Goal: Task Accomplishment & Management: Use online tool/utility

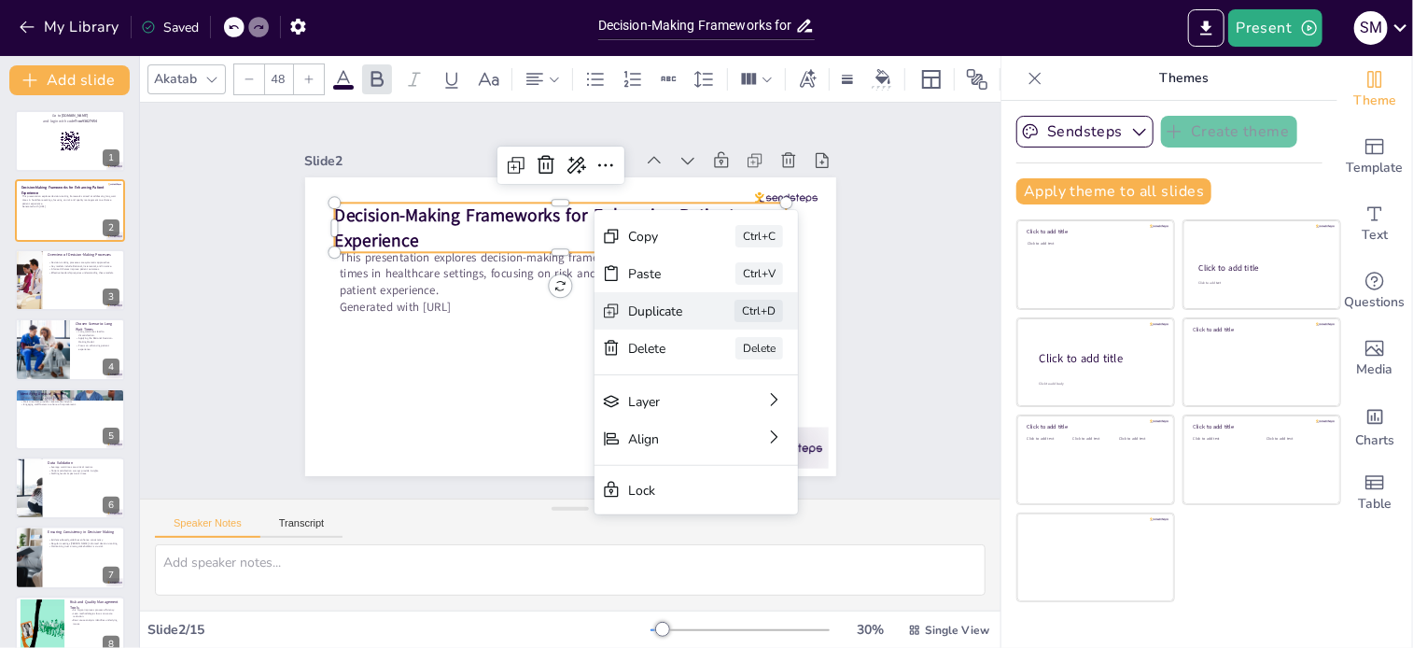
scroll to position [373, 0]
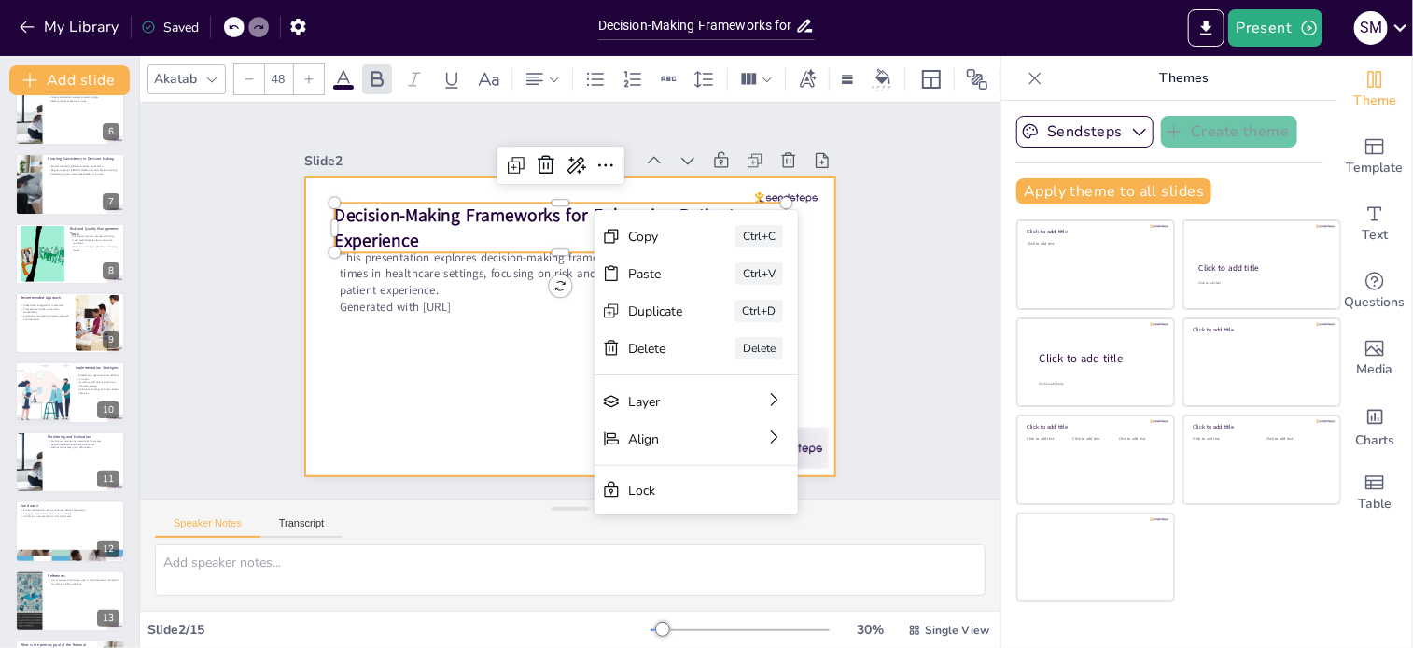
click at [493, 393] on div at bounding box center [570, 326] width 531 height 299
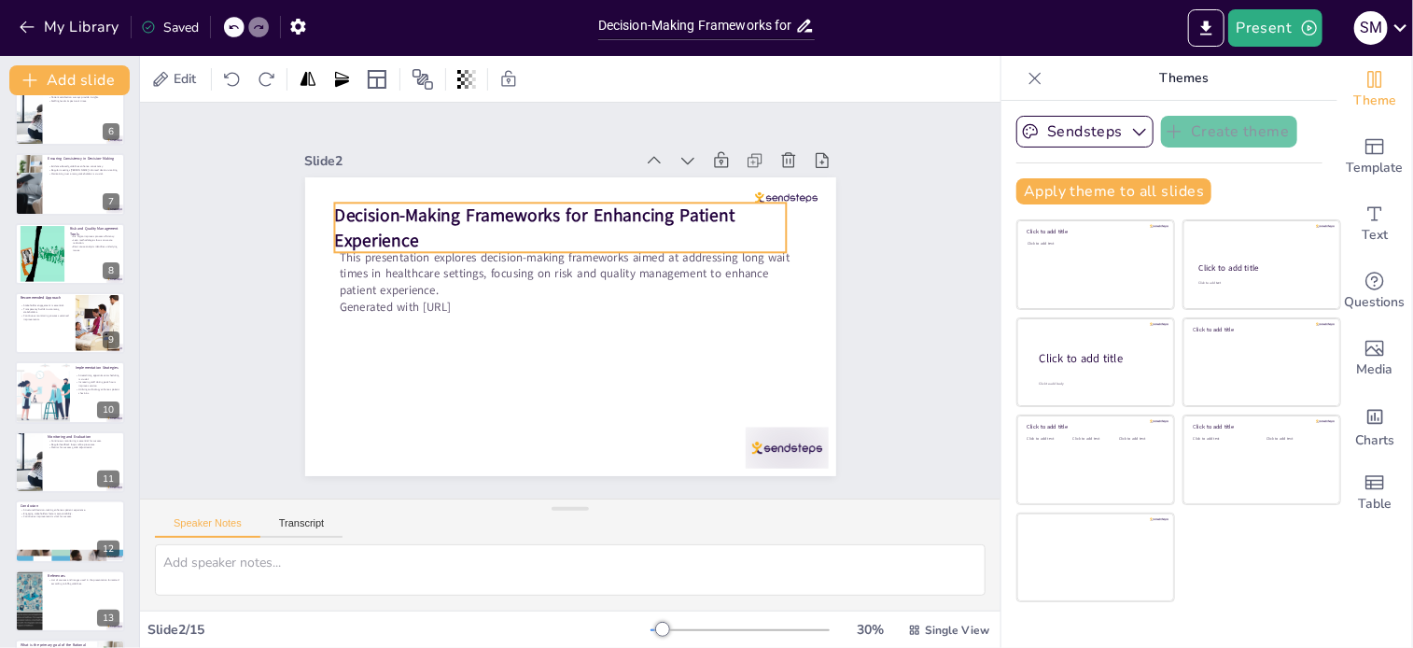
click at [405, 230] on p "Decision-Making Frameworks for Enhancing Patient Experience" at bounding box center [560, 226] width 453 height 49
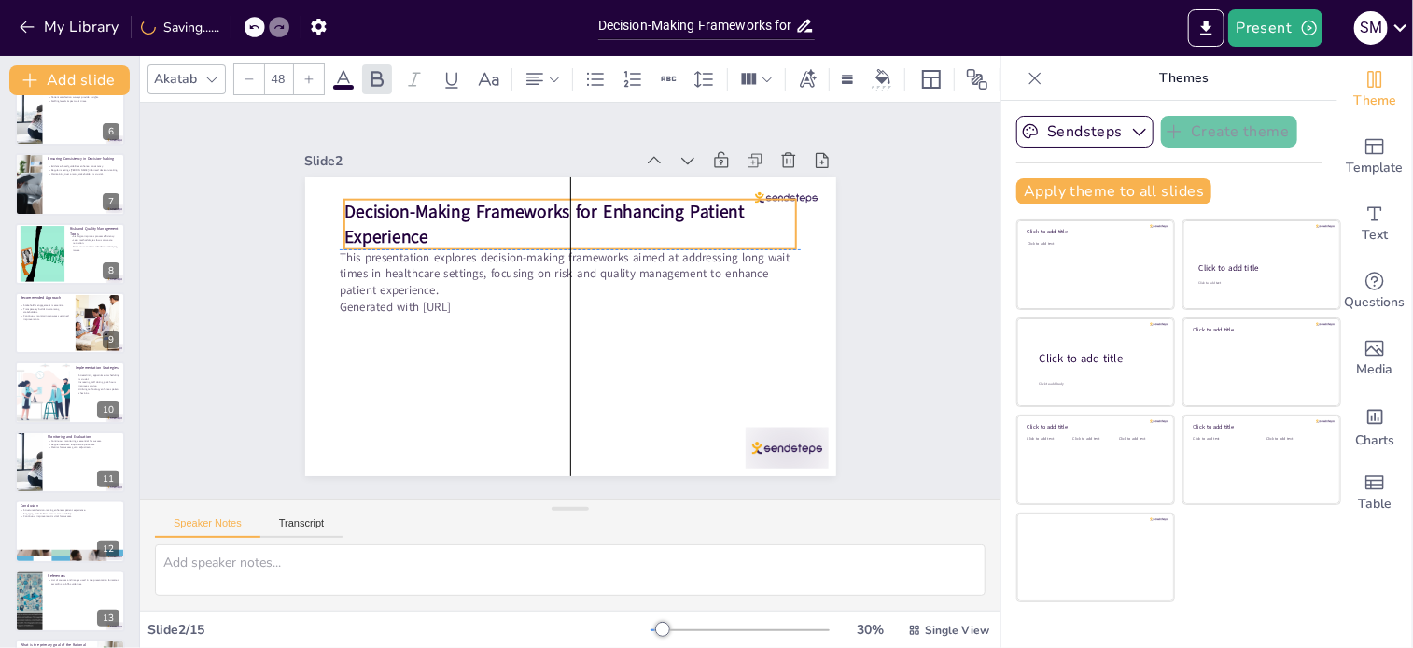
drag, startPoint x: 408, startPoint y: 233, endPoint x: 422, endPoint y: 224, distance: 16.8
click at [422, 224] on p "Decision-Making Frameworks for Enhancing Patient Experience" at bounding box center [570, 224] width 453 height 49
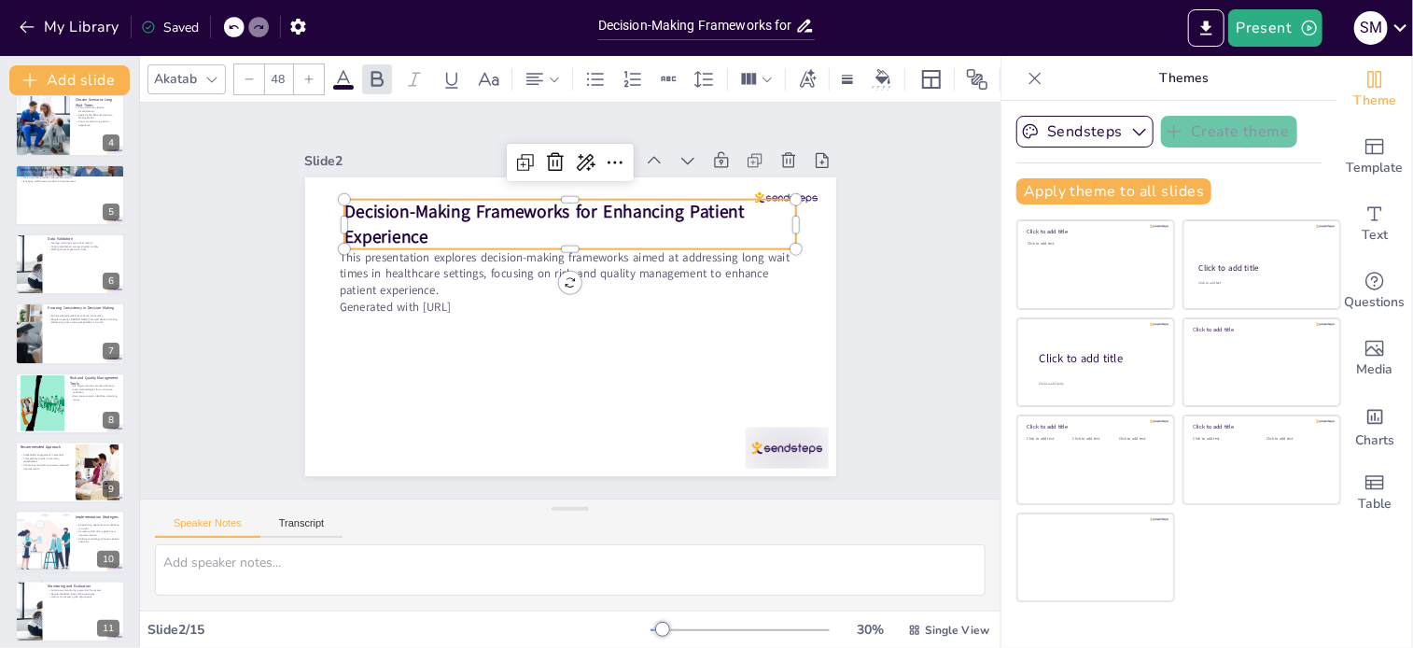
scroll to position [75, 0]
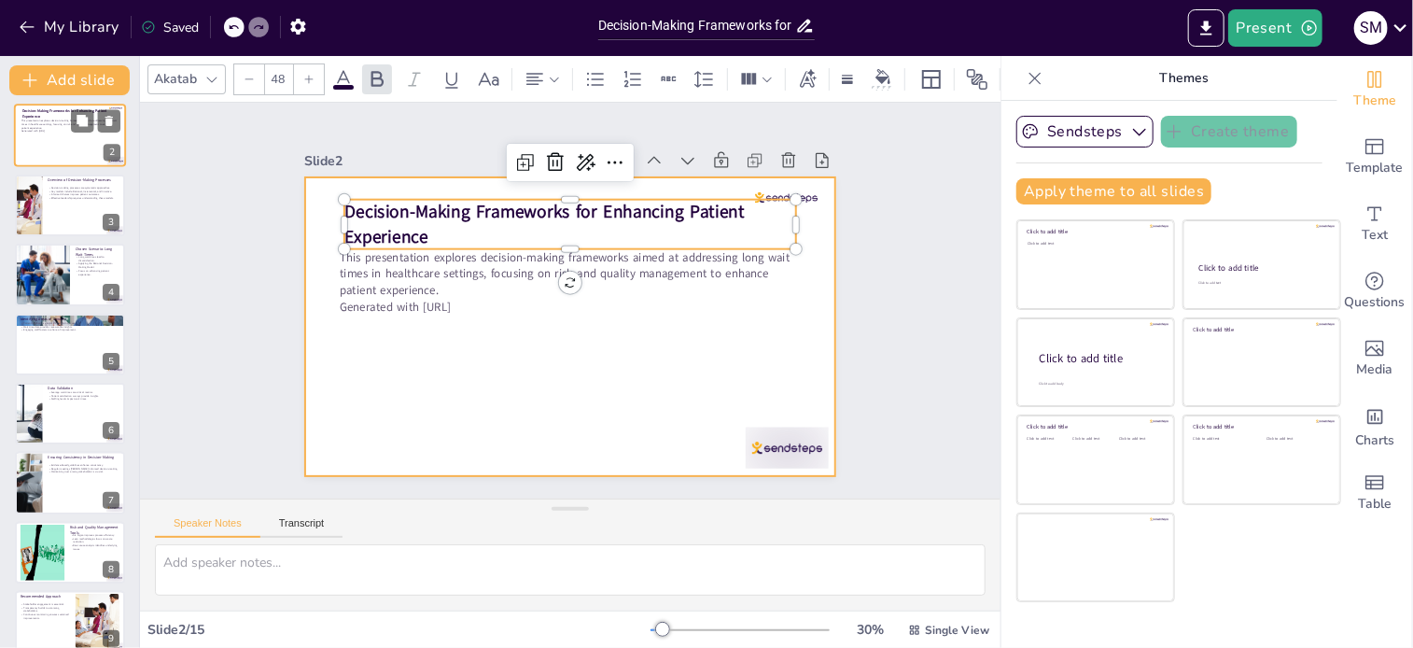
click at [65, 154] on div at bounding box center [70, 135] width 112 height 63
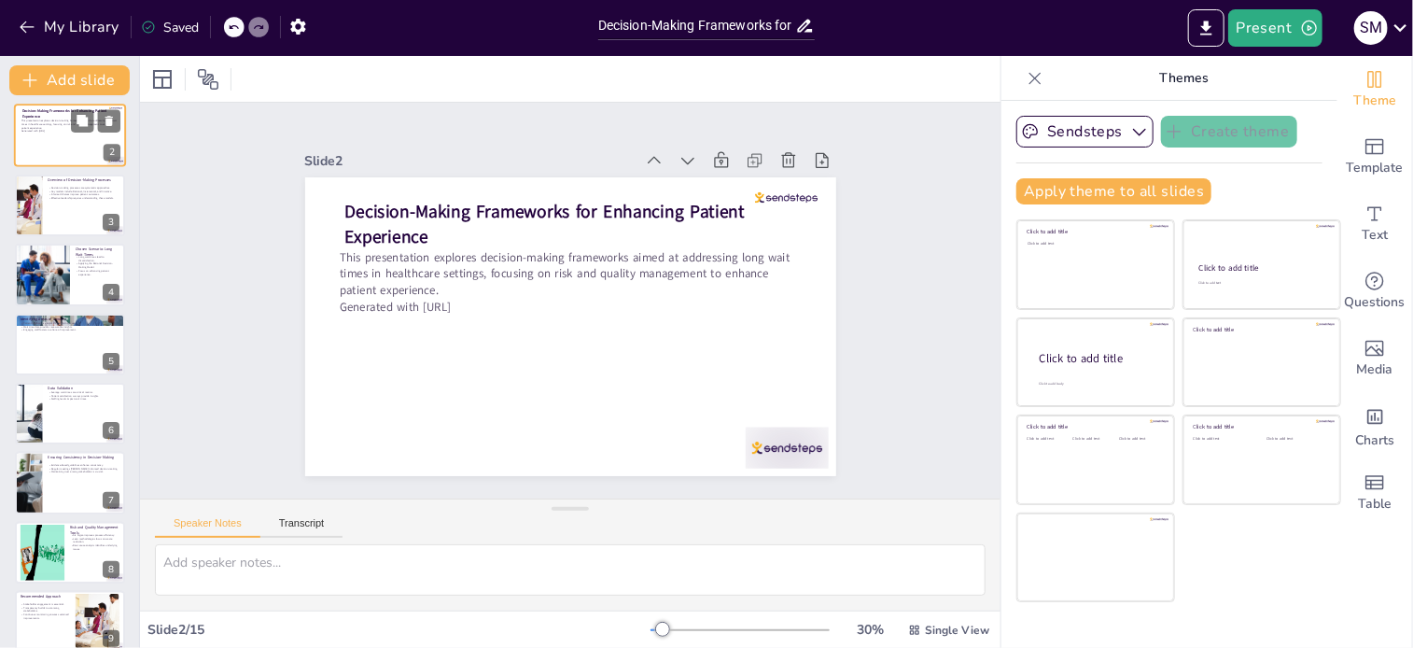
scroll to position [0, 0]
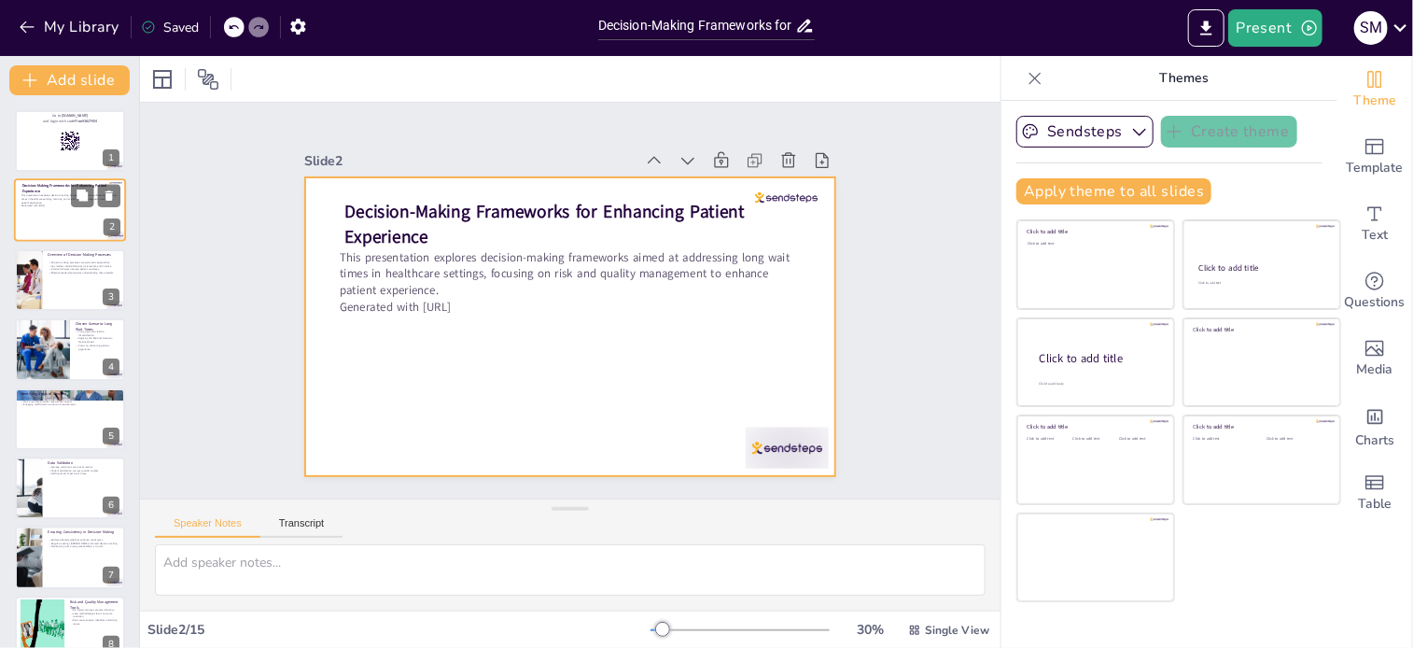
click at [56, 224] on div at bounding box center [70, 210] width 112 height 63
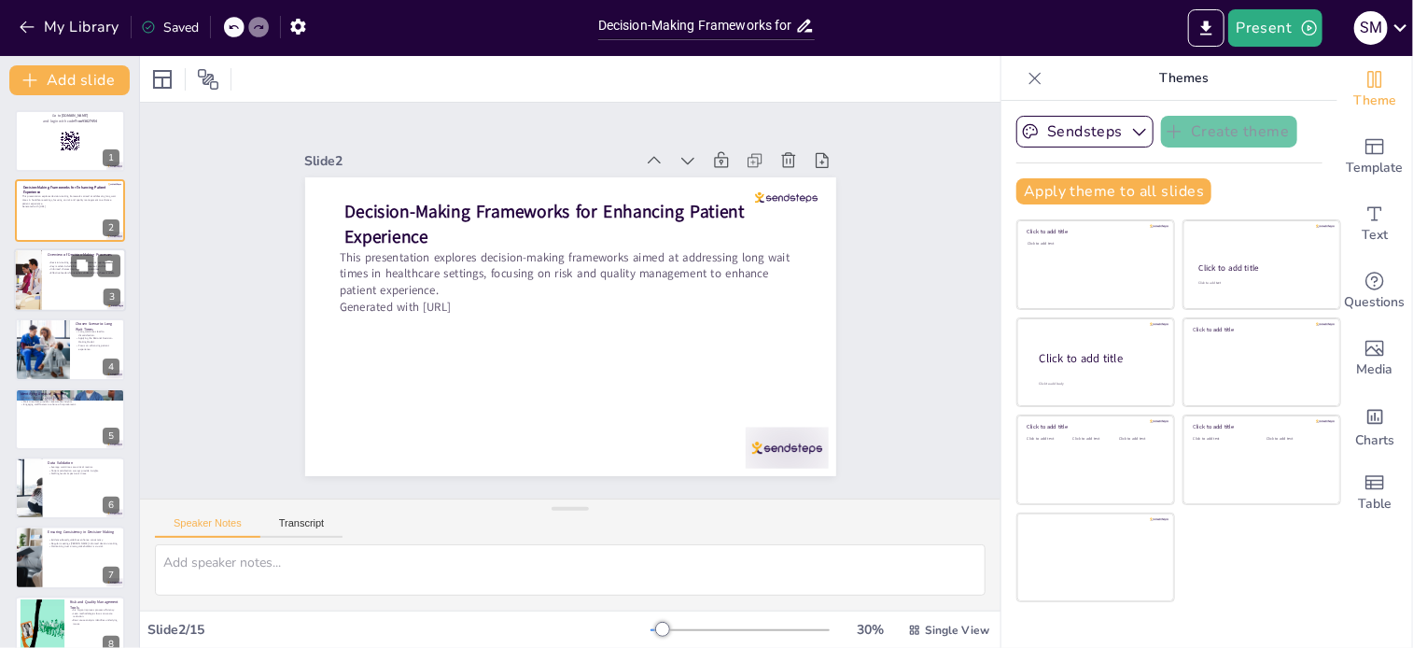
click at [59, 273] on p "Effective leadership requires understanding these models." at bounding box center [84, 273] width 73 height 4
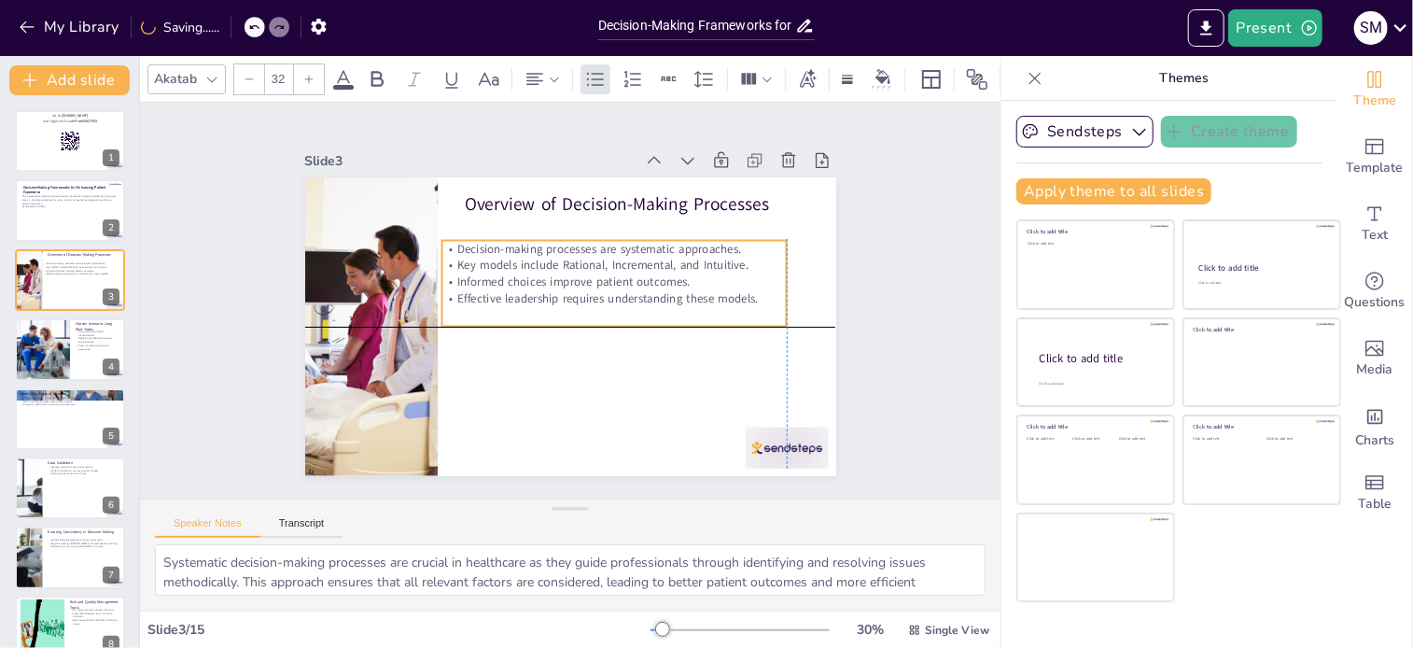
drag, startPoint x: 770, startPoint y: 291, endPoint x: 755, endPoint y: 296, distance: 15.6
click at [755, 296] on p "Effective leadership requires understanding these models." at bounding box center [613, 298] width 345 height 17
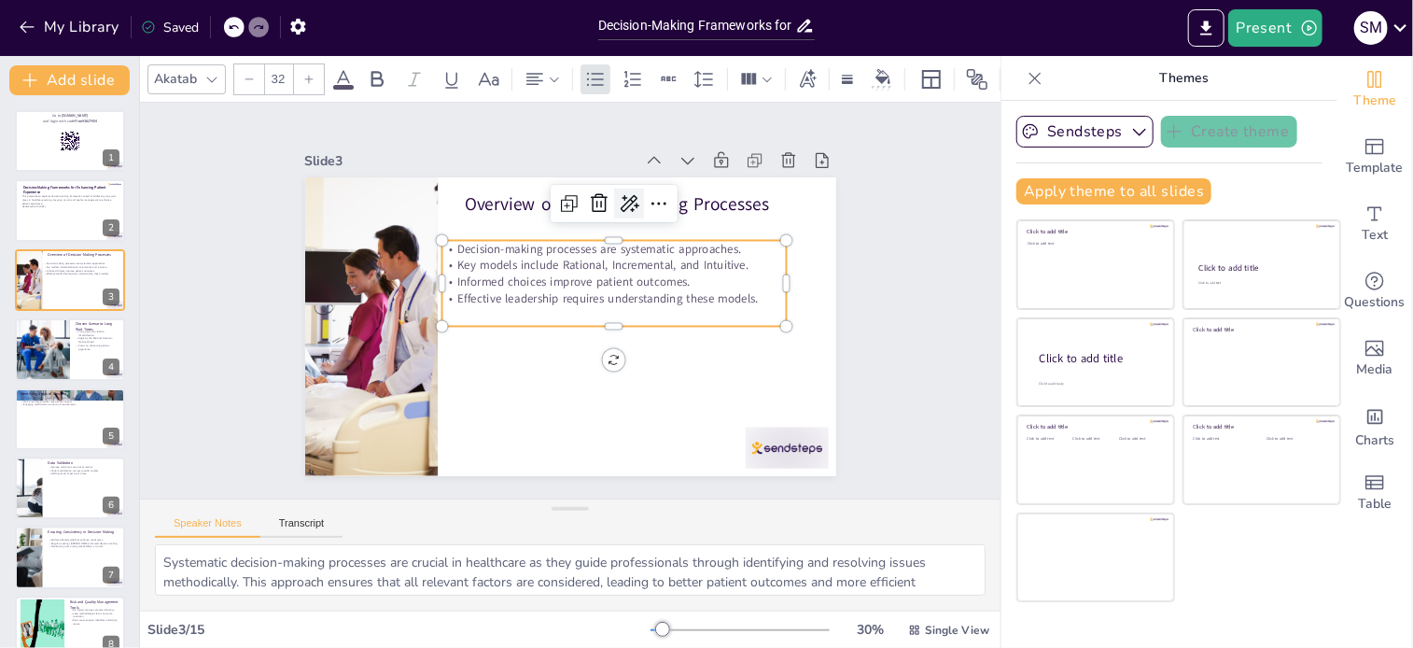
click at [622, 203] on icon at bounding box center [629, 203] width 22 height 22
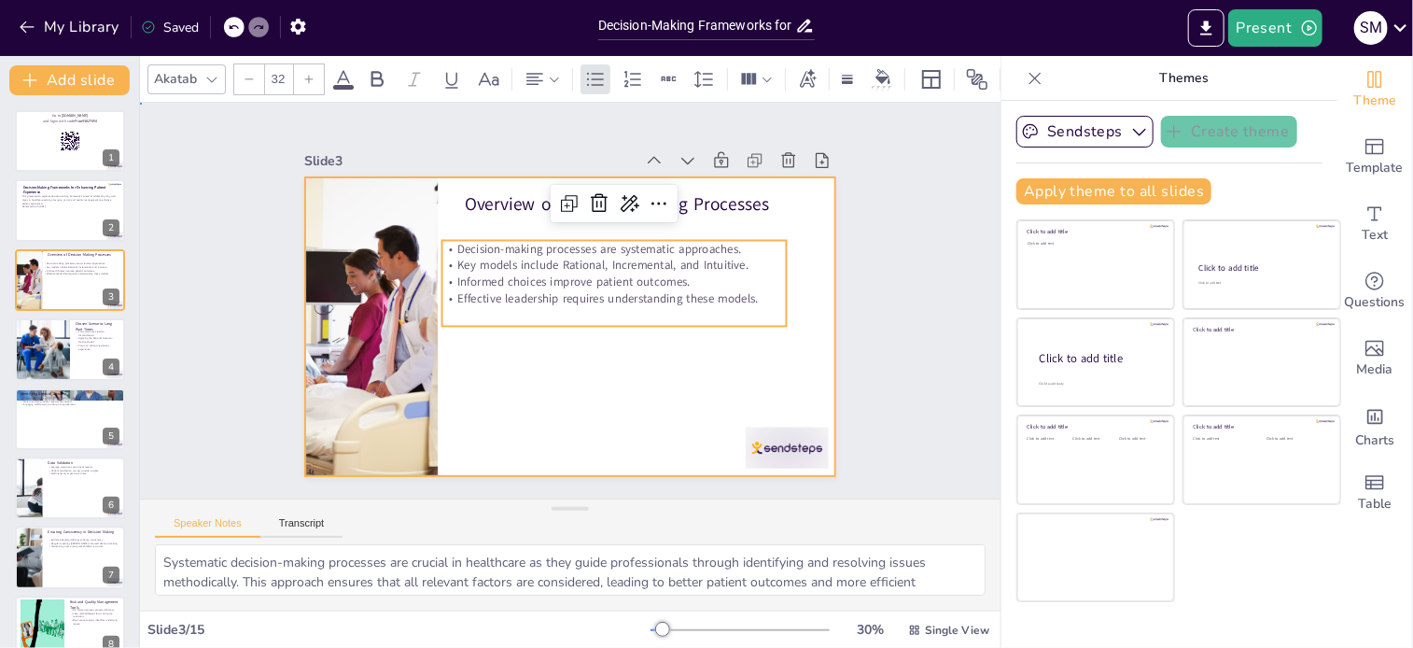
click at [530, 355] on div at bounding box center [570, 326] width 531 height 299
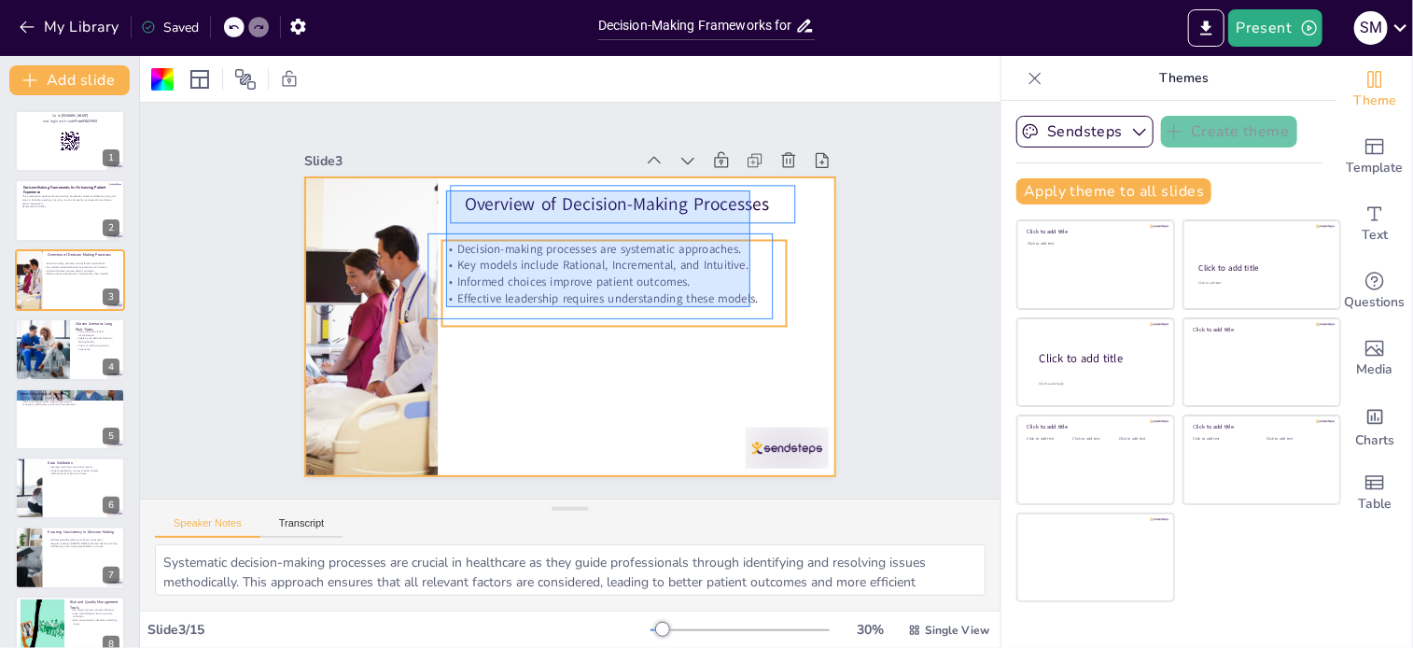
drag, startPoint x: 446, startPoint y: 190, endPoint x: 750, endPoint y: 307, distance: 325.8
click at [750, 177] on div "Overview of Decision-Making Processes Decision-making processes are systematic …" at bounding box center [570, 177] width 531 height 0
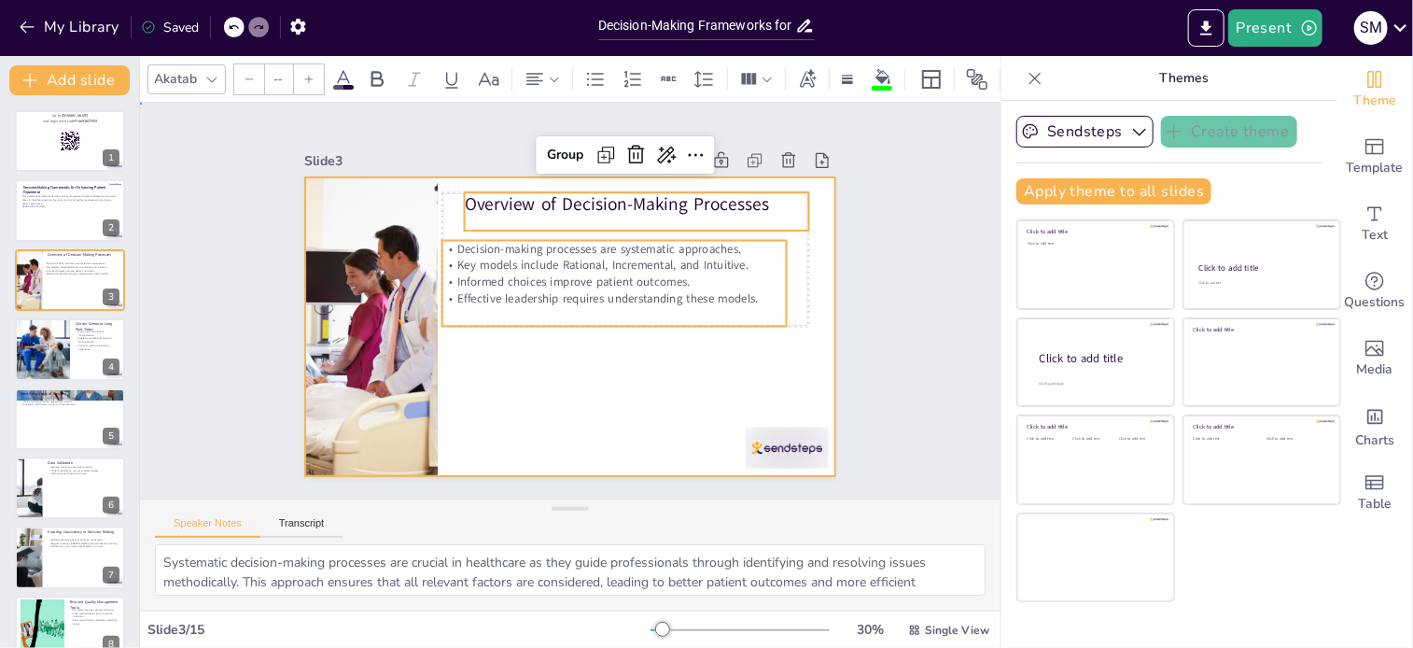
click at [571, 341] on div at bounding box center [570, 326] width 531 height 299
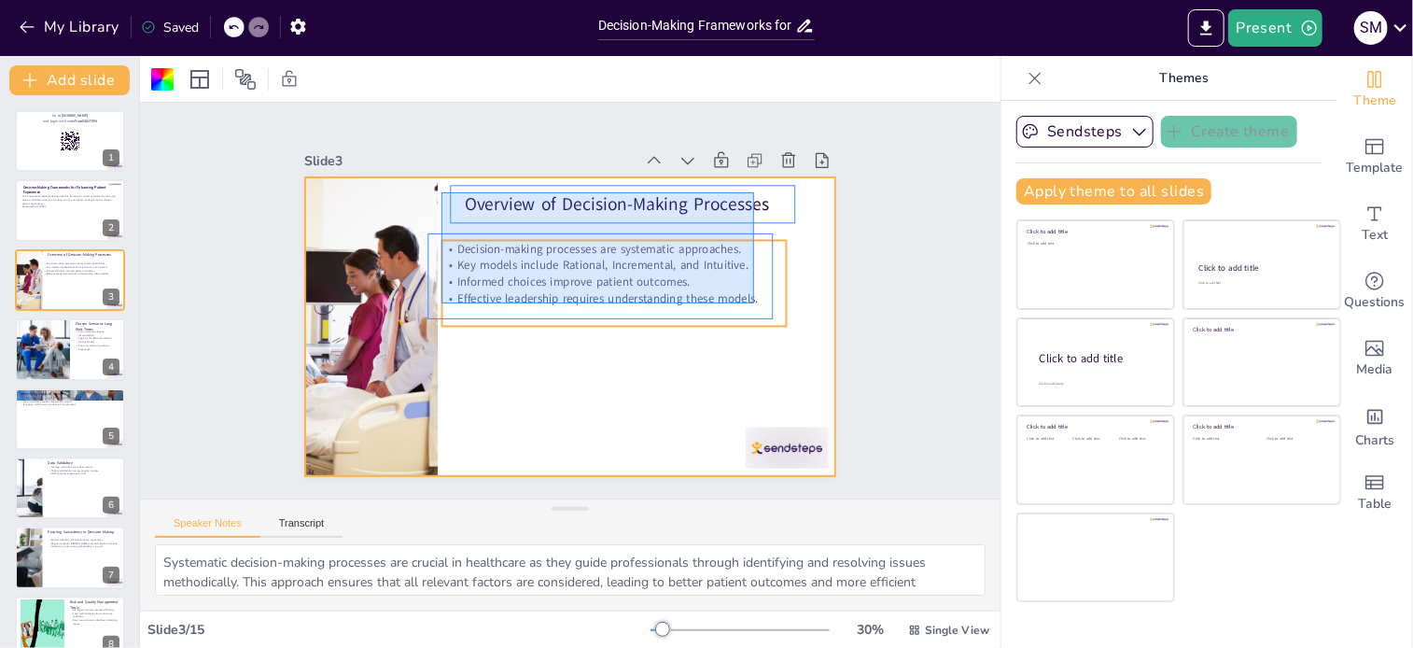
drag, startPoint x: 441, startPoint y: 192, endPoint x: 754, endPoint y: 303, distance: 331.7
click at [754, 177] on div "Overview of Decision-Making Processes Decision-making processes are systematic …" at bounding box center [570, 177] width 531 height 0
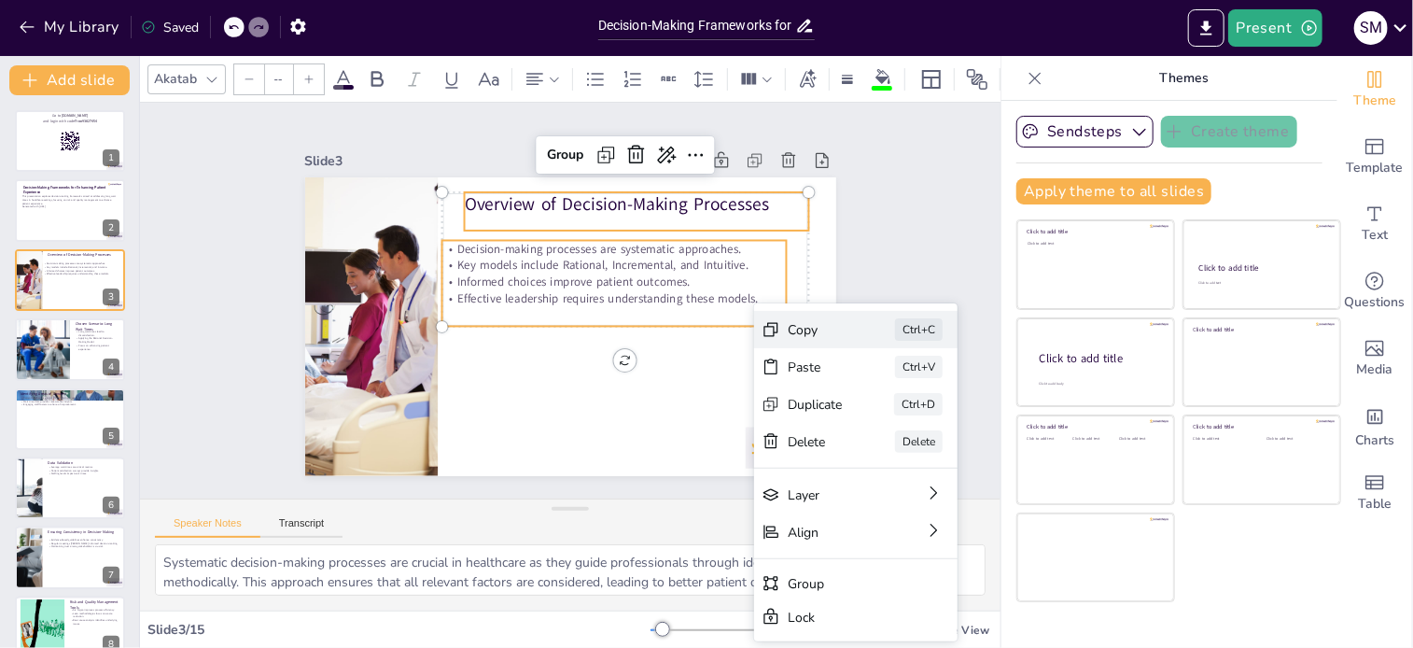
click at [786, 337] on div "Copy Ctrl+C" at bounding box center [855, 329] width 203 height 37
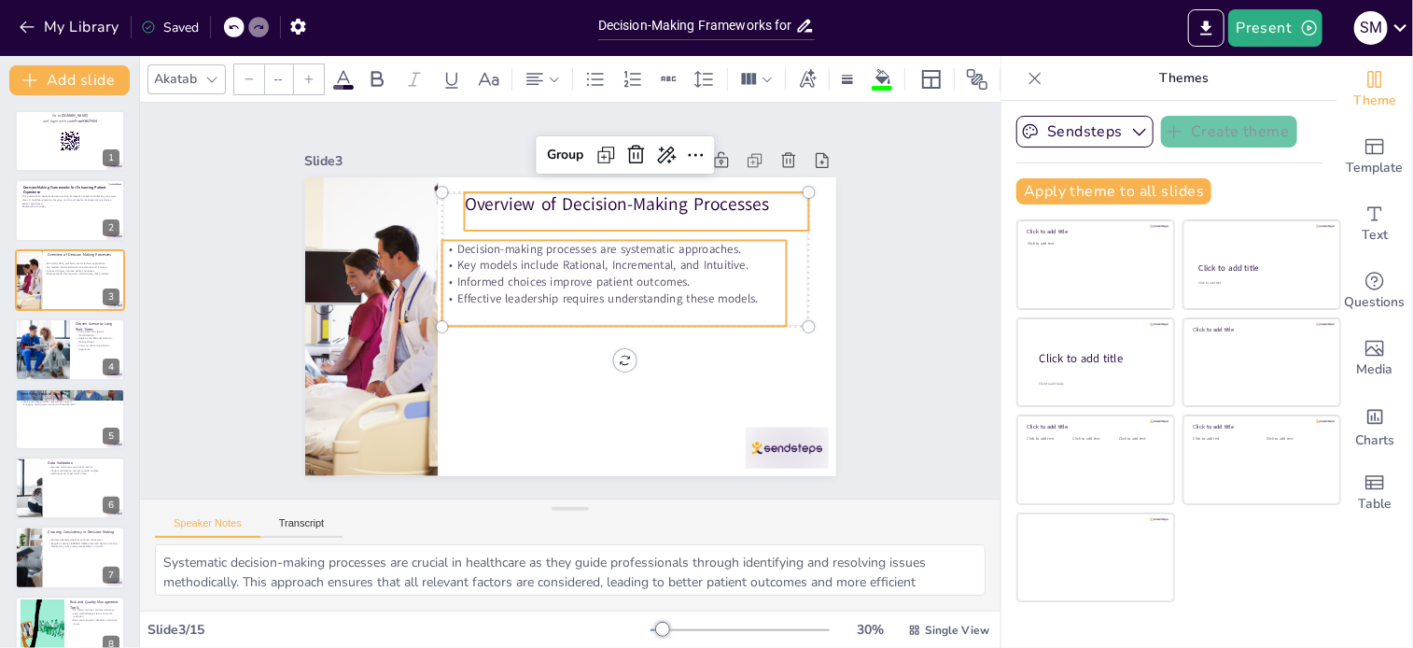
click at [465, 315] on div "Decision-making processes are systematic approaches. Key models include Rationa…" at bounding box center [613, 284] width 345 height 86
checkbox input "true"
type input "32"
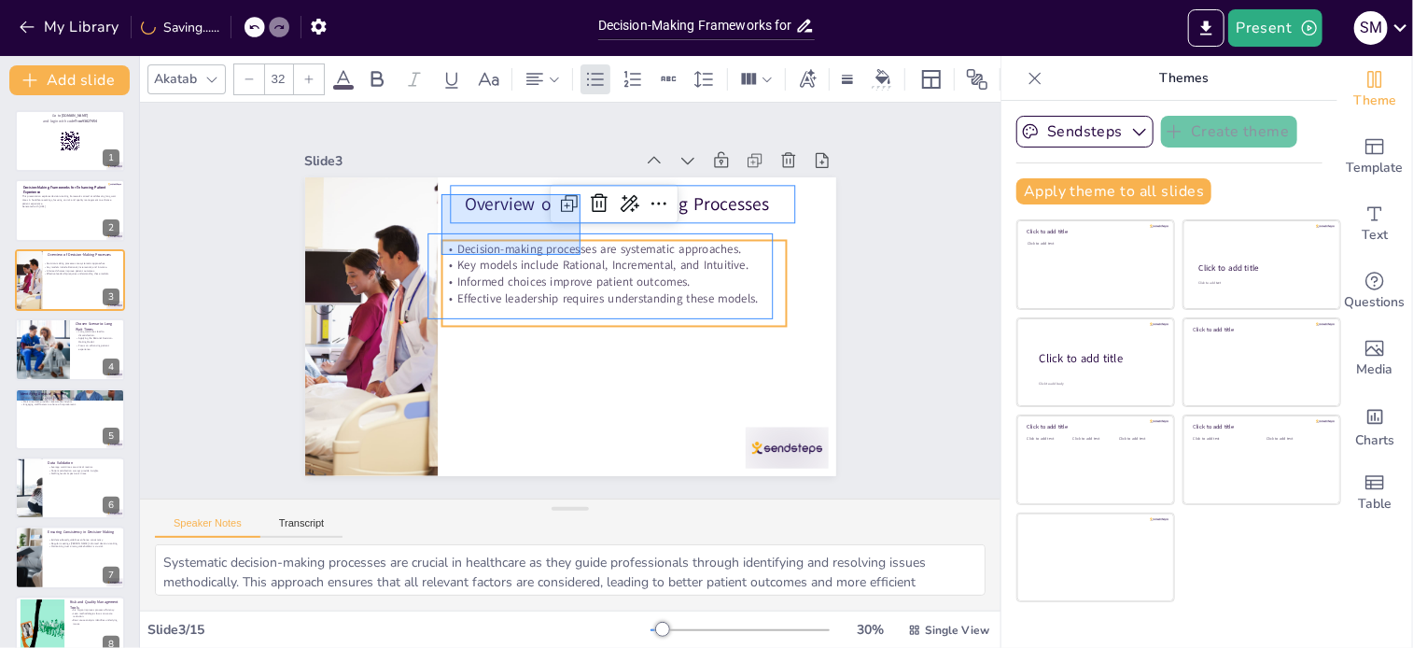
drag, startPoint x: 441, startPoint y: 194, endPoint x: 580, endPoint y: 255, distance: 151.7
click at [580, 177] on div "Overview of Decision-Making Processes Decision-making processes are systematic …" at bounding box center [570, 177] width 531 height 0
checkbox input "true"
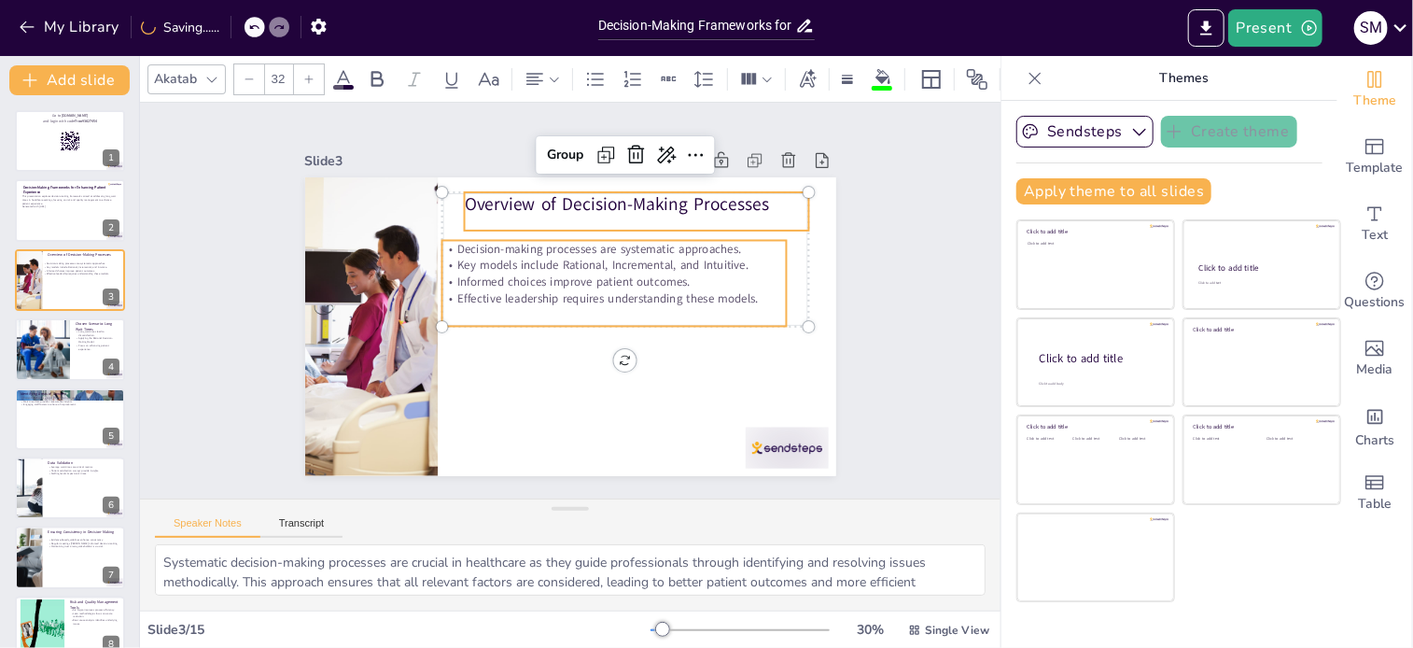
type input "--"
click at [500, 304] on div "Decision-making processes are systematic approaches. Key models include Rationa…" at bounding box center [613, 284] width 345 height 86
checkbox input "true"
type input "32"
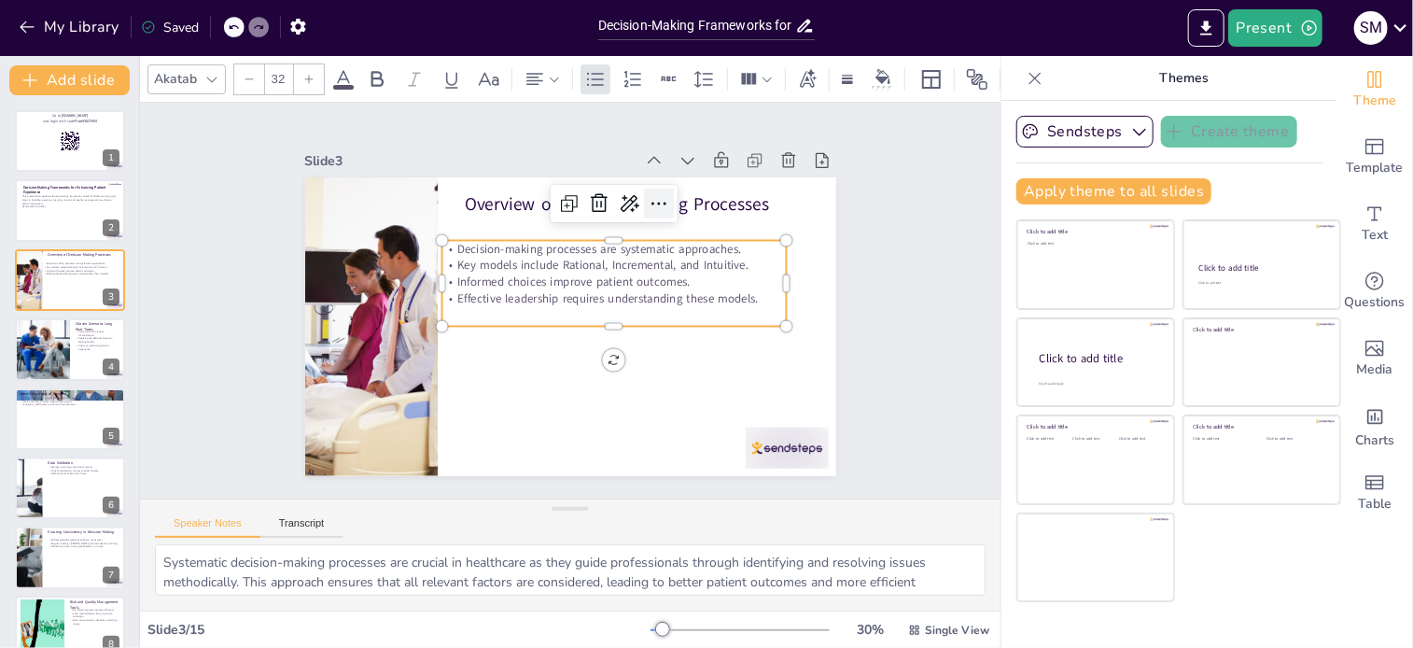
click at [650, 199] on icon at bounding box center [659, 203] width 22 height 22
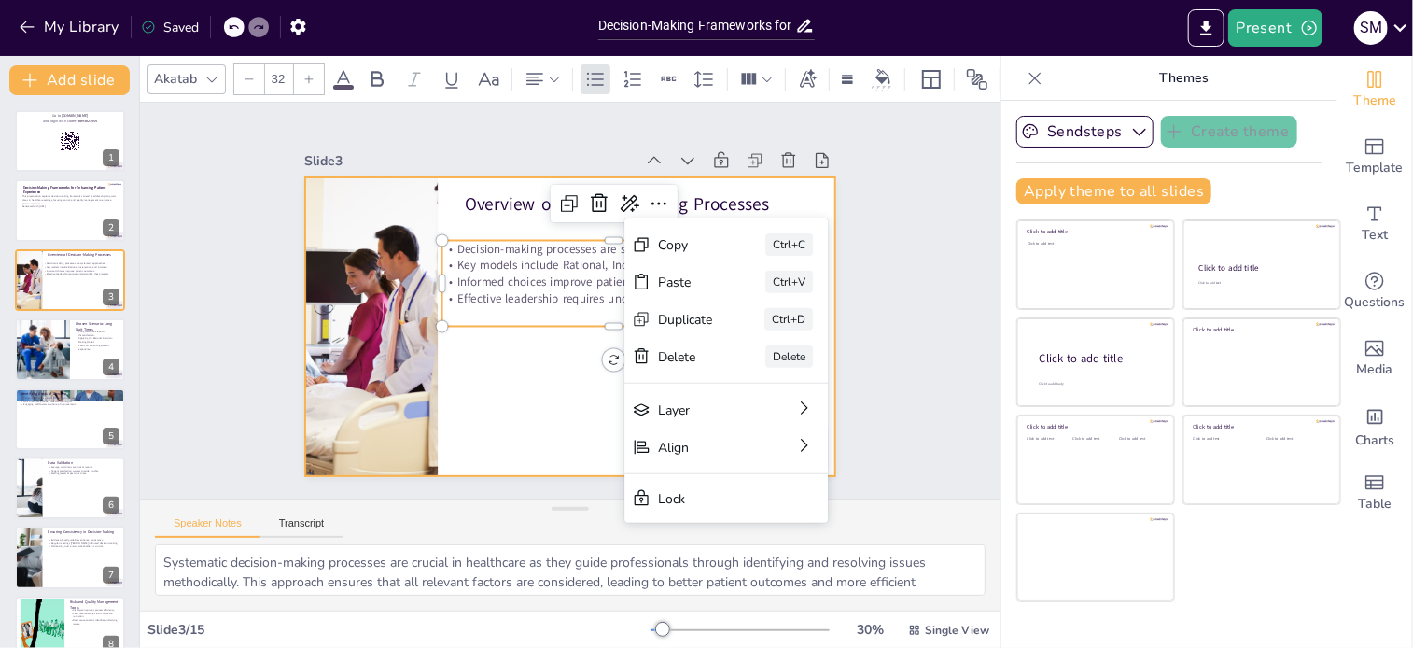
click at [543, 376] on div at bounding box center [570, 326] width 531 height 299
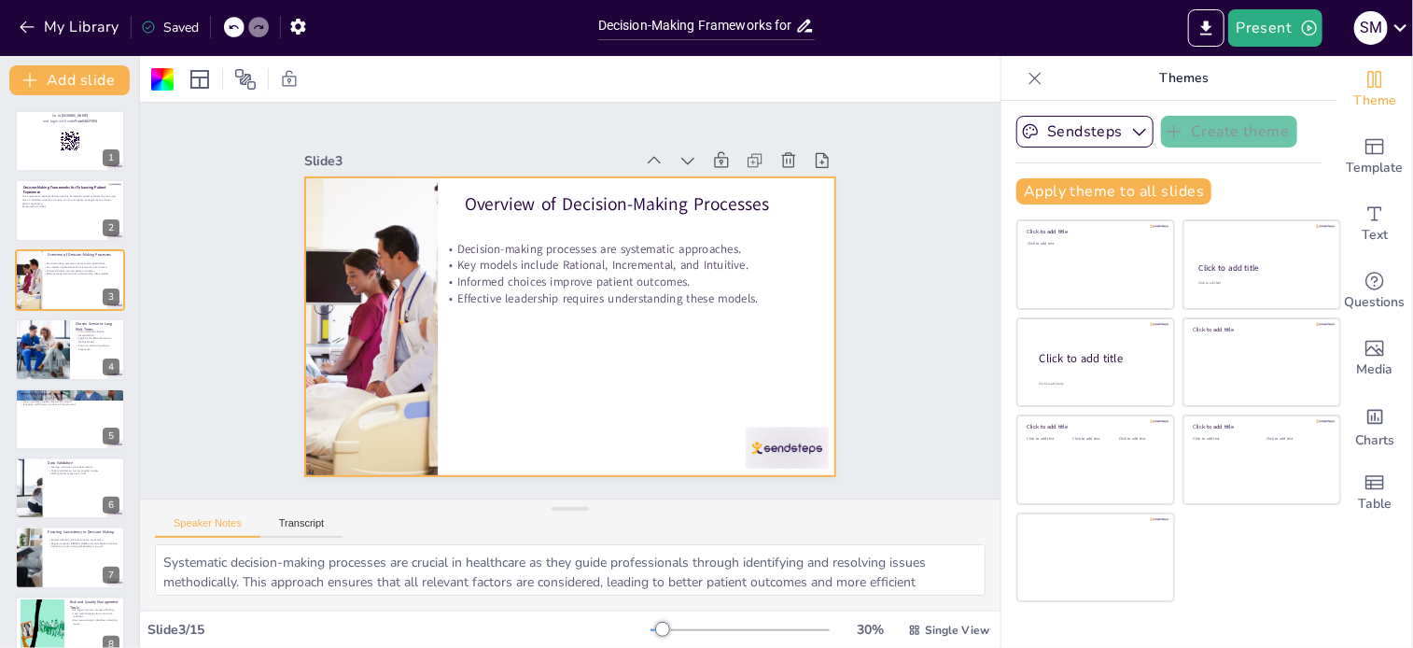
click at [511, 224] on div at bounding box center [570, 326] width 531 height 299
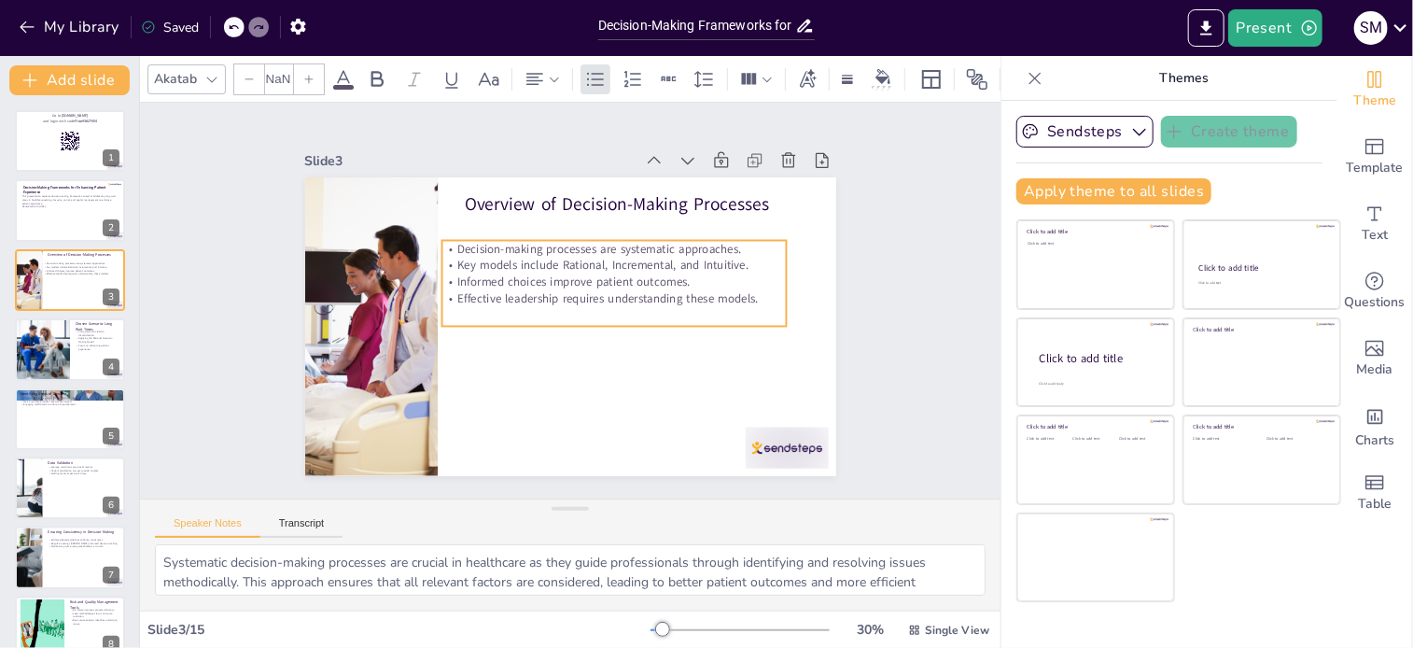
checkbox input "true"
type input "32"
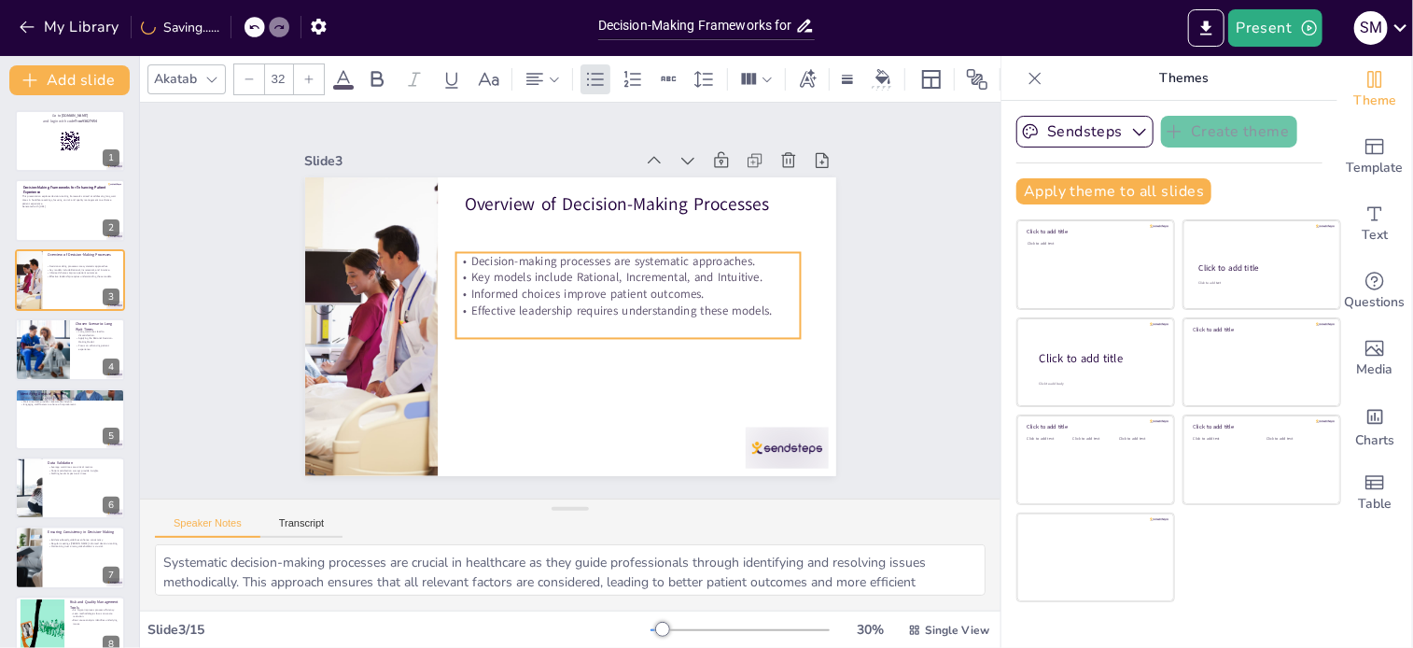
drag, startPoint x: 757, startPoint y: 284, endPoint x: 771, endPoint y: 297, distance: 19.1
click at [771, 302] on p "Effective leadership requires understanding these models." at bounding box center [627, 310] width 345 height 17
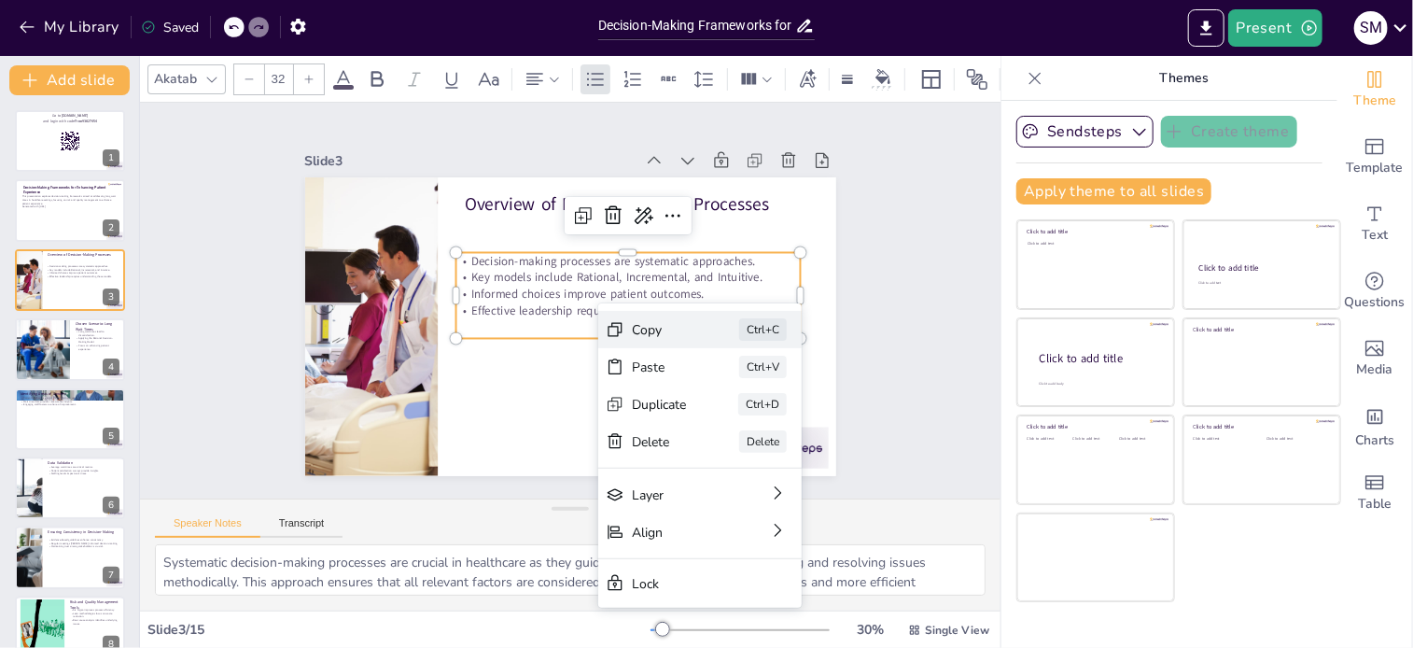
click at [653, 327] on div "Copy" at bounding box center [659, 330] width 55 height 18
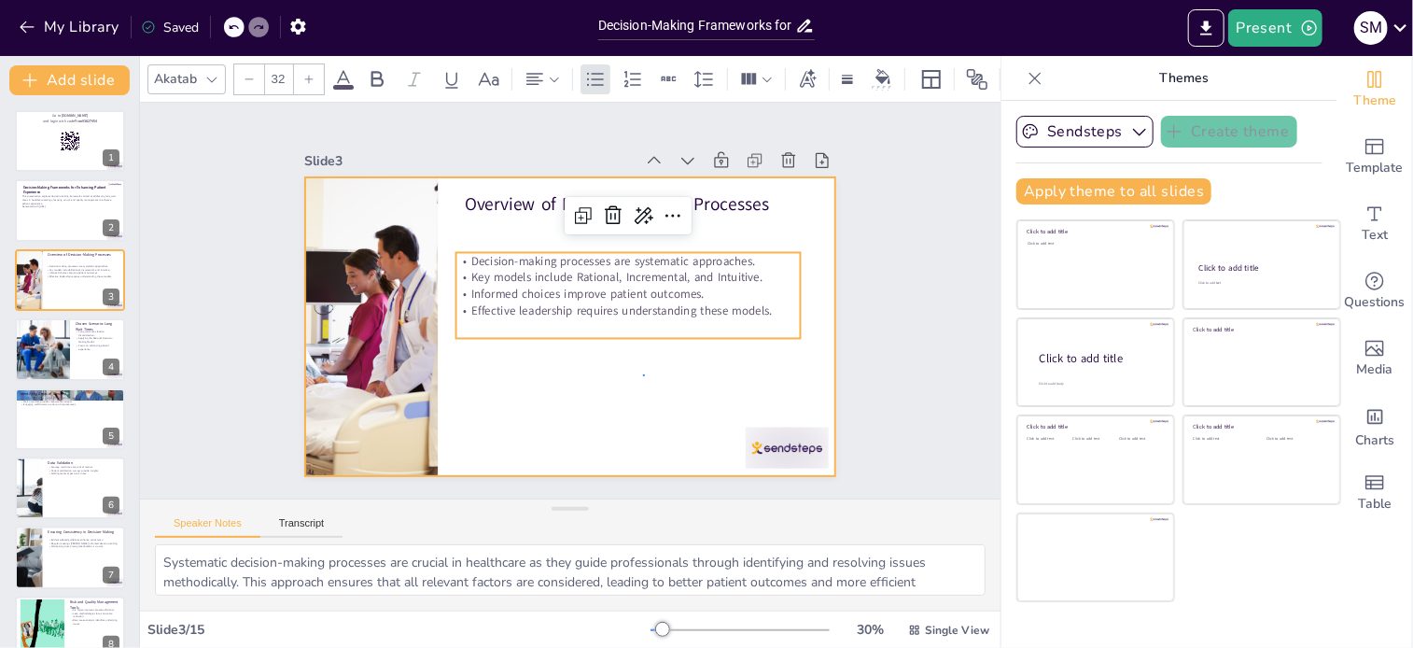
click at [645, 374] on div at bounding box center [570, 326] width 531 height 299
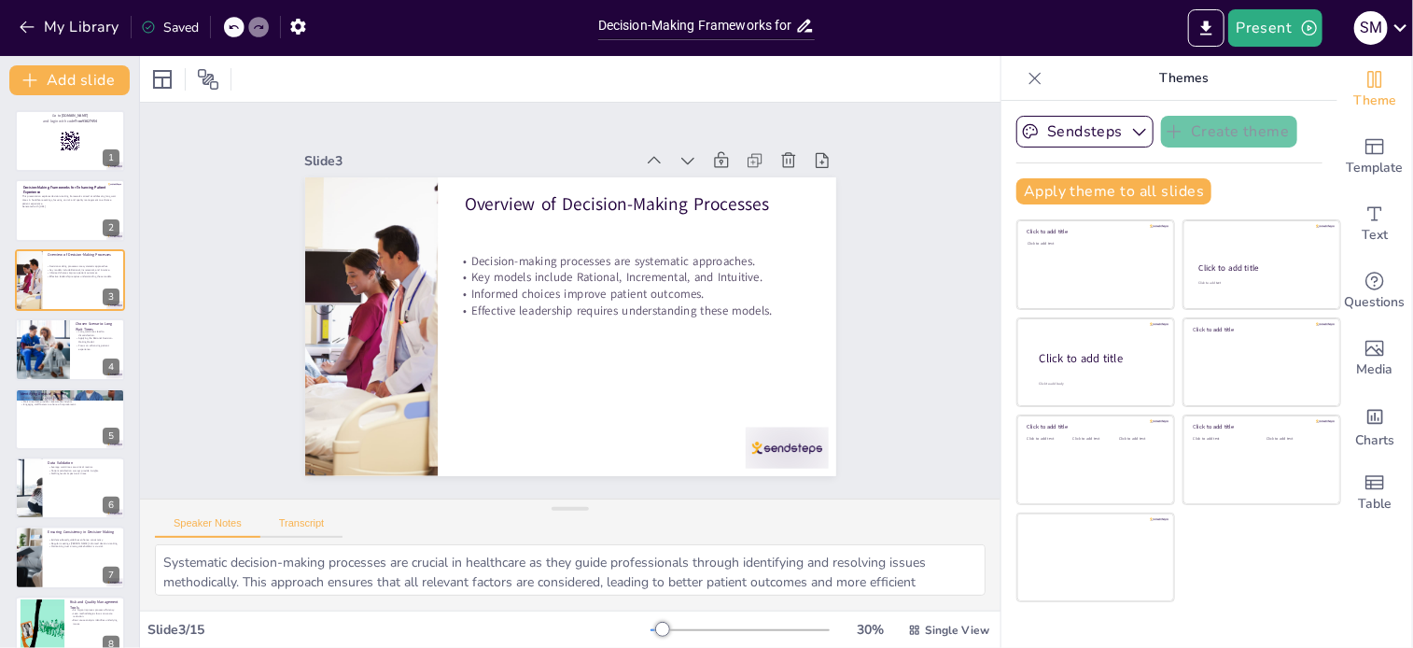
click at [310, 523] on button "Transcript" at bounding box center [301, 527] width 83 height 21
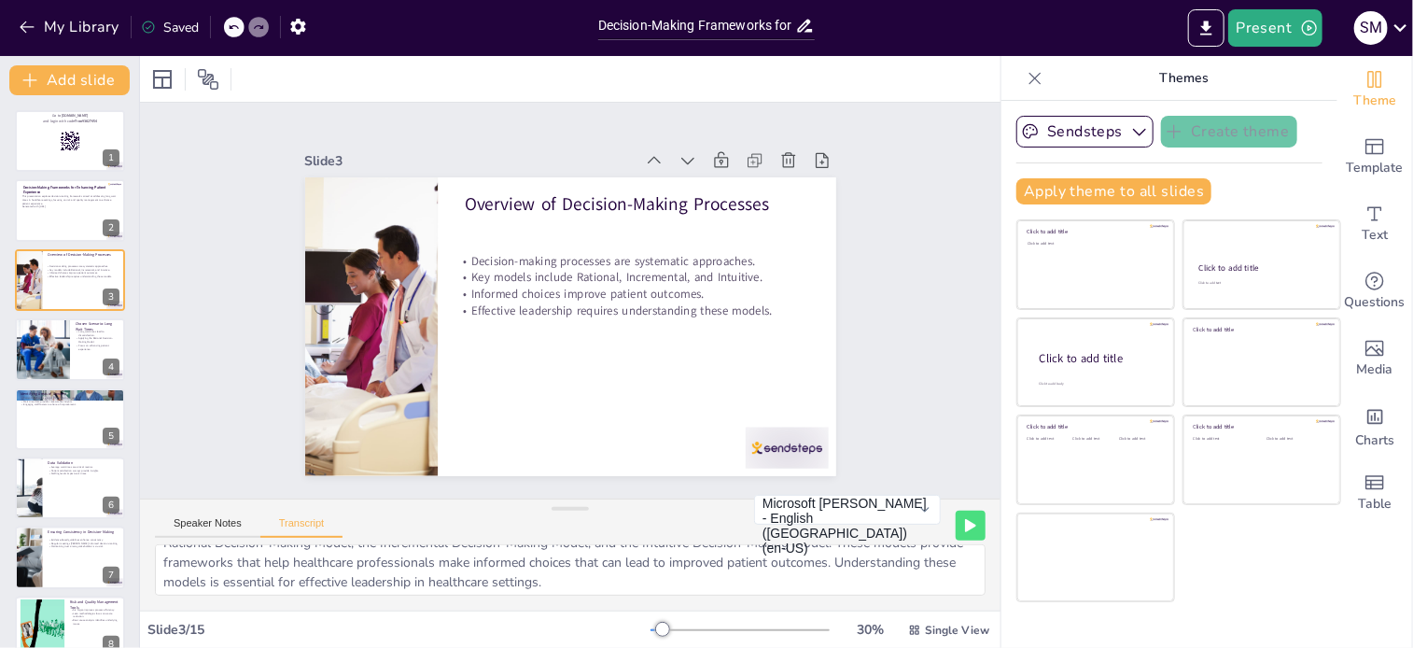
scroll to position [43, 0]
click at [208, 527] on button "Speaker Notes" at bounding box center [207, 527] width 105 height 21
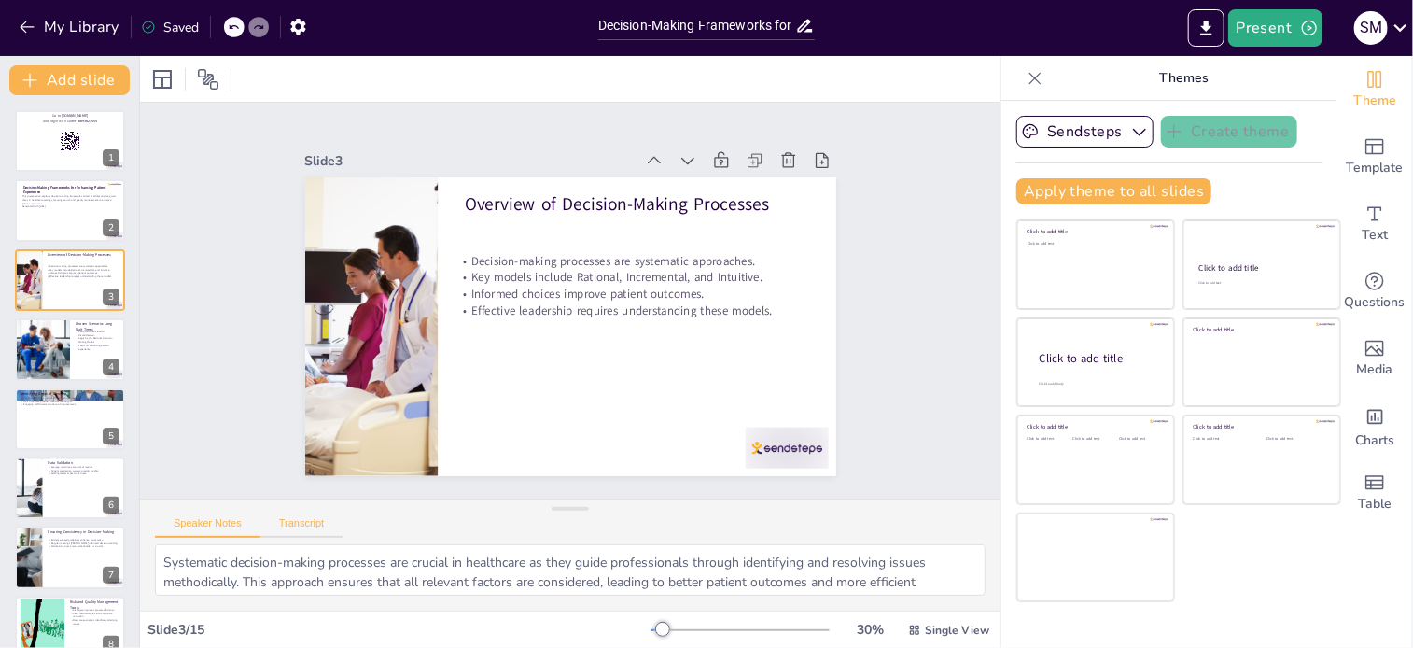
click at [299, 523] on button "Transcript" at bounding box center [301, 527] width 83 height 21
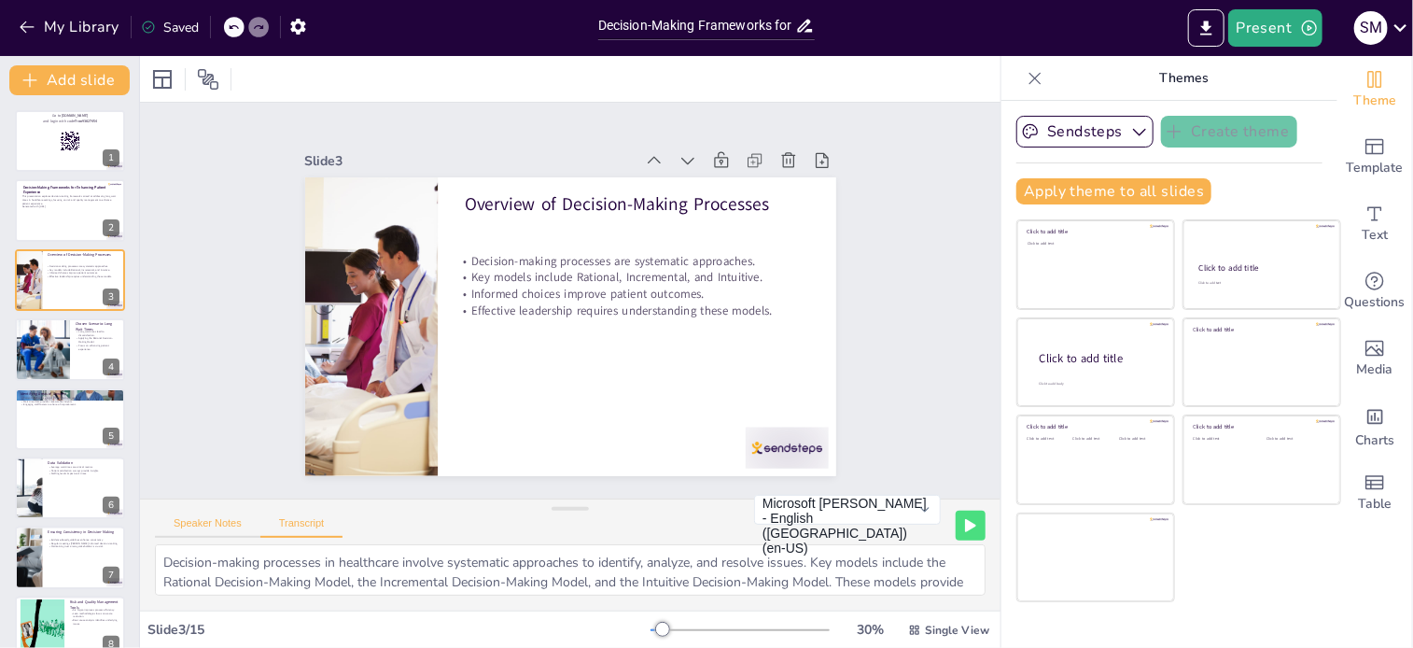
click at [190, 527] on button "Speaker Notes" at bounding box center [207, 527] width 105 height 21
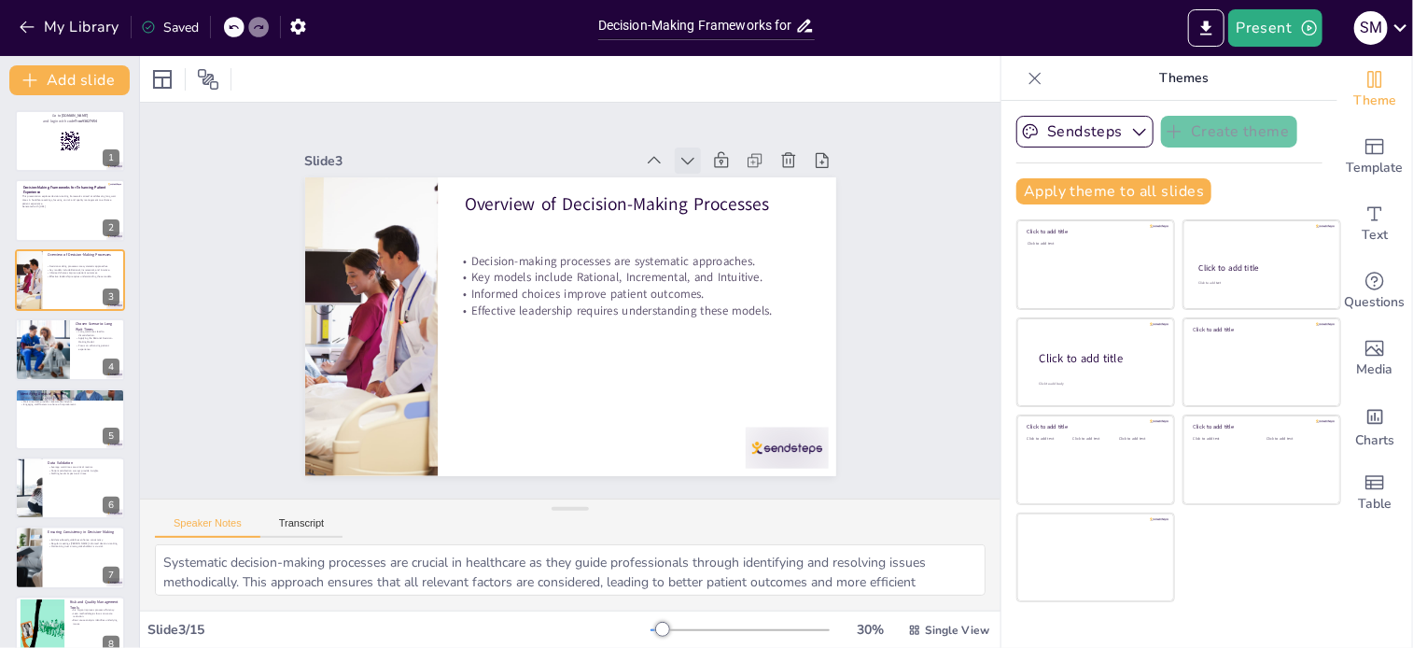
click at [678, 154] on icon at bounding box center [687, 160] width 19 height 19
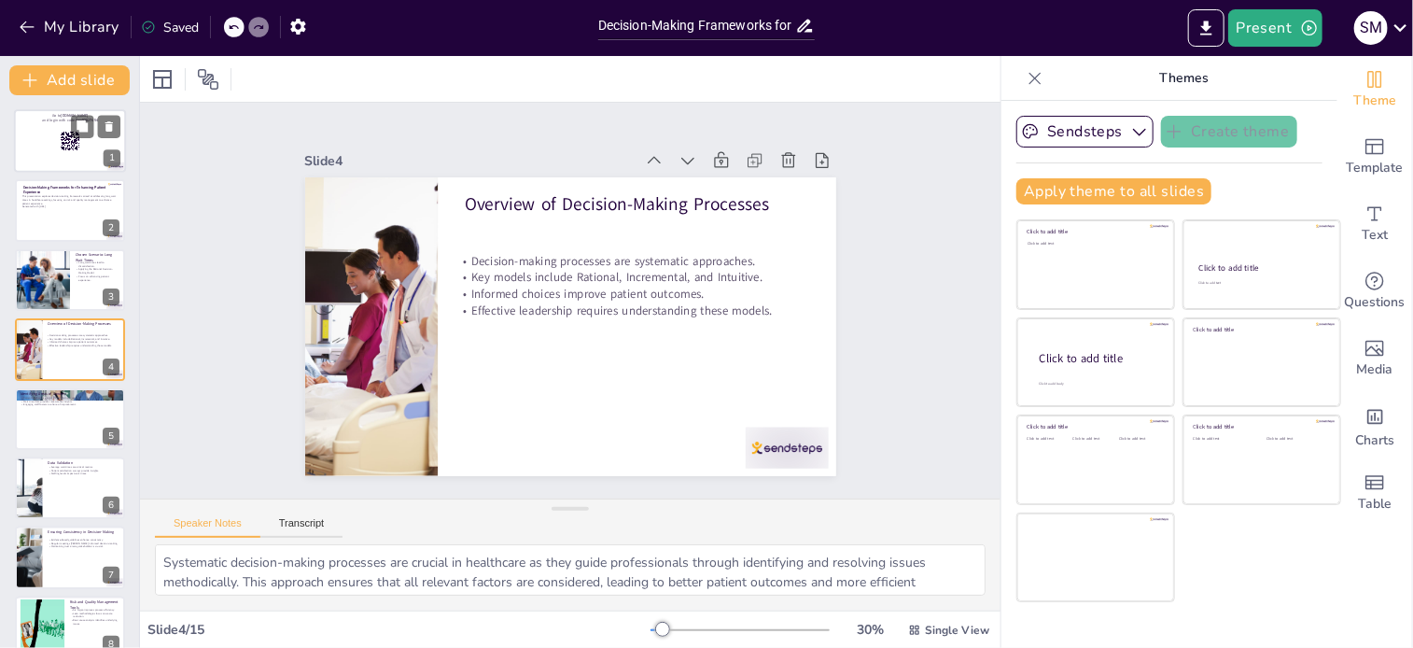
click at [67, 160] on div at bounding box center [70, 140] width 112 height 63
checkbox input "true"
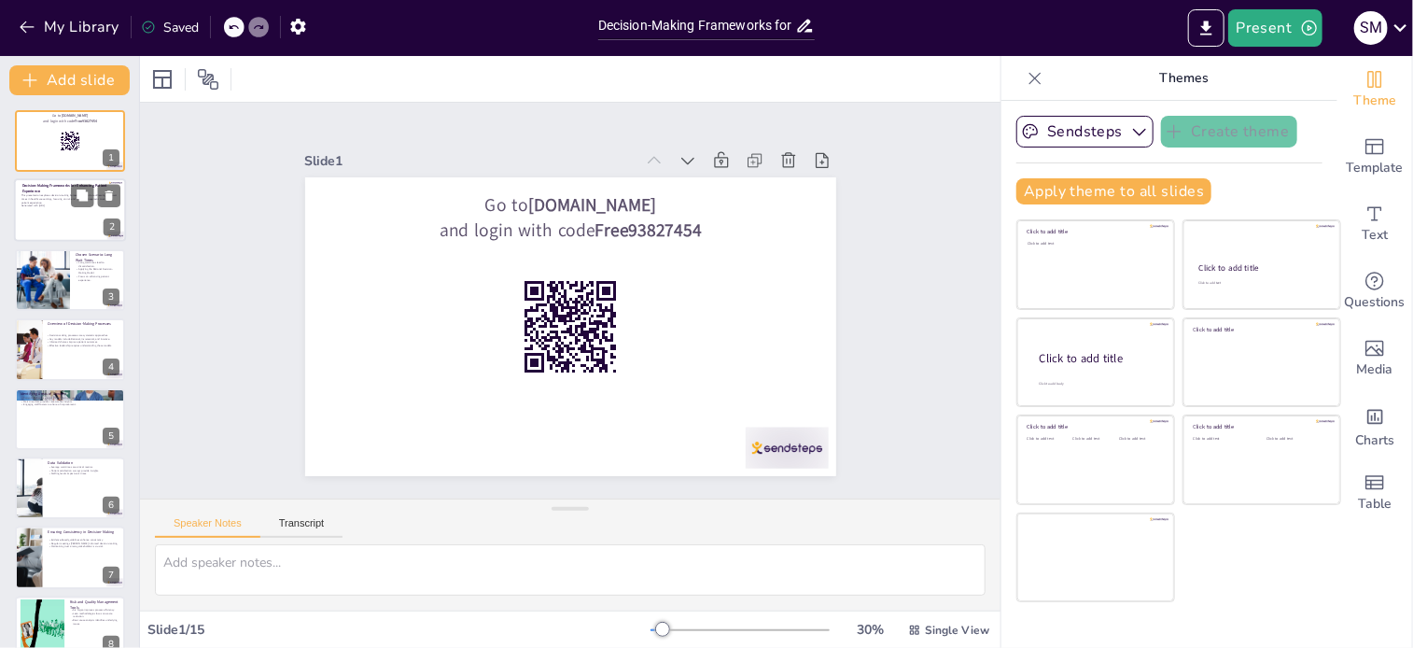
click at [67, 220] on div at bounding box center [70, 210] width 112 height 63
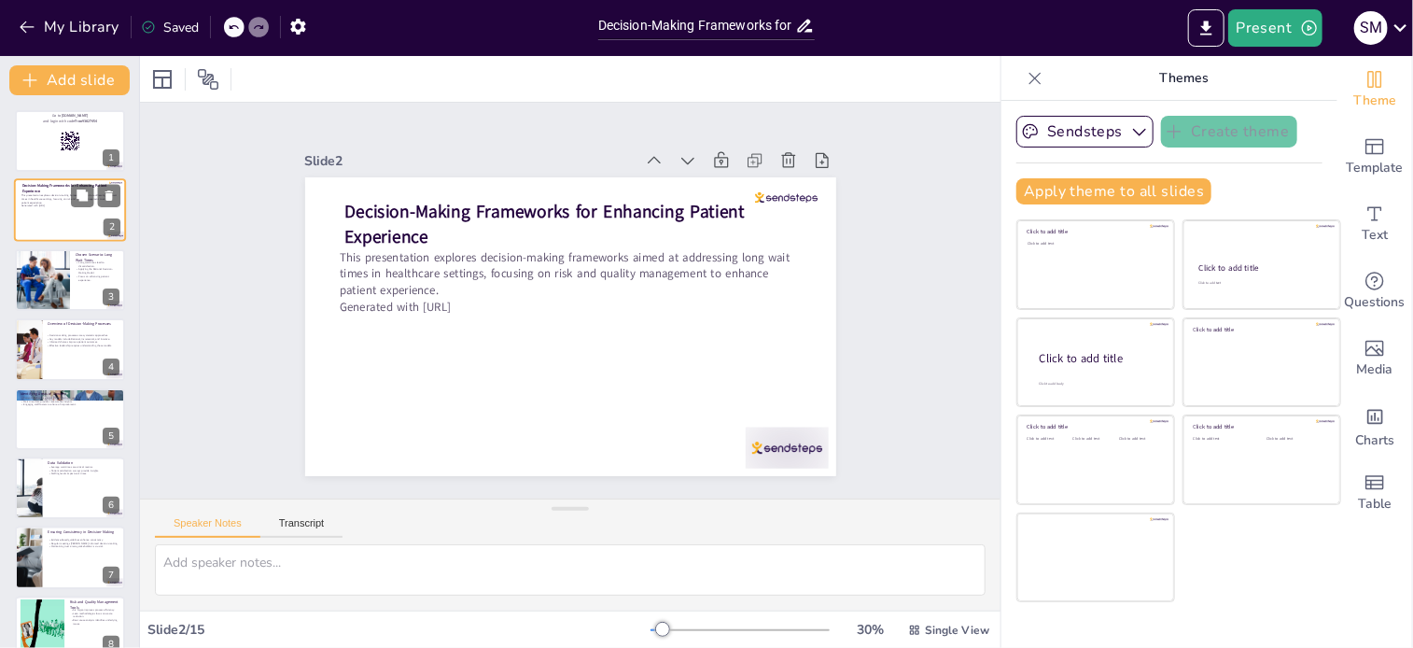
click at [67, 225] on div at bounding box center [70, 210] width 112 height 63
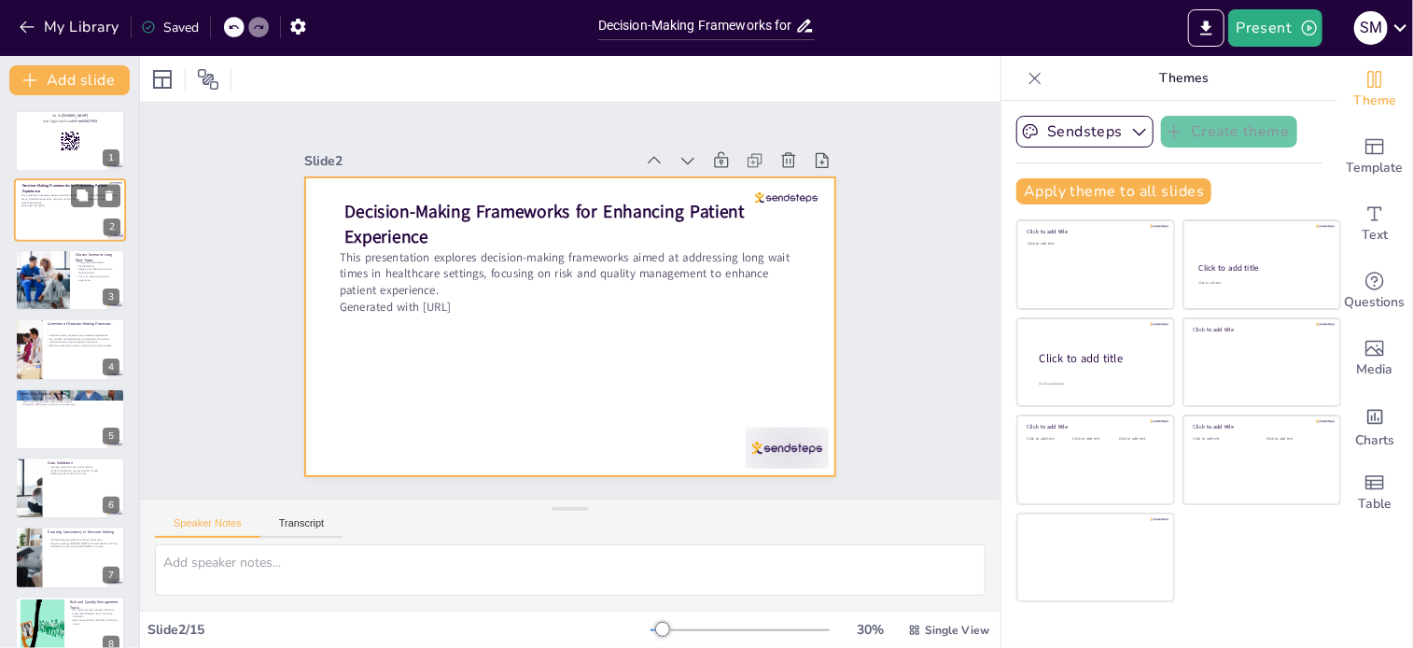
click at [66, 228] on div at bounding box center [70, 210] width 112 height 63
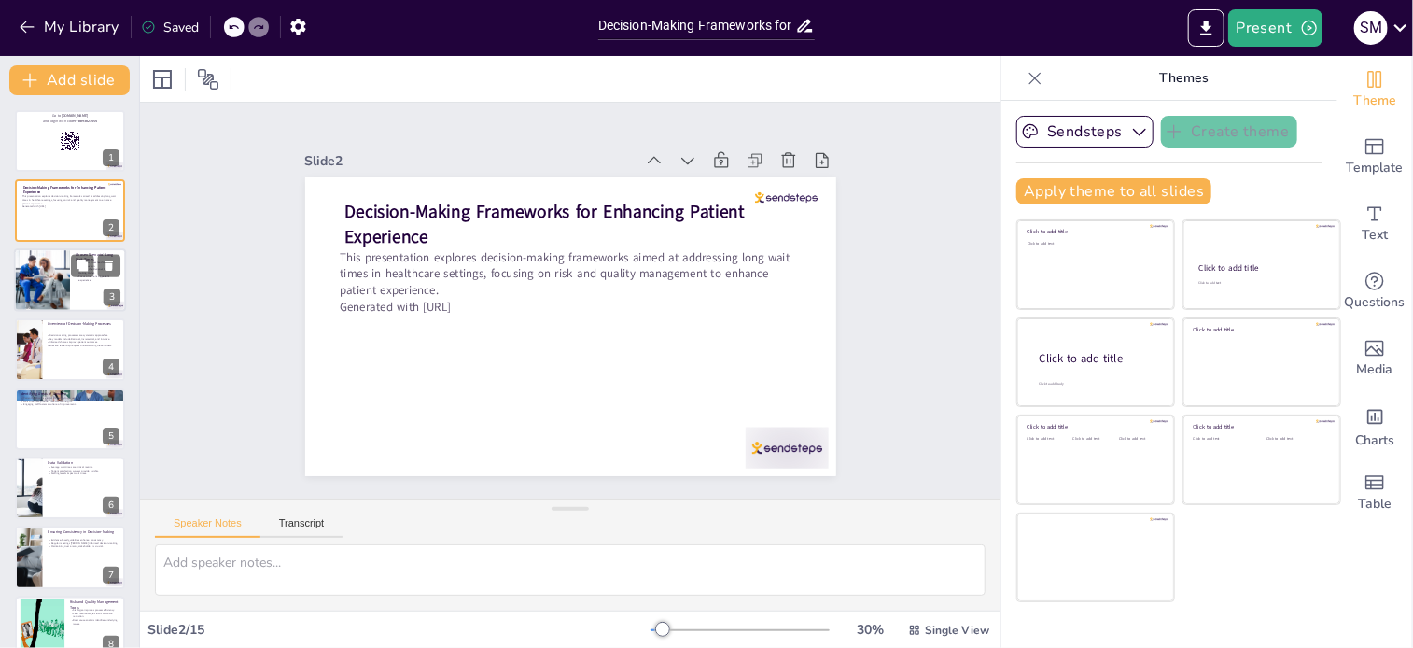
click at [55, 273] on div at bounding box center [41, 279] width 63 height 63
checkbox input "true"
type textarea "Understanding that long wait times can frustrate patients is essential for heal…"
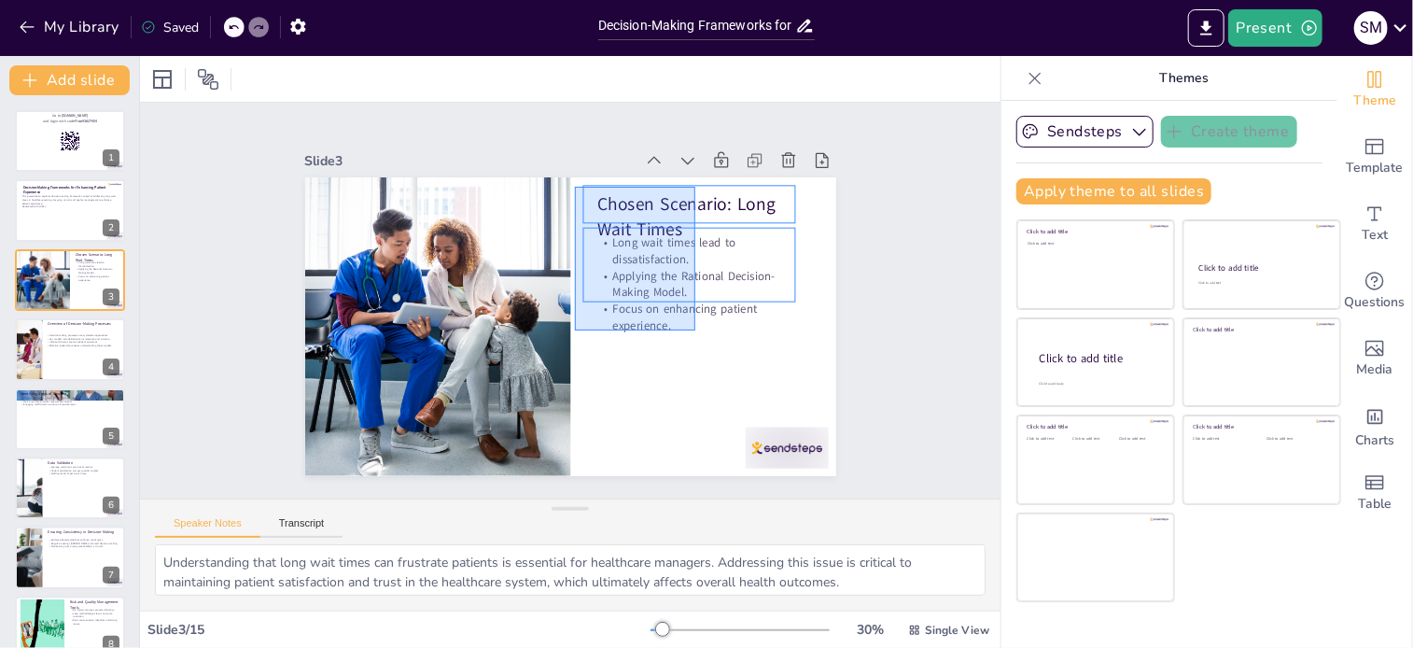
drag, startPoint x: 695, startPoint y: 330, endPoint x: 575, endPoint y: 187, distance: 187.4
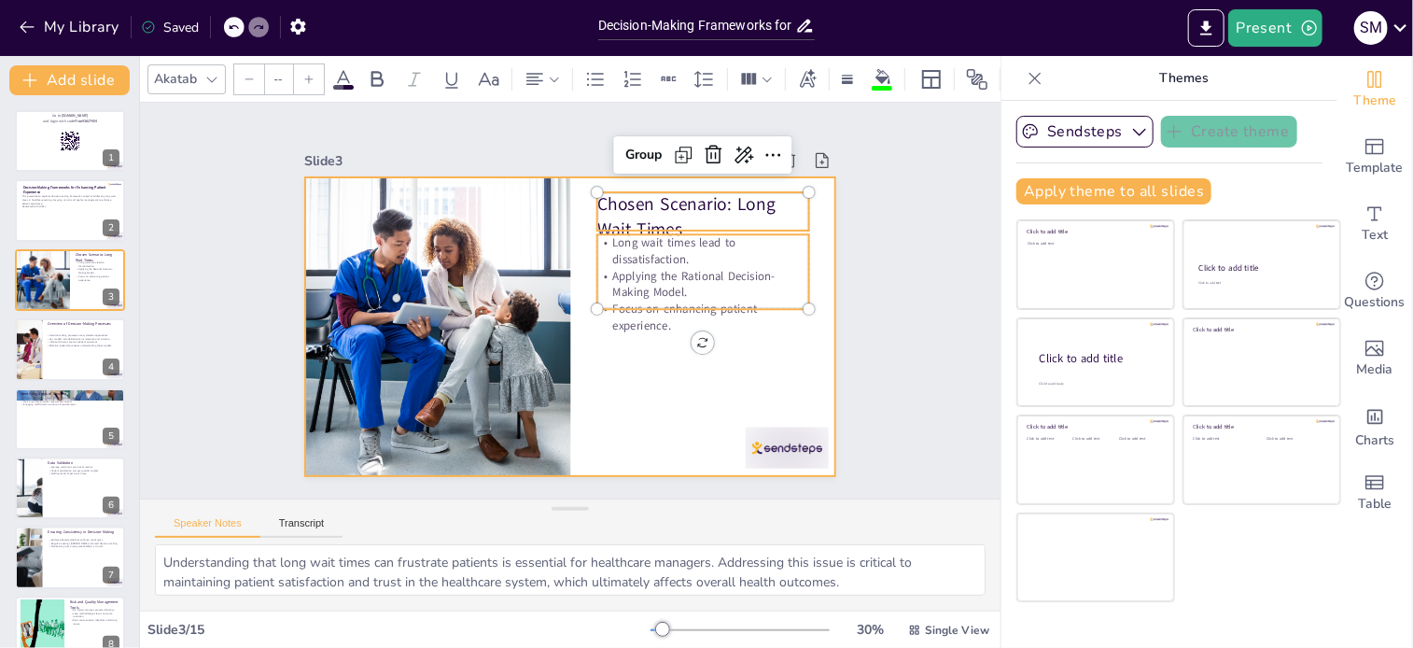
click at [653, 377] on div at bounding box center [570, 326] width 531 height 299
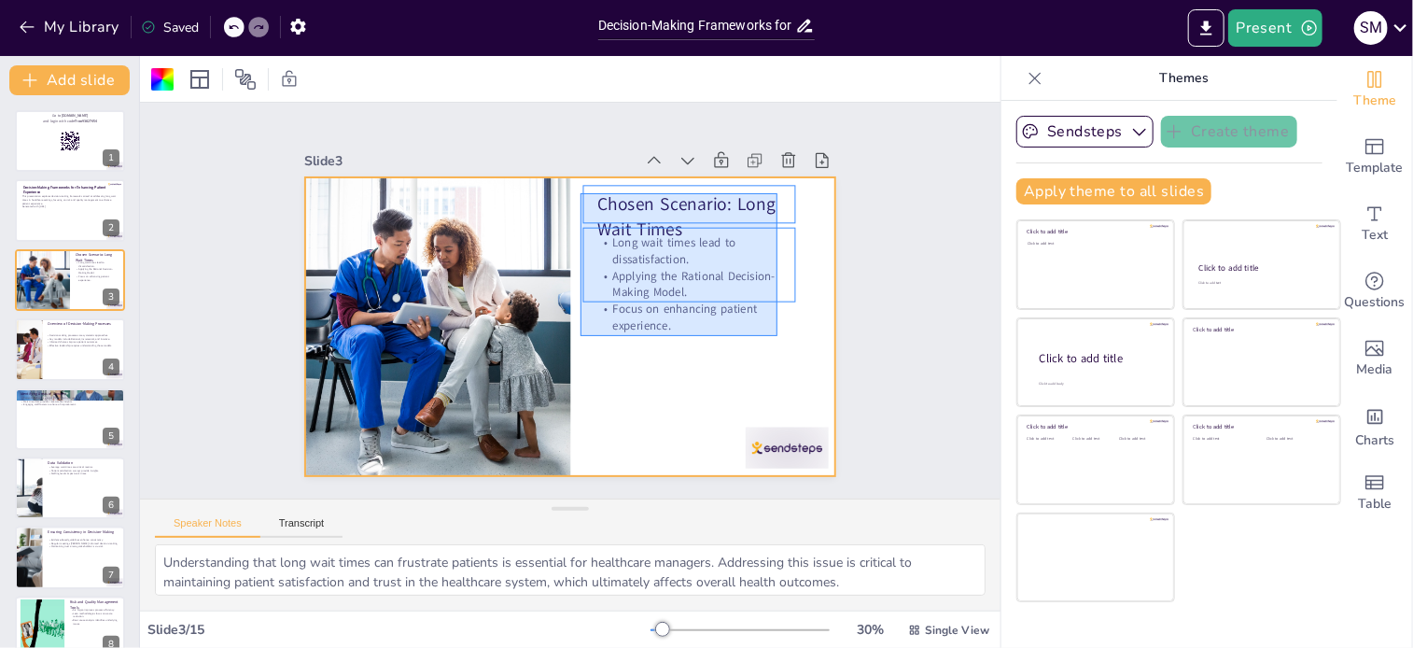
drag, startPoint x: 580, startPoint y: 193, endPoint x: 777, endPoint y: 336, distance: 243.2
click at [777, 336] on div at bounding box center [570, 326] width 531 height 299
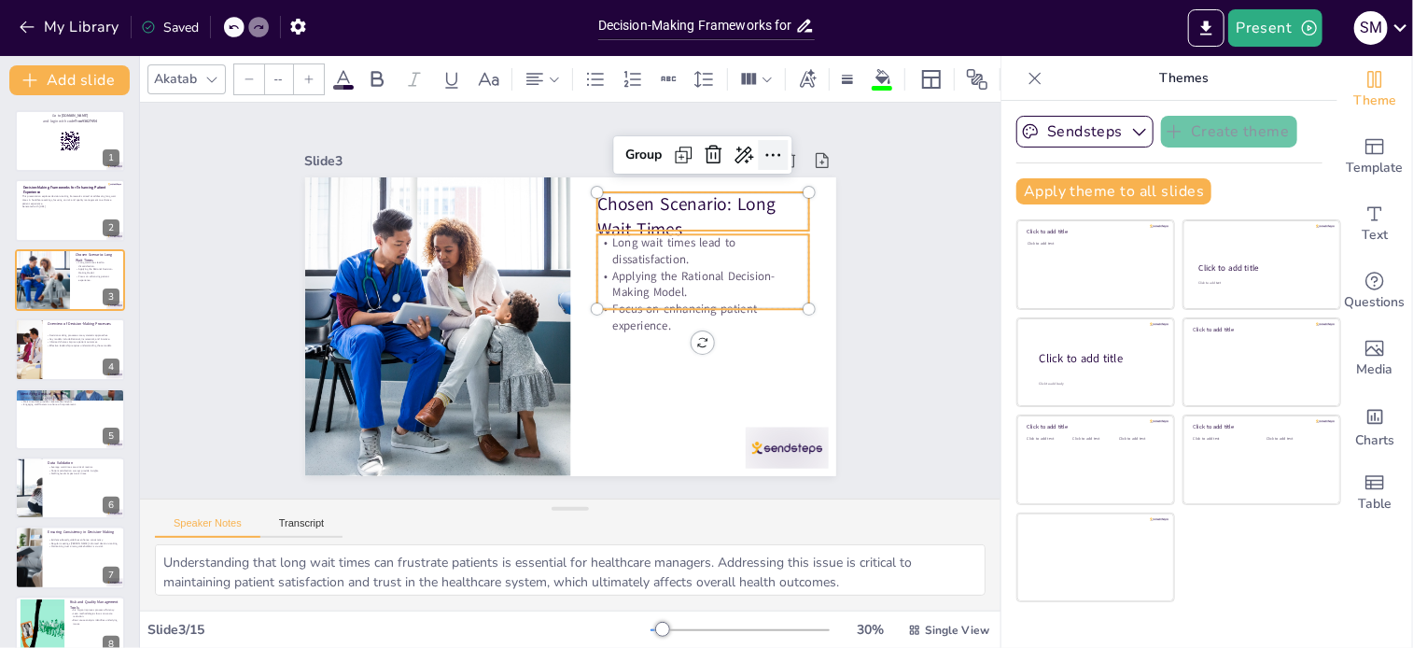
click at [762, 146] on icon at bounding box center [773, 155] width 22 height 22
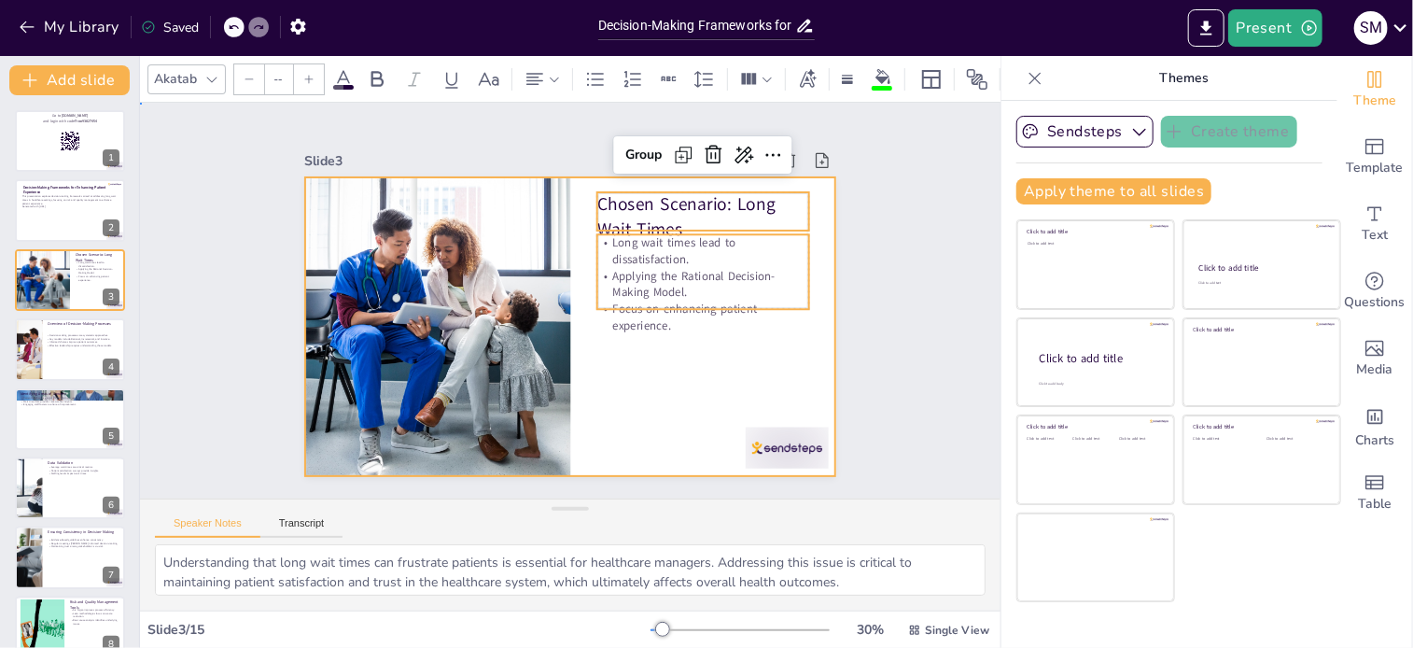
click at [621, 425] on div at bounding box center [570, 326] width 531 height 299
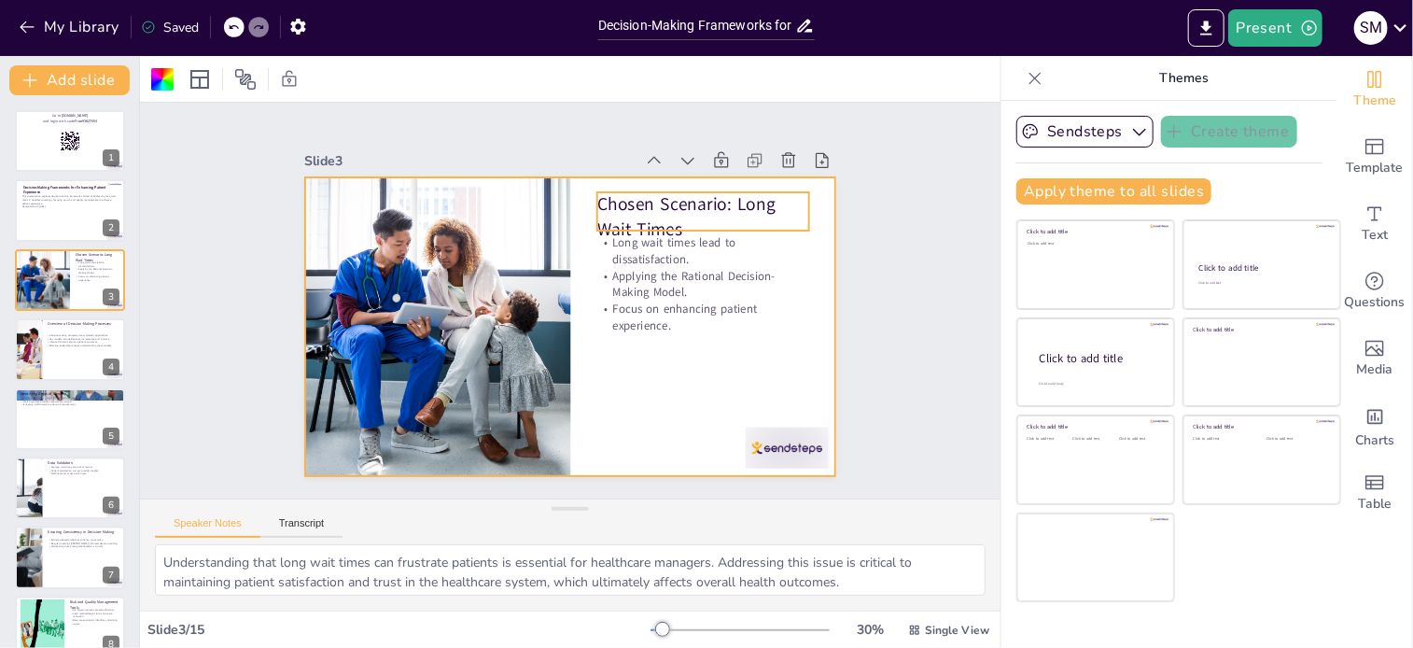
checkbox input "true"
click at [816, 154] on icon at bounding box center [822, 160] width 13 height 15
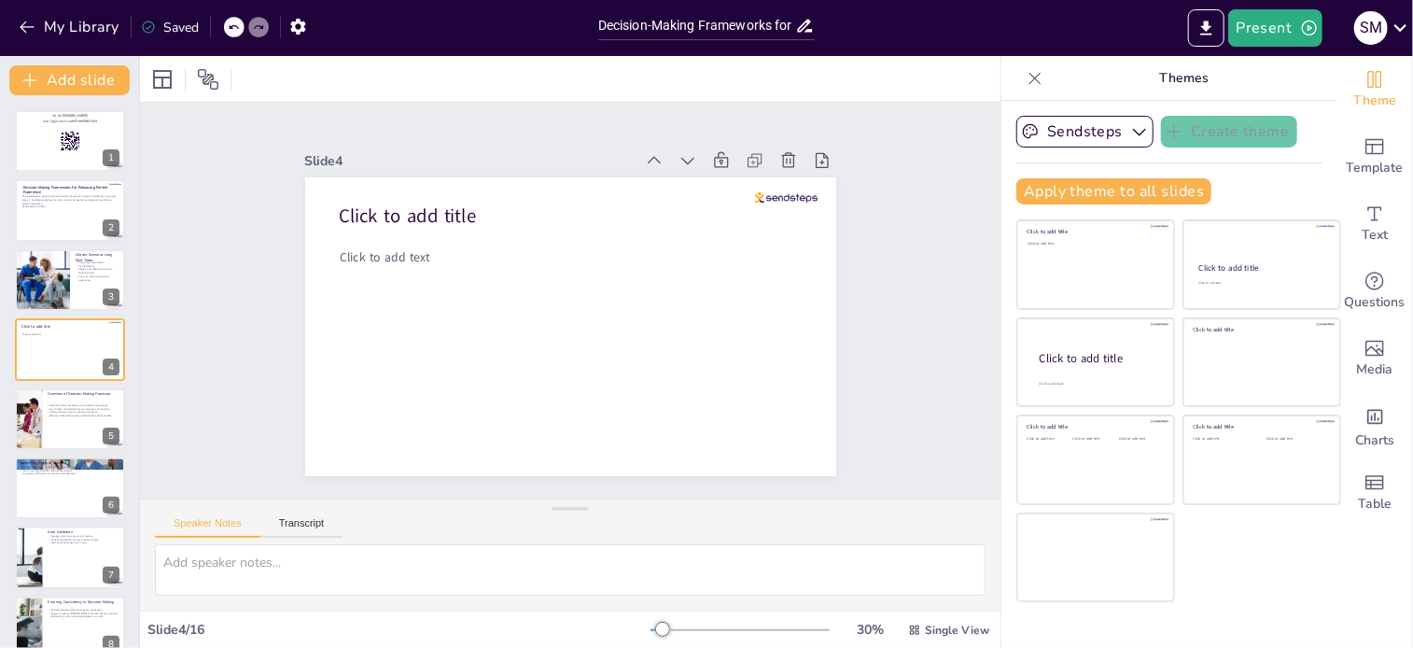
click at [230, 30] on icon at bounding box center [233, 26] width 11 height 11
click at [239, 24] on icon at bounding box center [233, 26] width 11 height 11
click at [239, 23] on icon at bounding box center [233, 26] width 11 height 11
click at [70, 195] on p "This presentation explores decision-making frameworks aimed at addressing long …" at bounding box center [68, 199] width 95 height 10
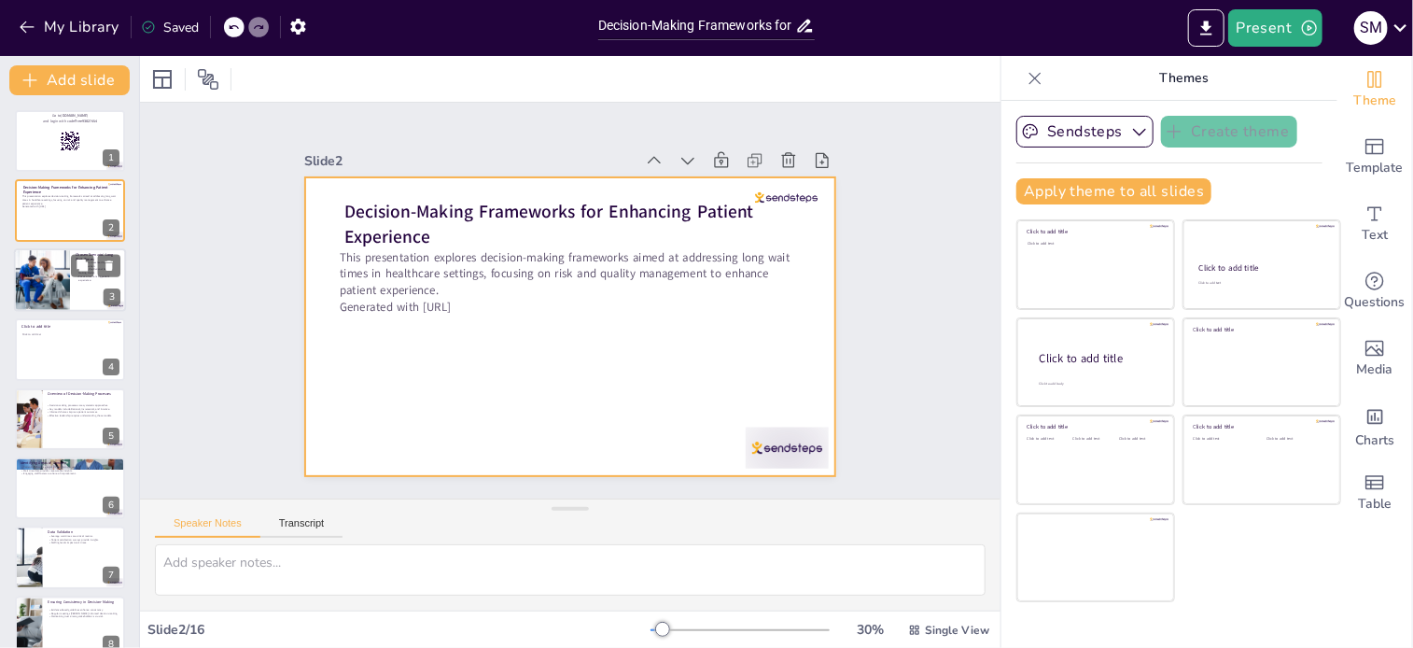
checkbox input "true"
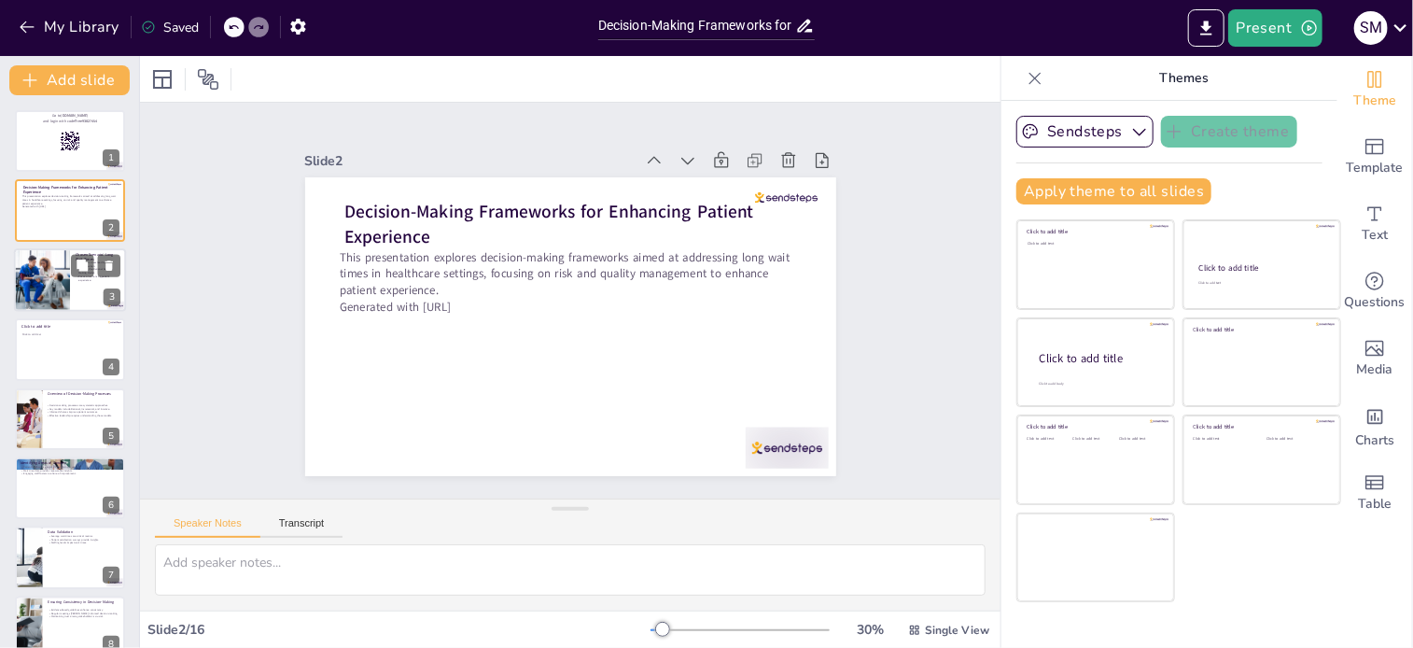
click at [49, 272] on div at bounding box center [41, 279] width 63 height 63
type textarea "Understanding that long wait times can frustrate patients is essential for heal…"
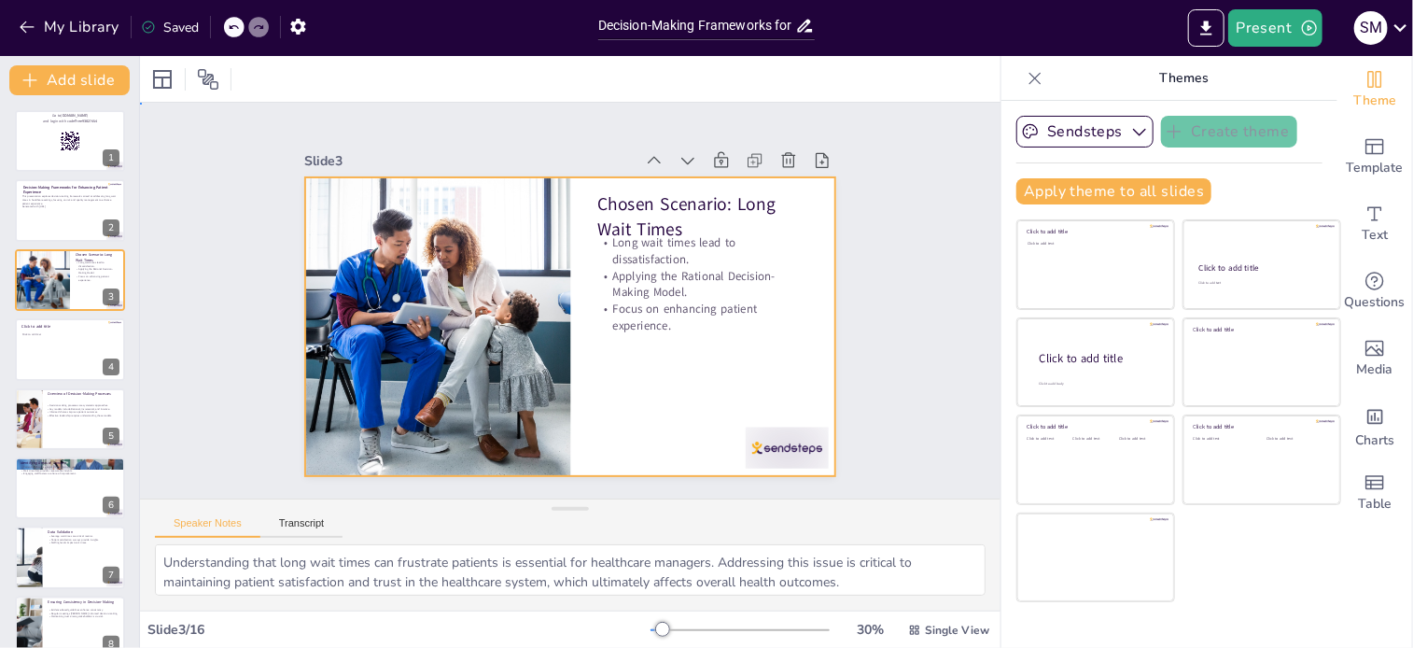
click at [664, 397] on div at bounding box center [570, 326] width 531 height 299
checkbox input "true"
click at [59, 327] on p "Click to add title" at bounding box center [69, 326] width 96 height 6
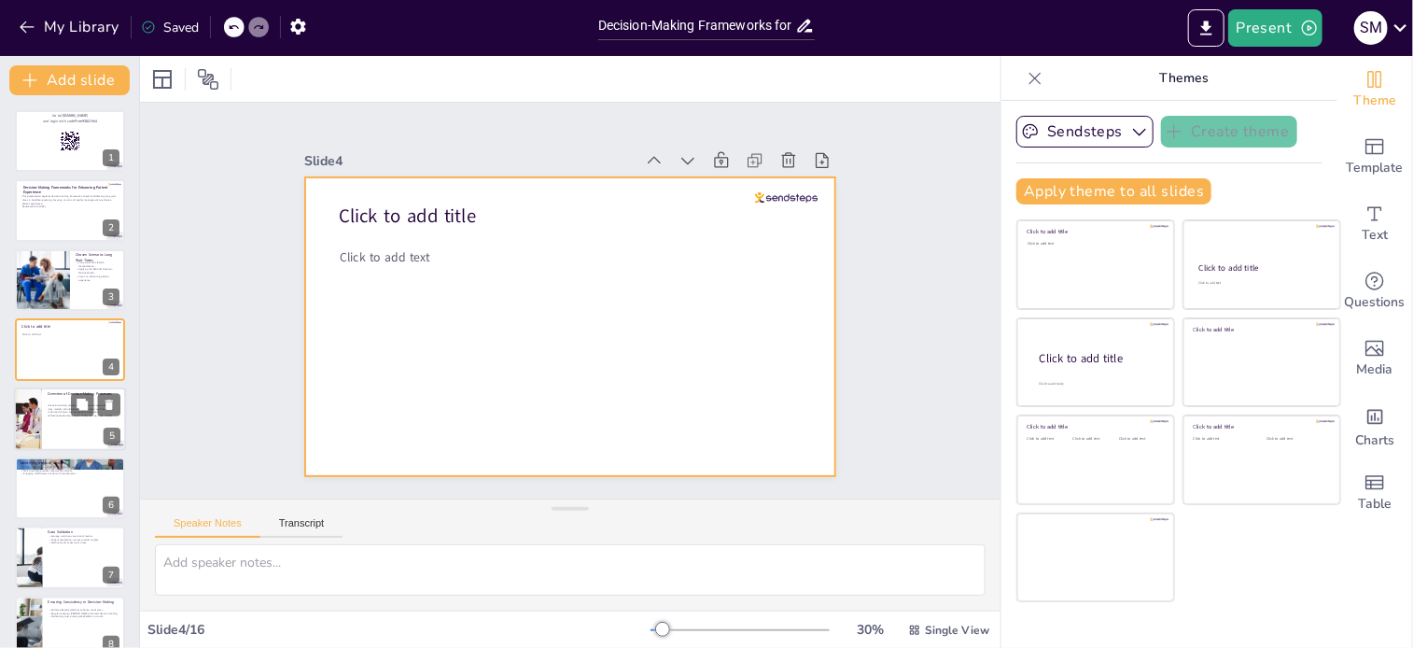
checkbox input "true"
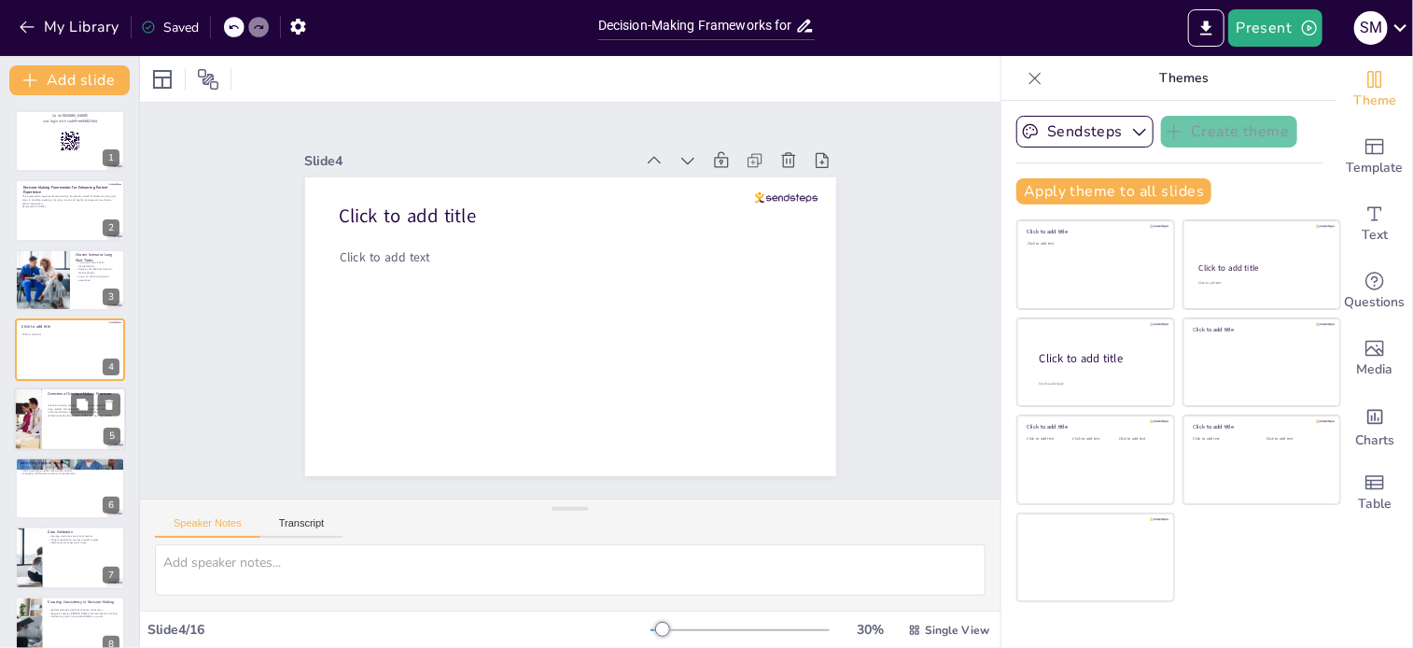
click at [34, 424] on div at bounding box center [27, 418] width 95 height 63
type textarea "Systematic decision-making processes are crucial in healthcare as they guide pr…"
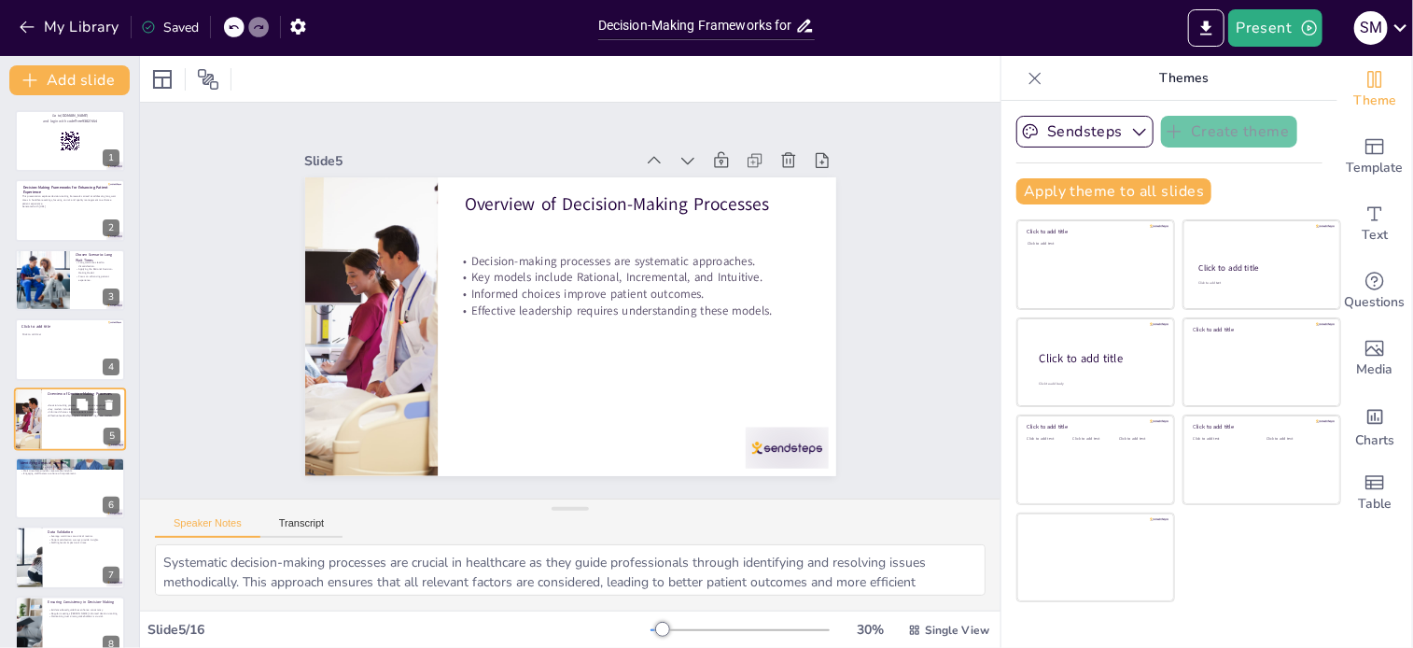
scroll to position [47, 0]
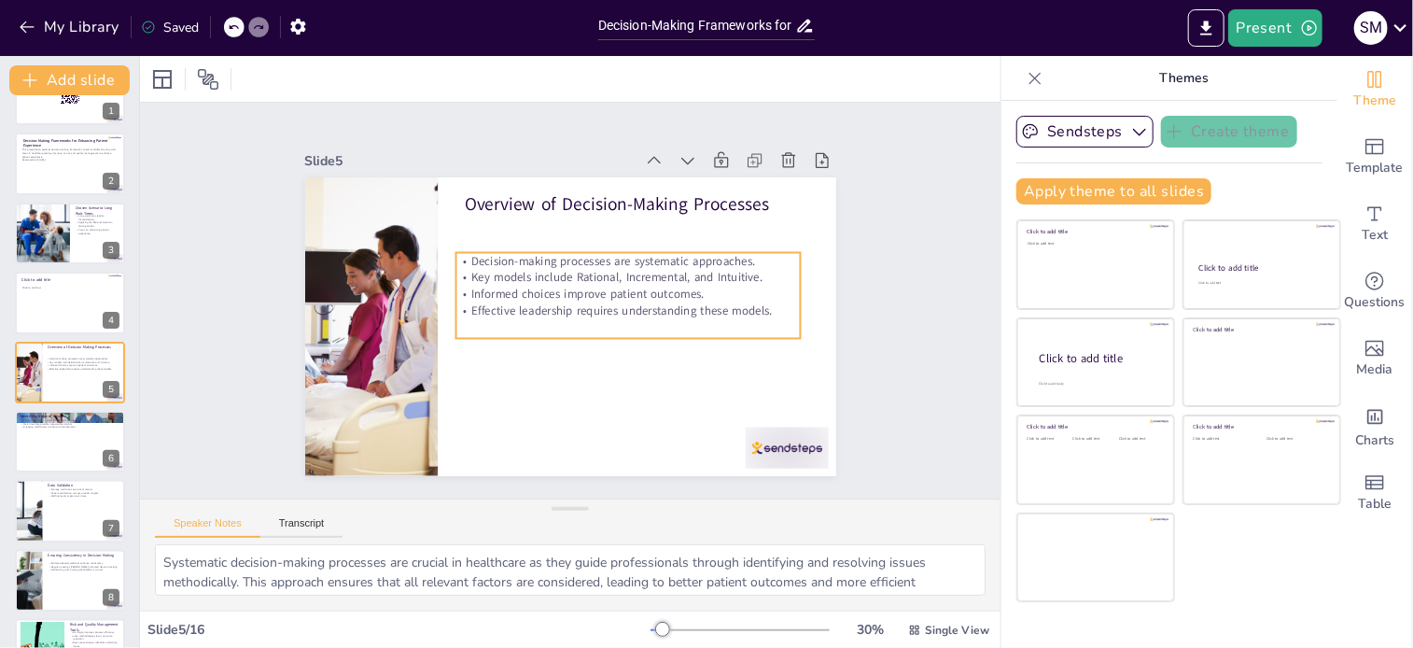
checkbox input "true"
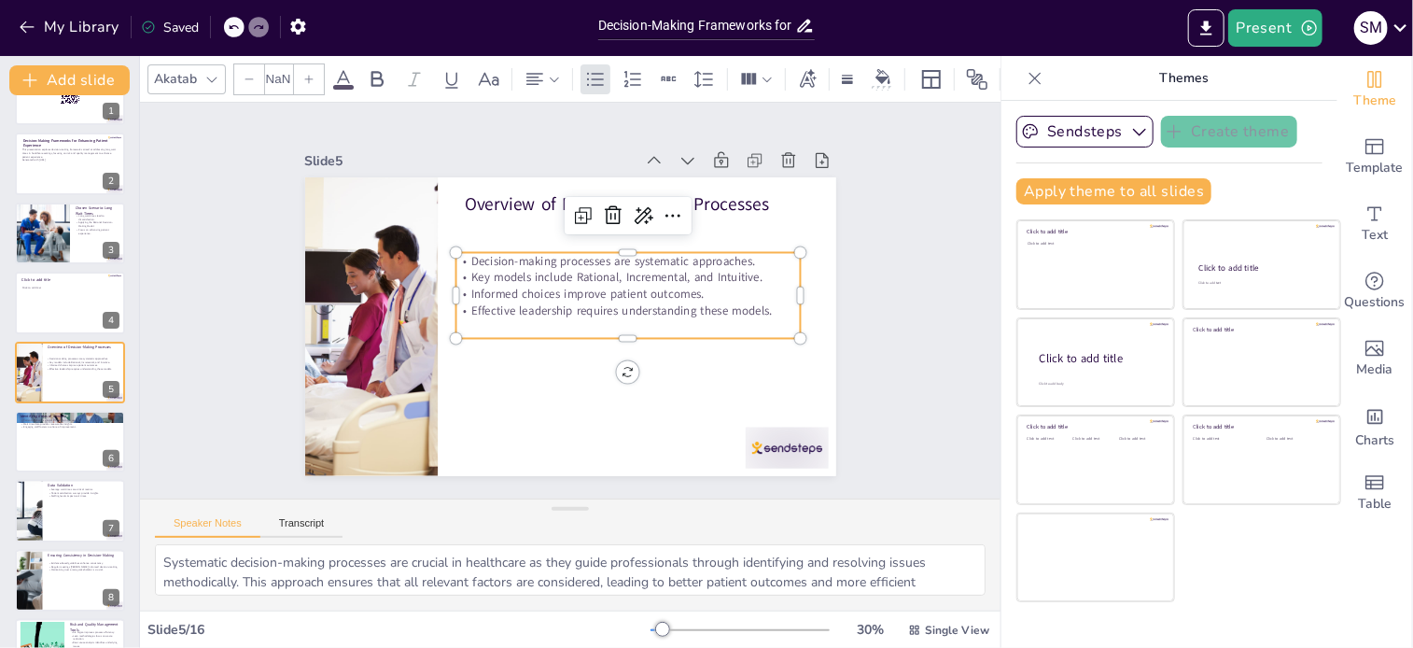
type input "32"
click at [769, 300] on p "Effective leadership requires understanding these models." at bounding box center [636, 307] width 345 height 17
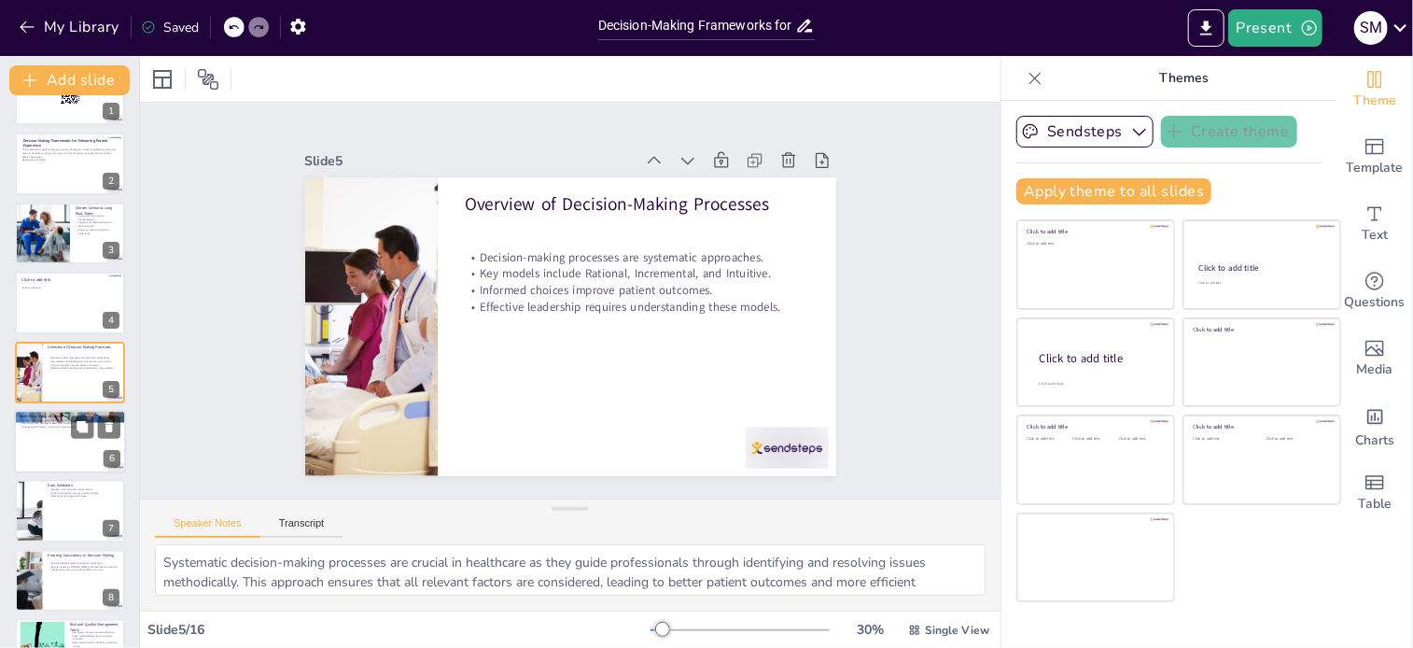
checkbox input "true"
click at [57, 462] on div at bounding box center [70, 441] width 112 height 63
type textarea "Patient feedback serves as a valuable resource for identifying areas needing im…"
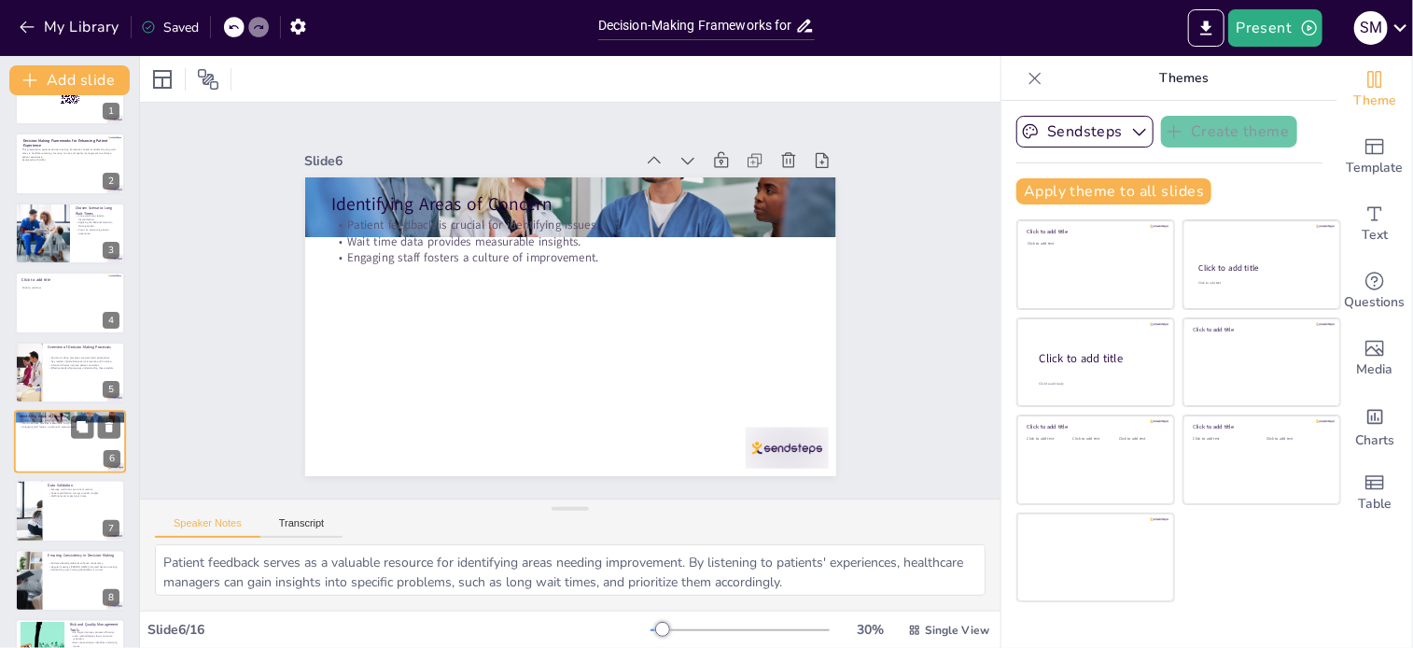
scroll to position [116, 0]
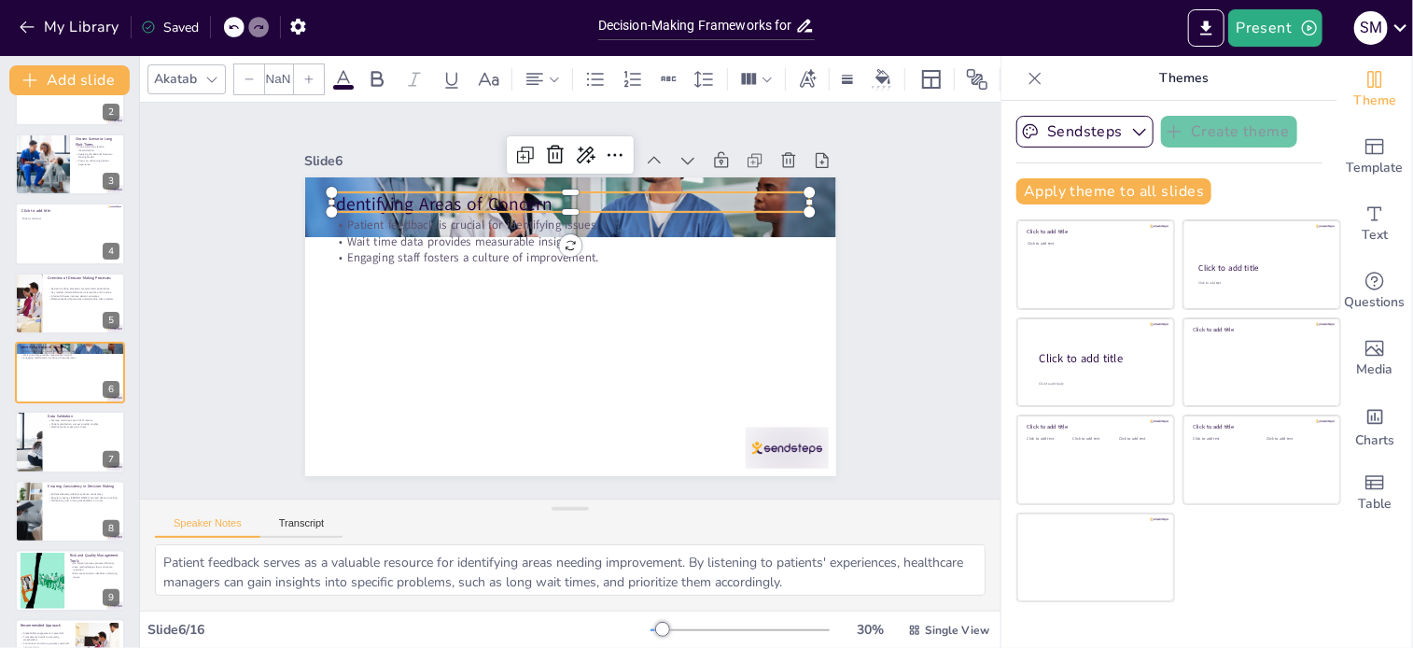
checkbox input "true"
type input "48"
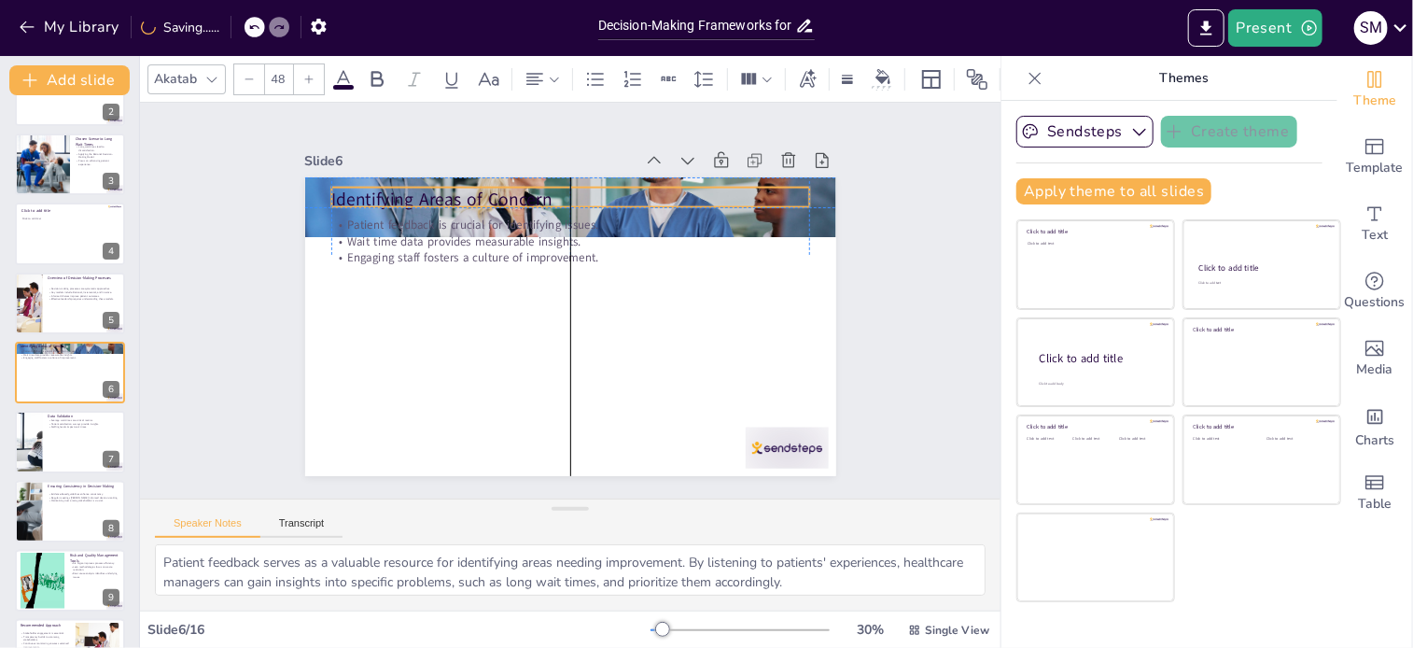
drag, startPoint x: 318, startPoint y: 191, endPoint x: 317, endPoint y: 180, distance: 11.2
click at [331, 188] on p "Identifying Areas of Concern" at bounding box center [570, 200] width 478 height 25
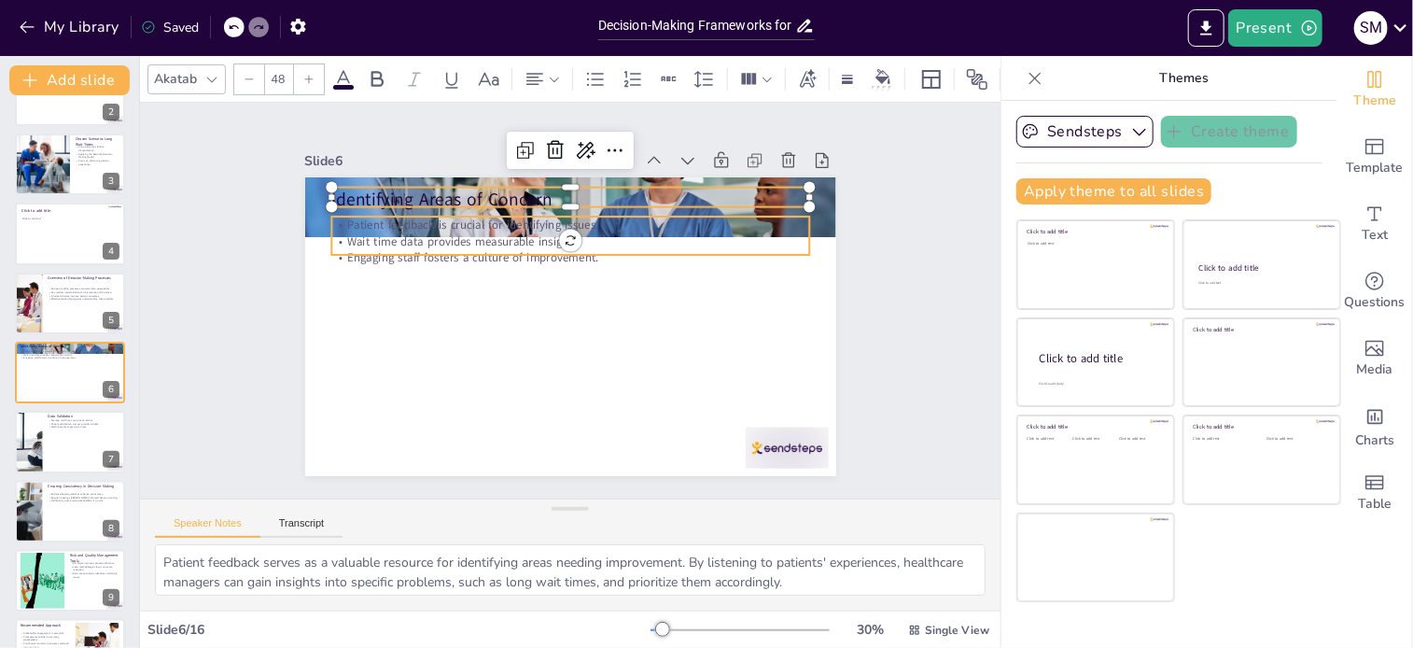
checkbox input "true"
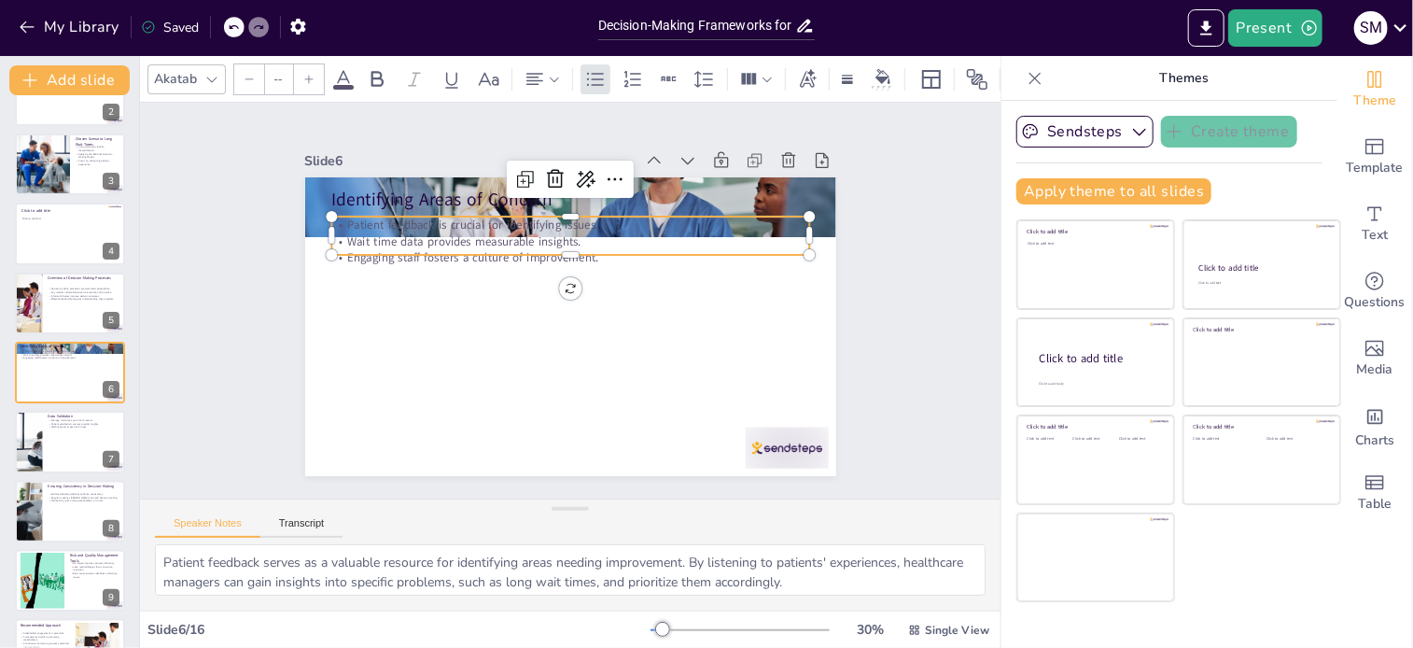
type input "32"
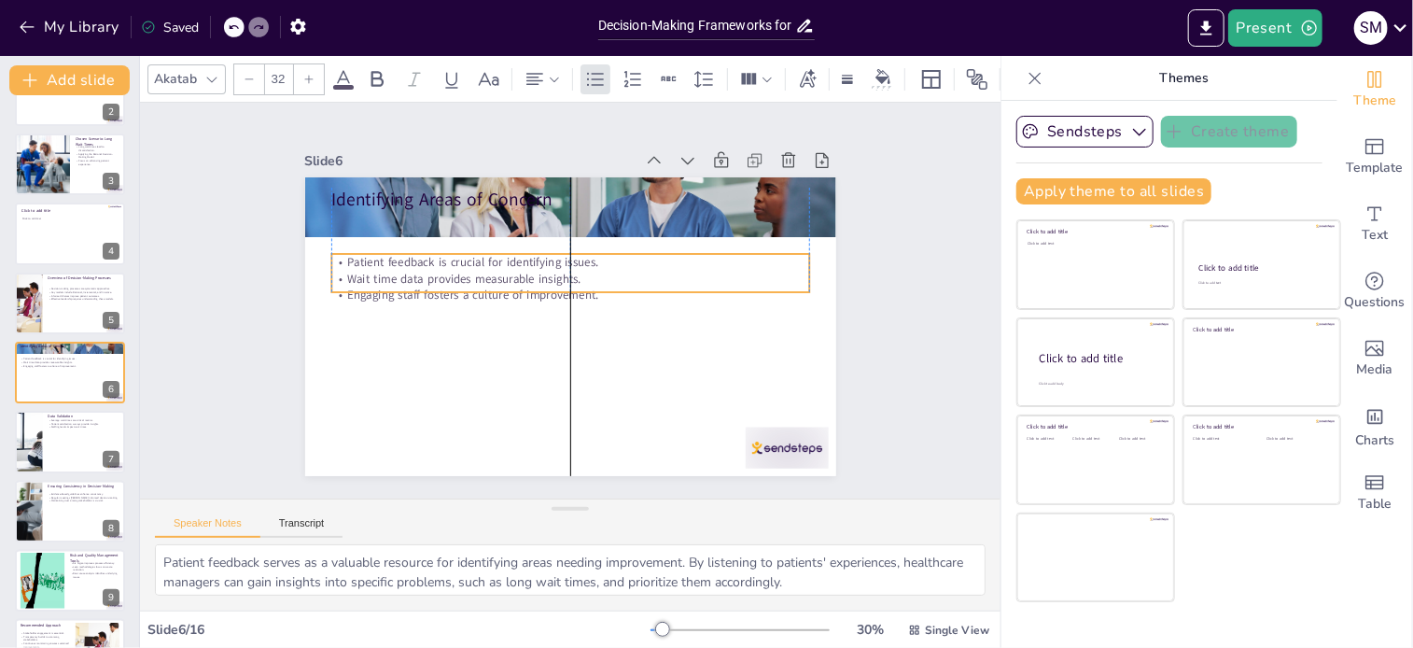
drag, startPoint x: 533, startPoint y: 245, endPoint x: 526, endPoint y: 283, distance: 37.9
click at [526, 286] on p "Engaging staff fosters a culture of improvement." at bounding box center [570, 294] width 478 height 17
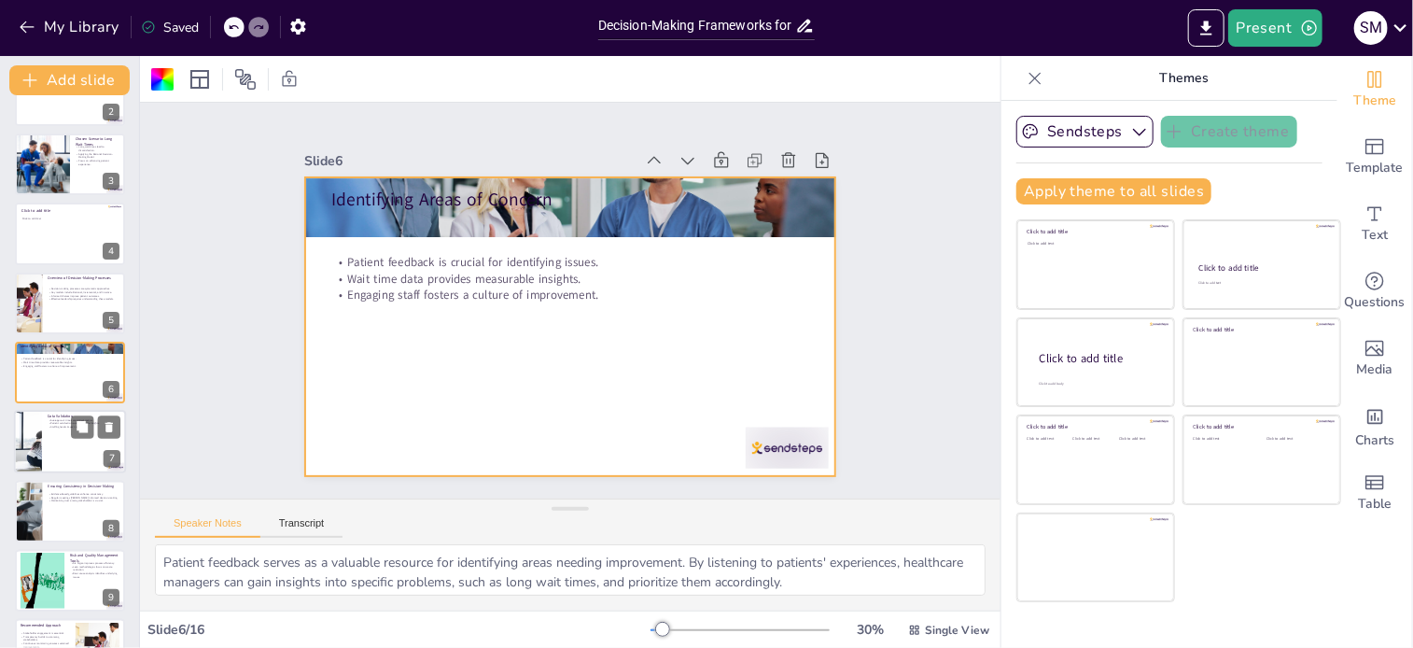
checkbox input "true"
click at [60, 445] on div at bounding box center [70, 442] width 112 height 63
type textarea "Average wait times serve as a fundamental metric for assessing the efficiency o…"
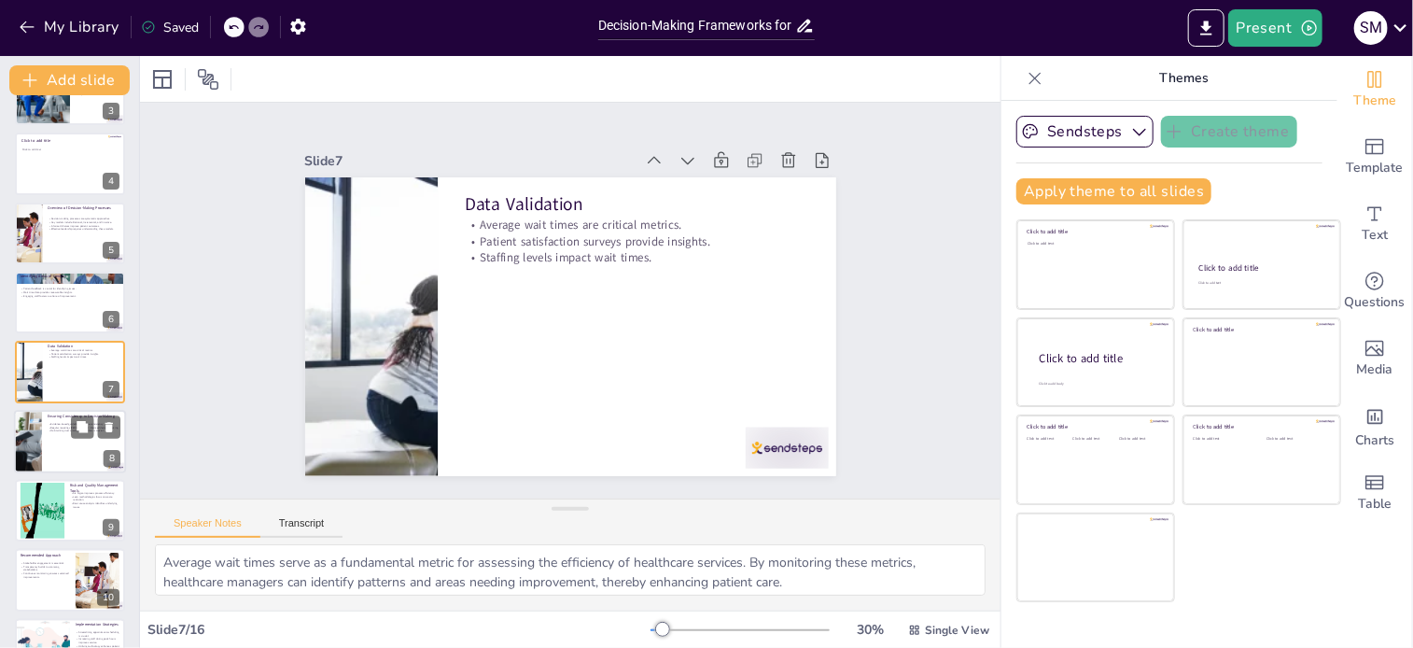
checkbox input "true"
click at [37, 453] on div at bounding box center [27, 441] width 95 height 63
type textarea "Evidence-based guidelines are essential for providing a consistent framework fo…"
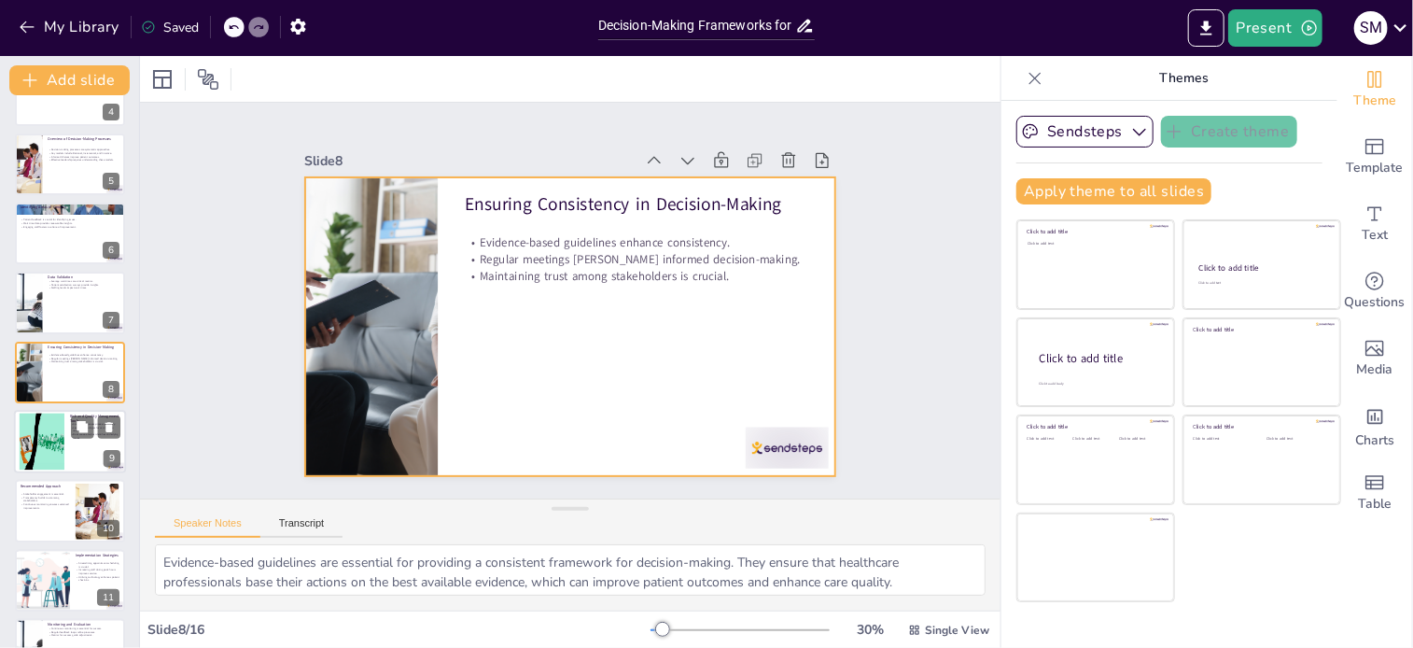
checkbox input "true"
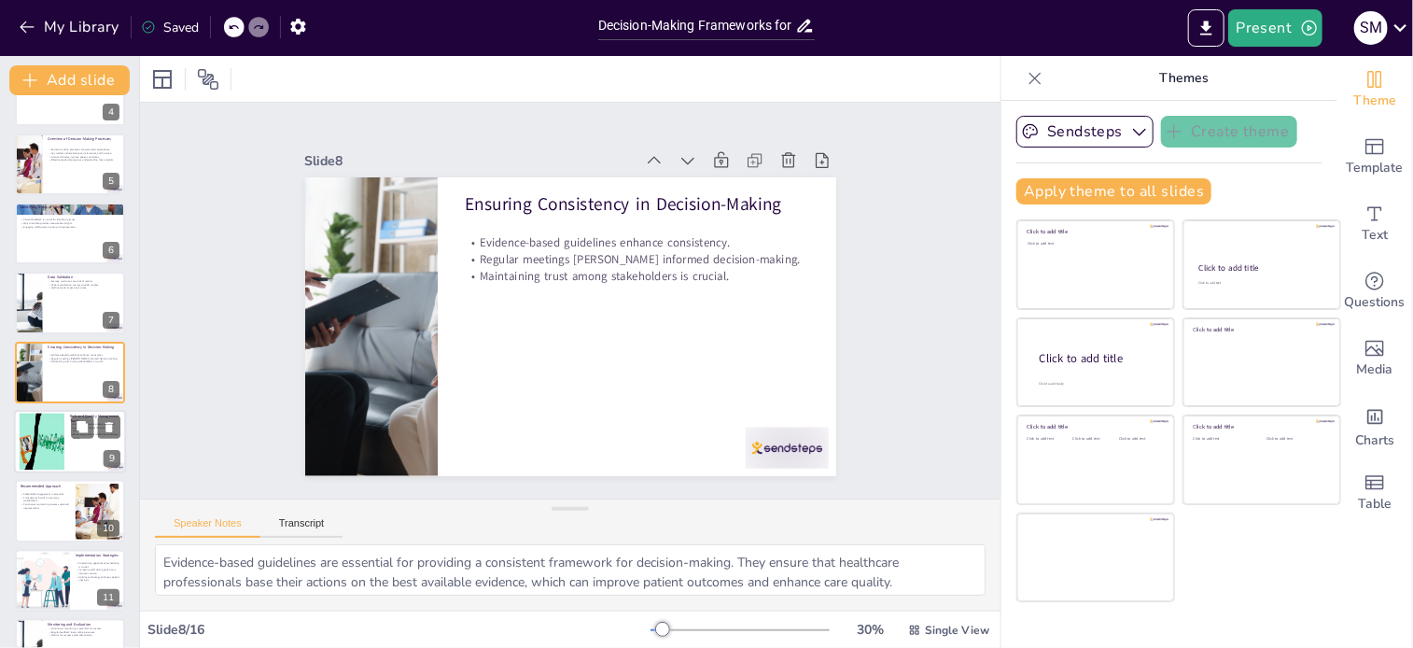
click at [39, 430] on div at bounding box center [41, 441] width 57 height 57
type textarea "Six Sigma is a powerful methodology that focuses on improving process efficienc…"
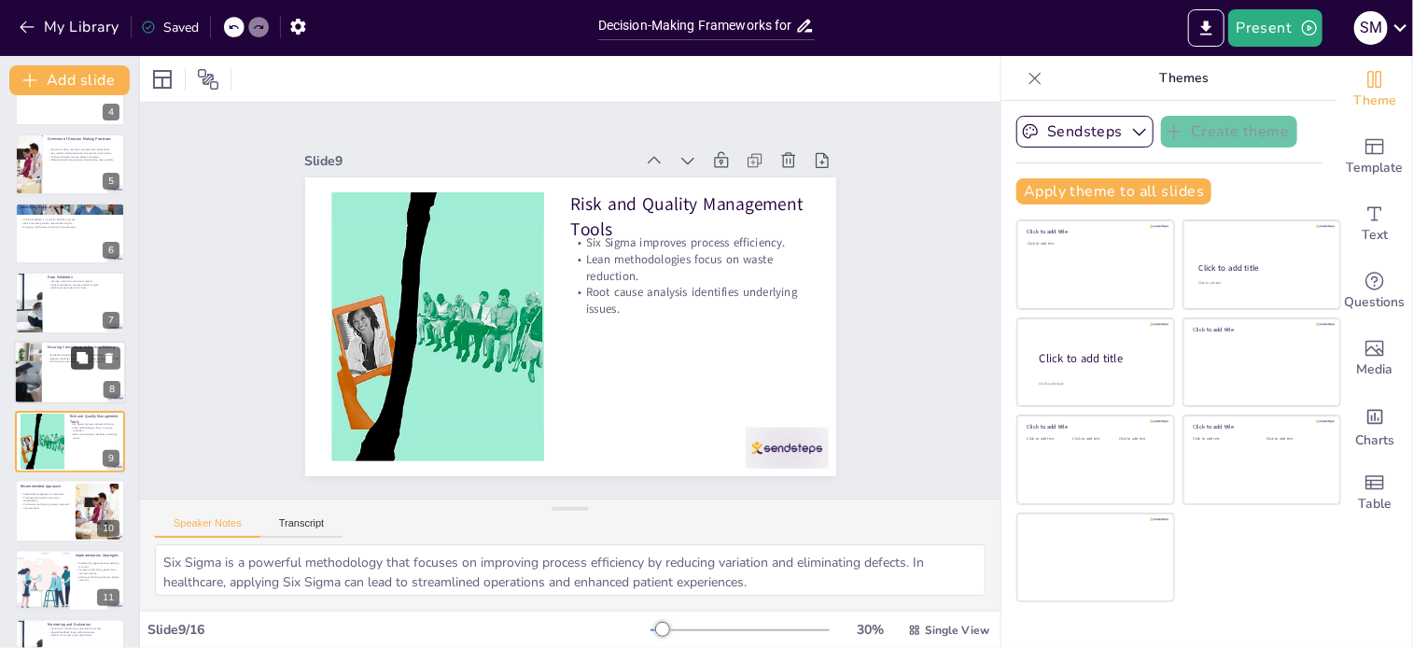
scroll to position [325, 0]
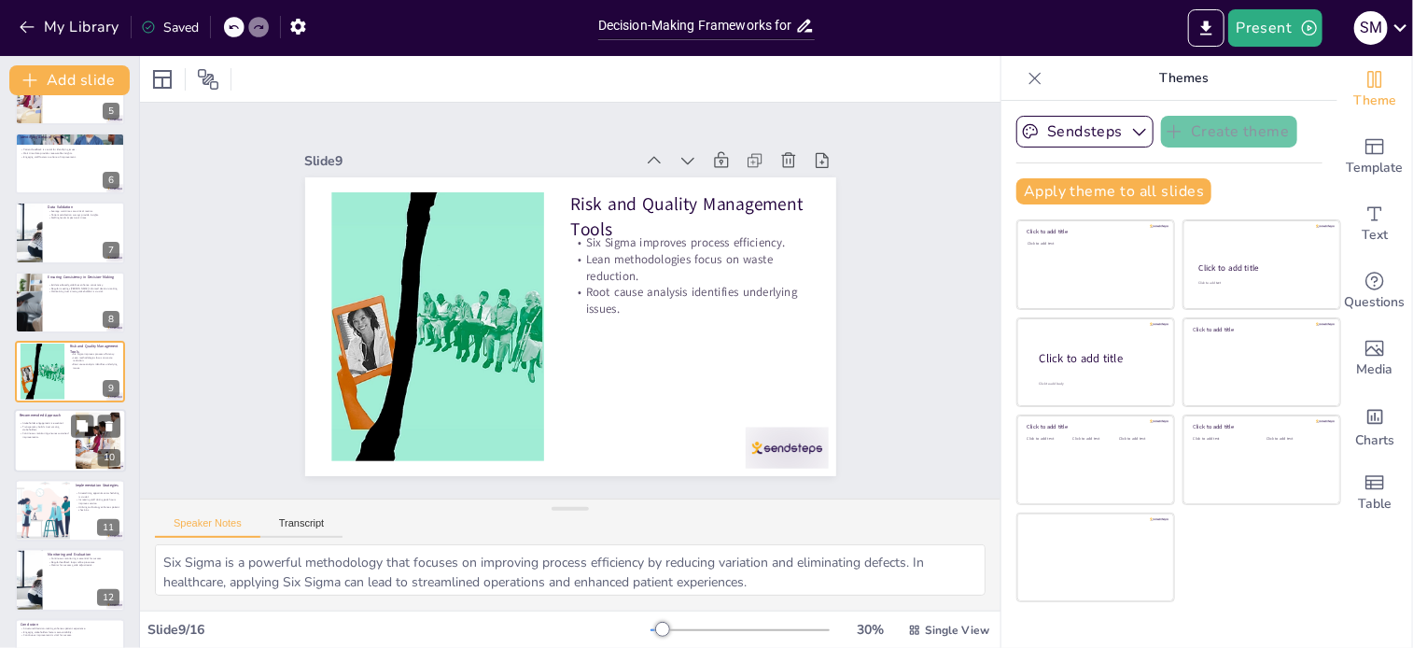
checkbox input "true"
click at [63, 447] on div at bounding box center [70, 441] width 112 height 63
type textarea "Engaging stakeholders in the decision-making process is crucial for developing …"
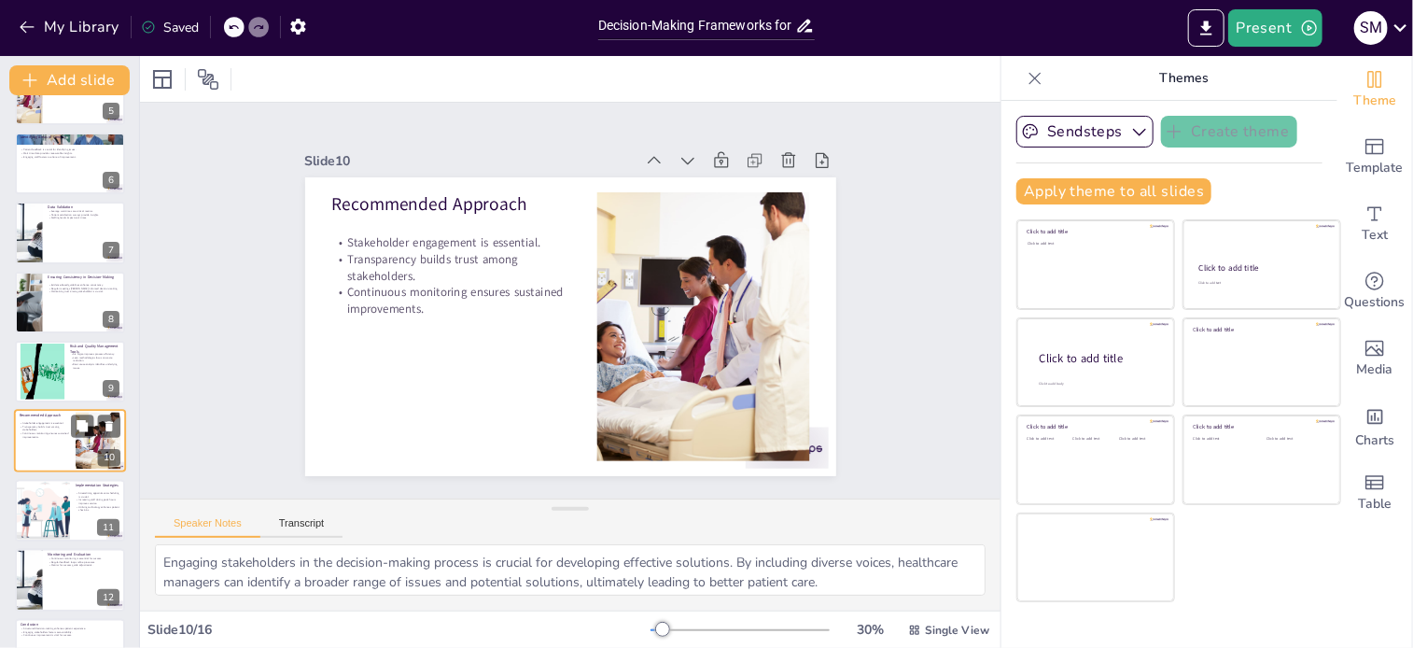
scroll to position [394, 0]
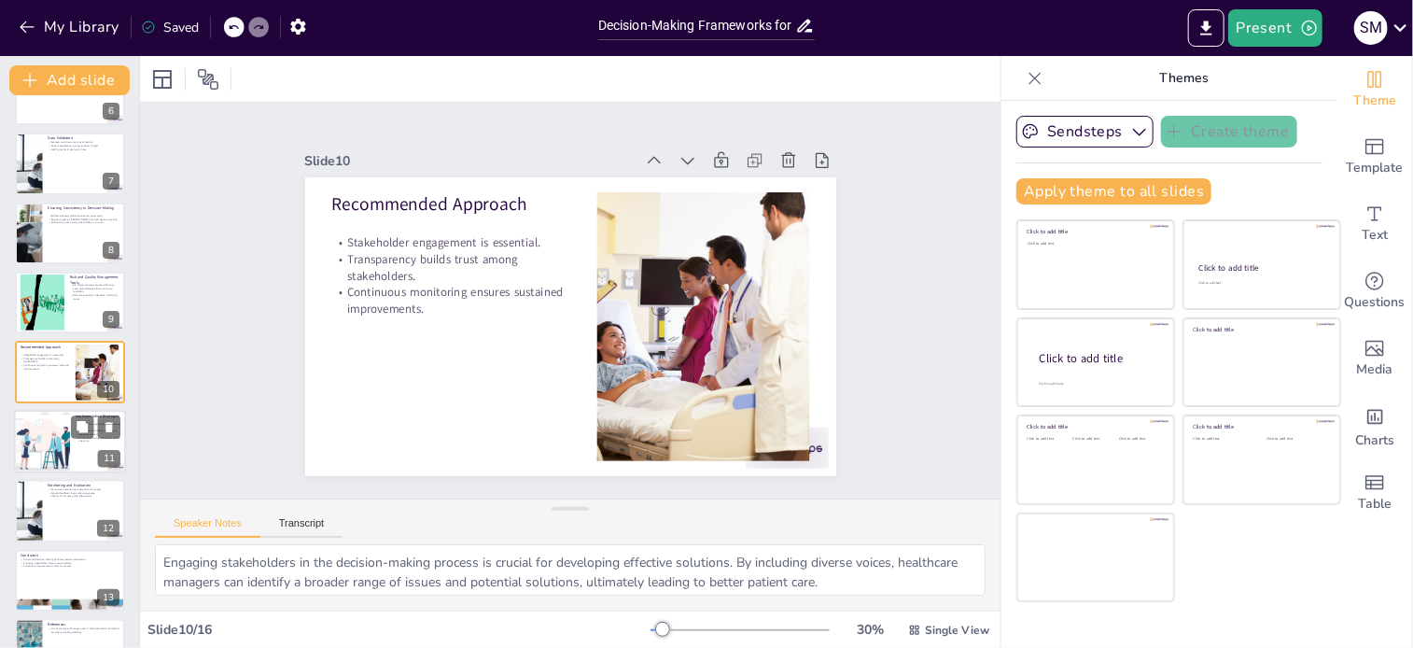
checkbox input "true"
click at [43, 455] on div at bounding box center [41, 441] width 95 height 63
type textarea "Streamlining appointment scheduling is essential for reducing wait times. By op…"
checkbox input "true"
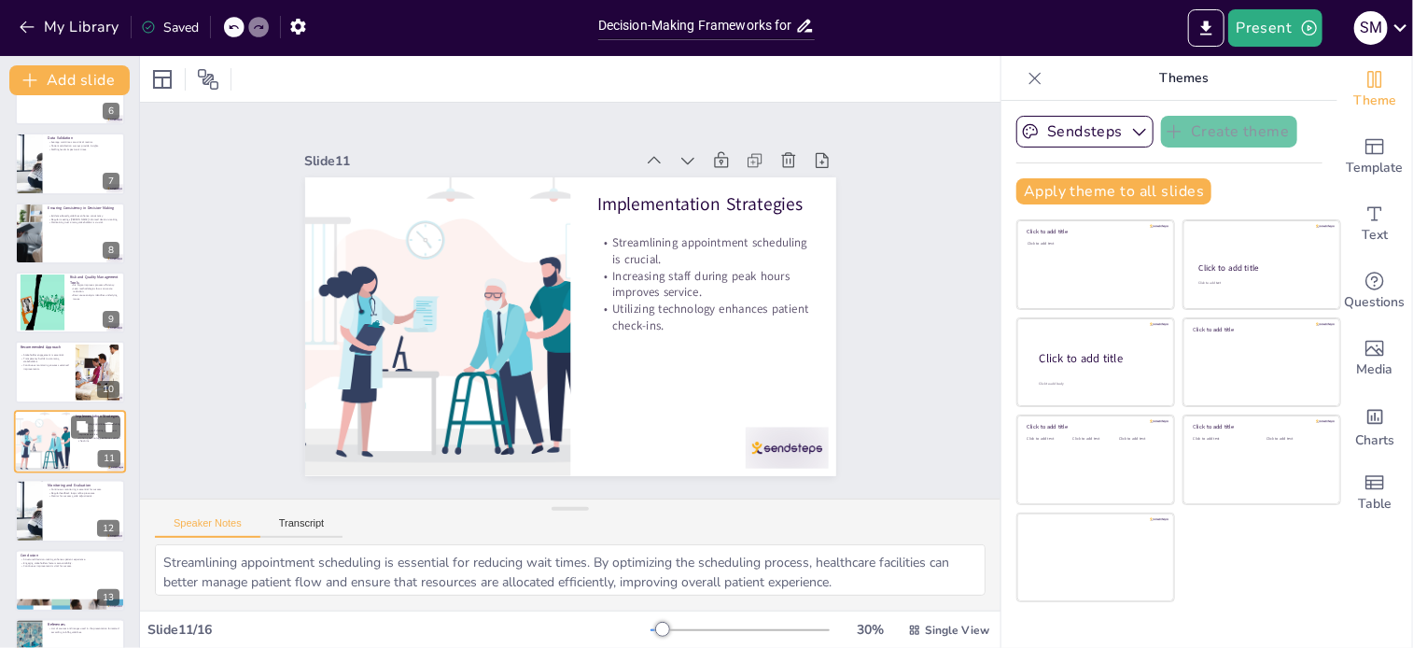
scroll to position [463, 0]
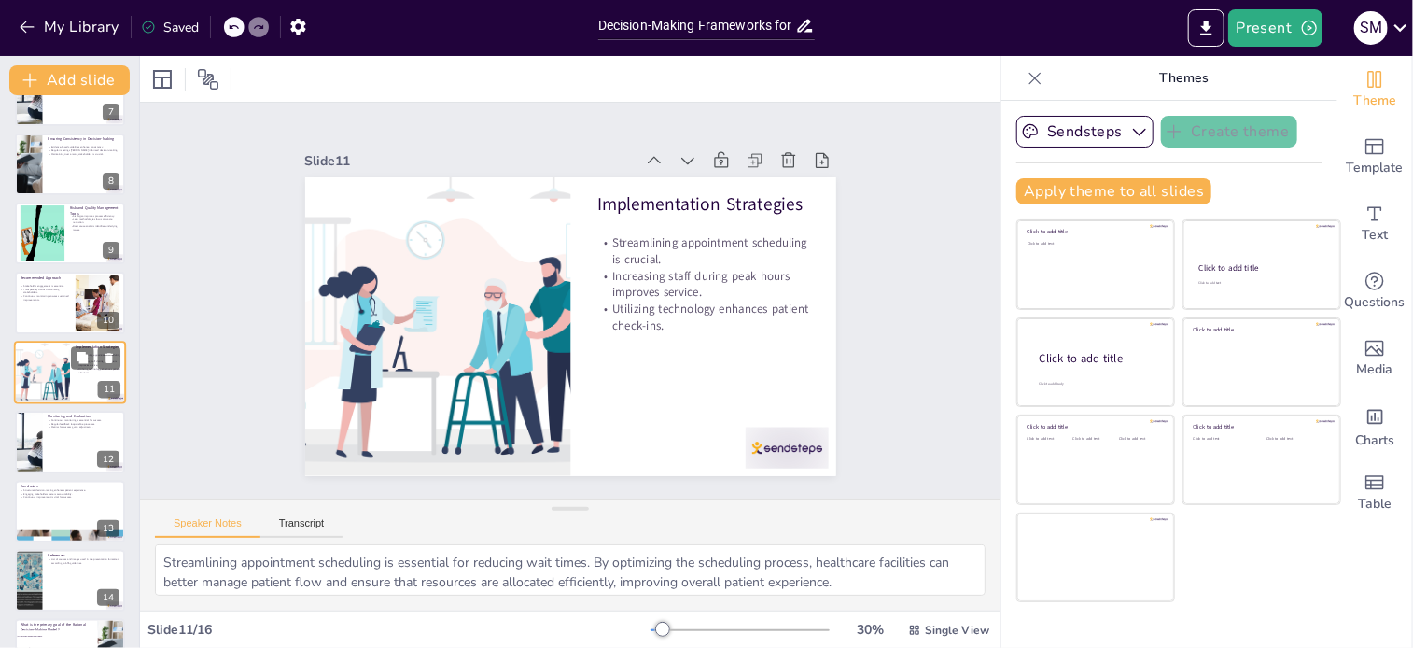
click at [43, 455] on div at bounding box center [70, 442] width 110 height 62
type textarea "Continuous monitoring of key metrics such as wait times and patient satisfactio…"
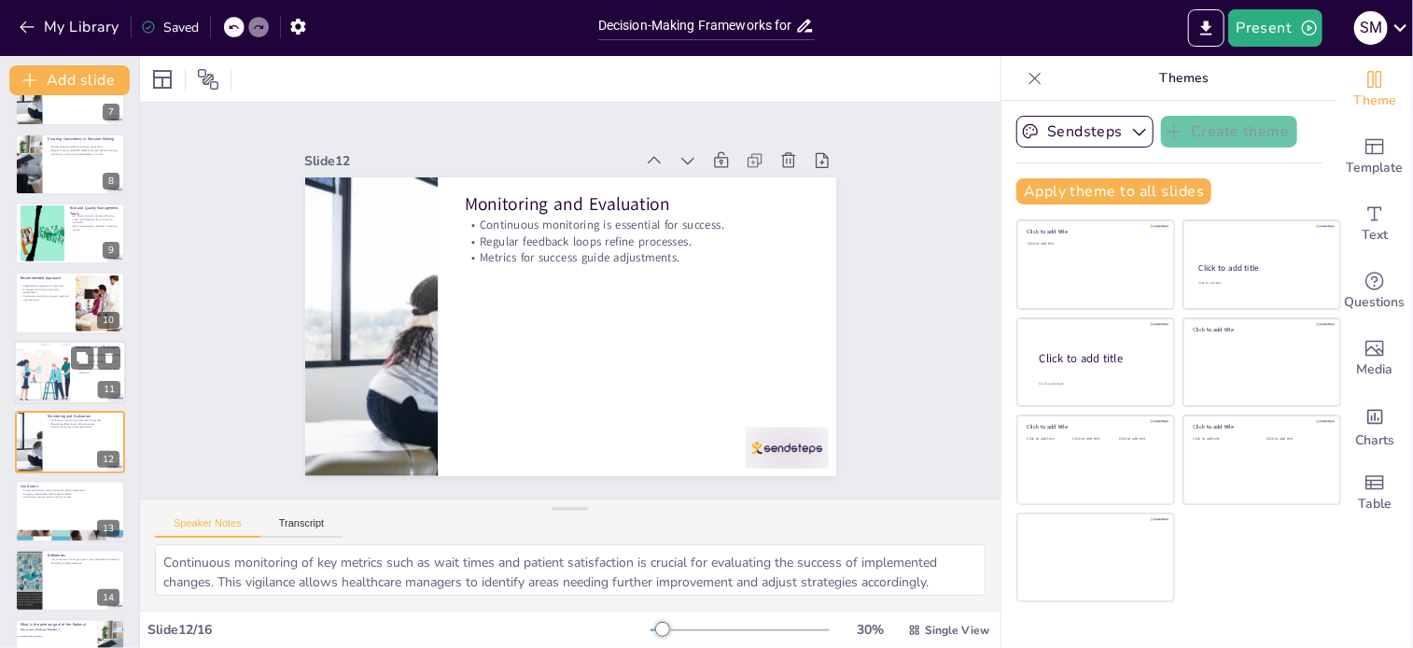
scroll to position [533, 0]
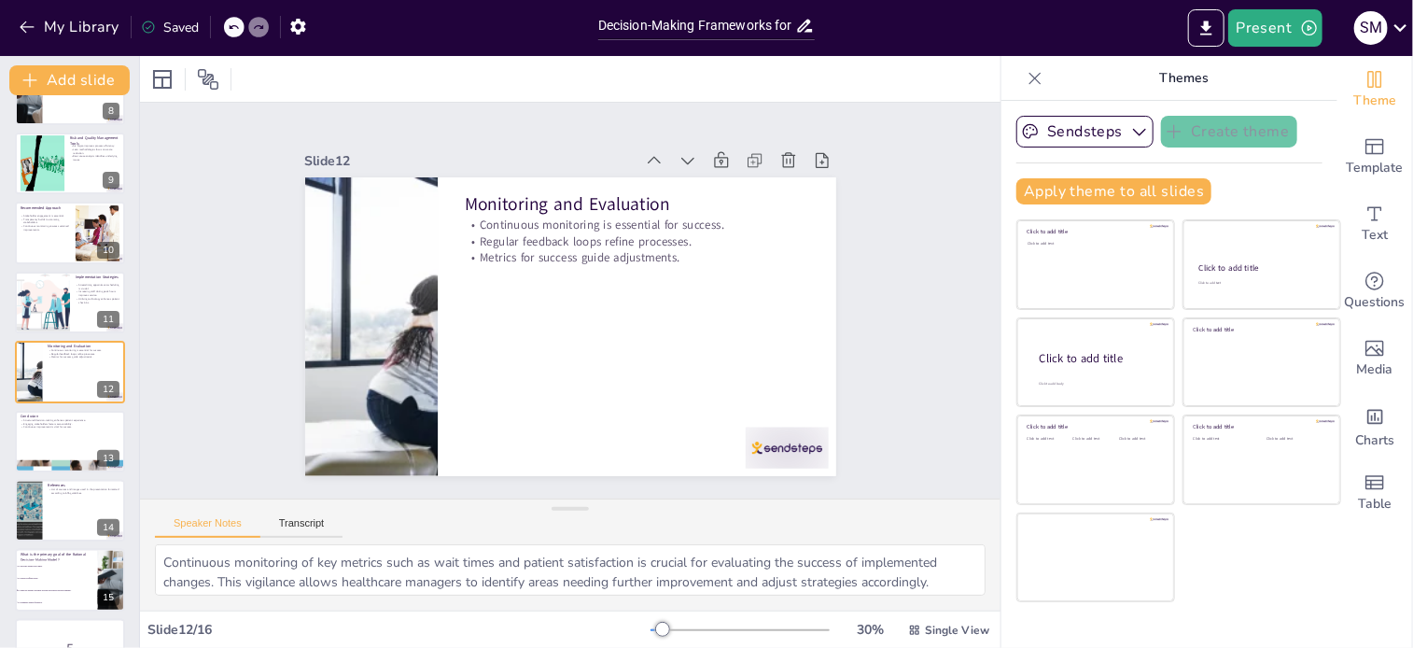
checkbox input "true"
click at [19, 428] on div at bounding box center [70, 441] width 112 height 63
type textarea "Utilizing structured decision-making frameworks is essential for improving pati…"
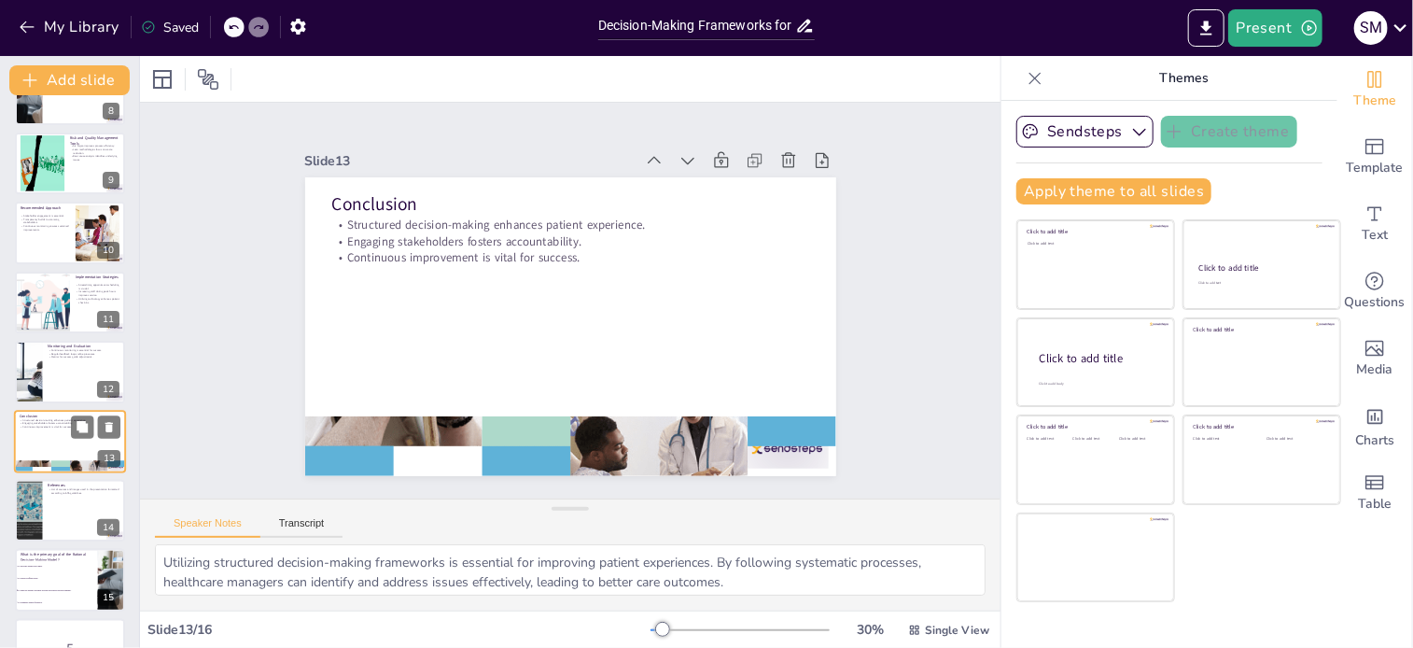
scroll to position [580, 0]
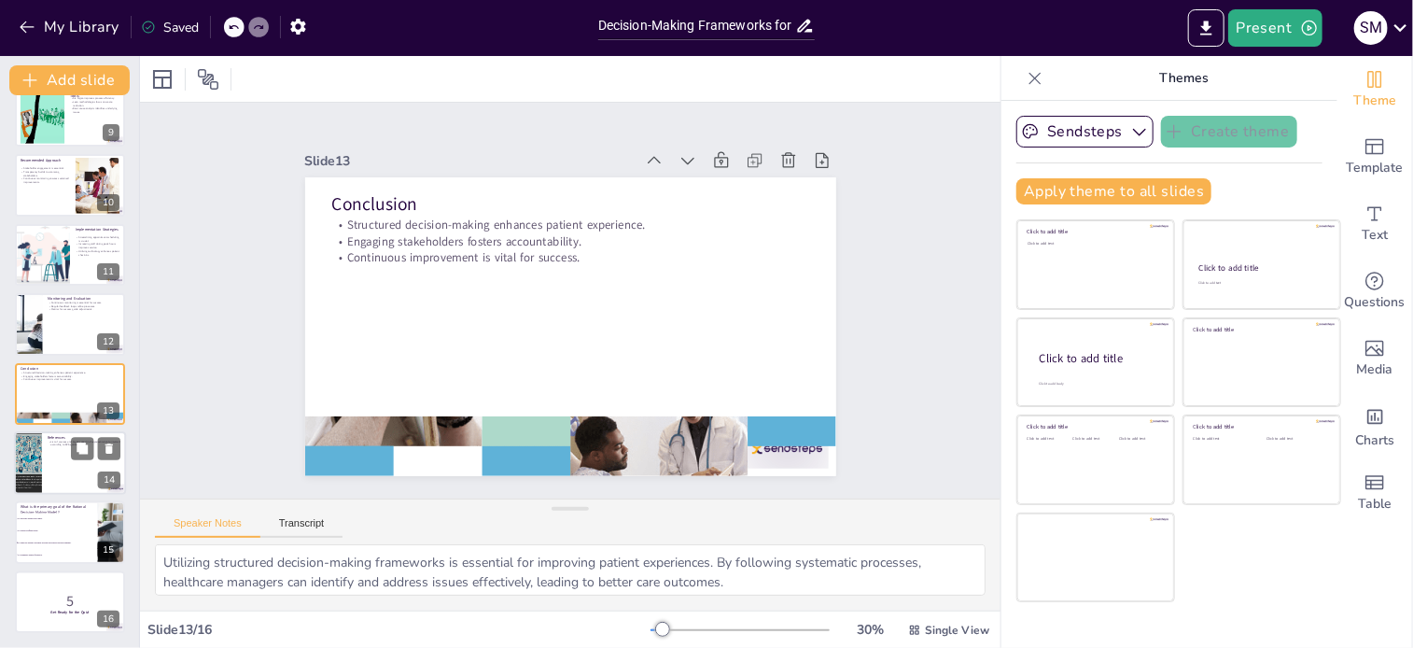
checkbox input "true"
click at [64, 477] on div at bounding box center [70, 462] width 112 height 63
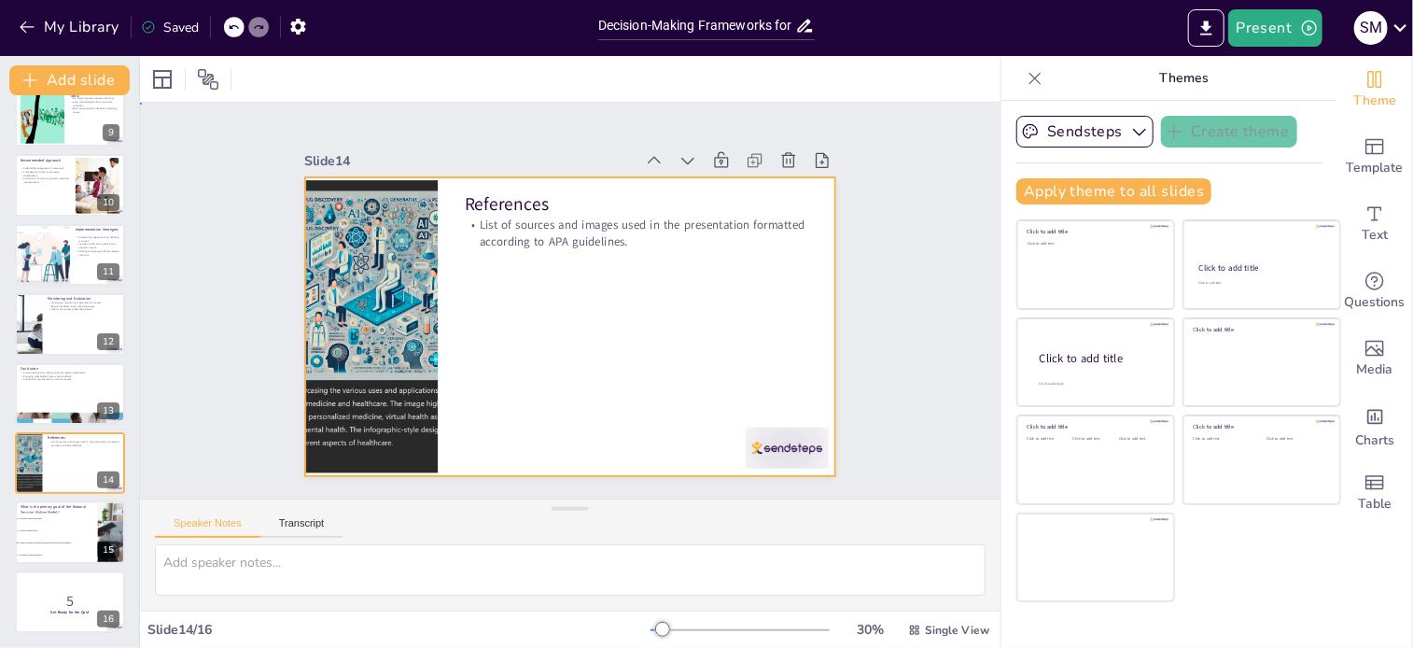
click at [566, 293] on div at bounding box center [570, 326] width 531 height 299
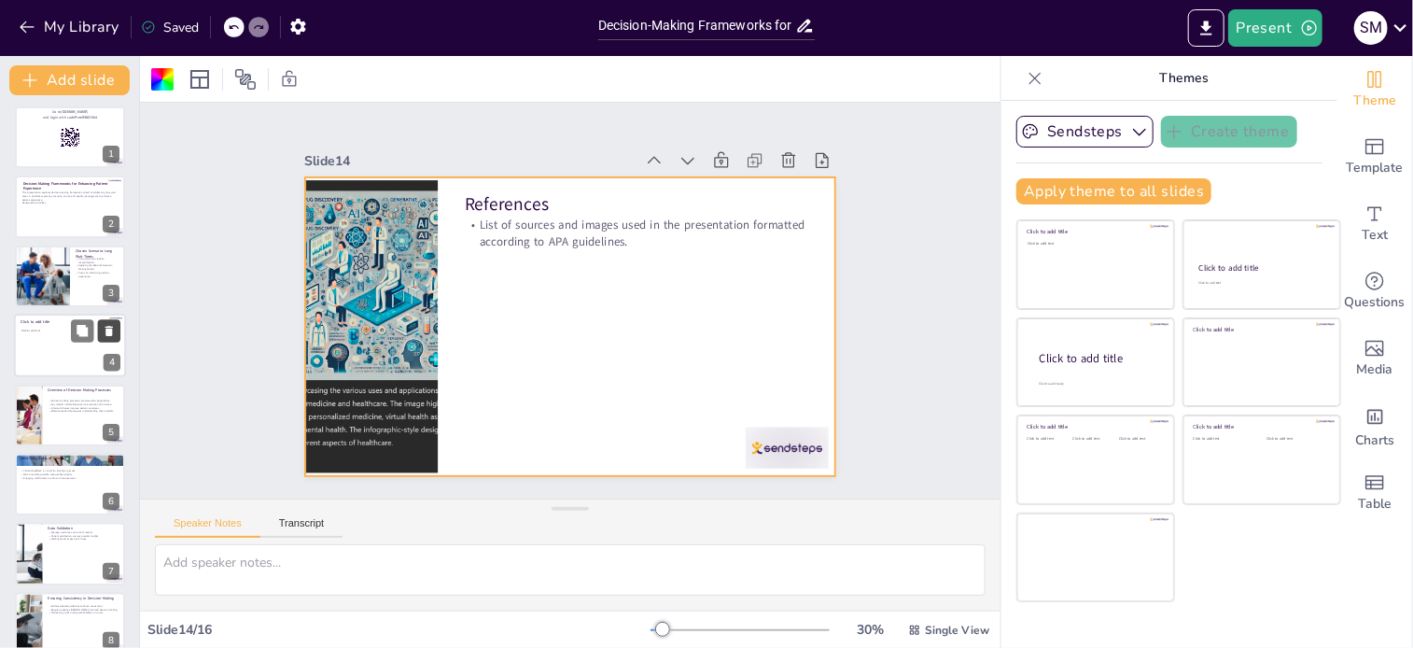
scroll to position [0, 0]
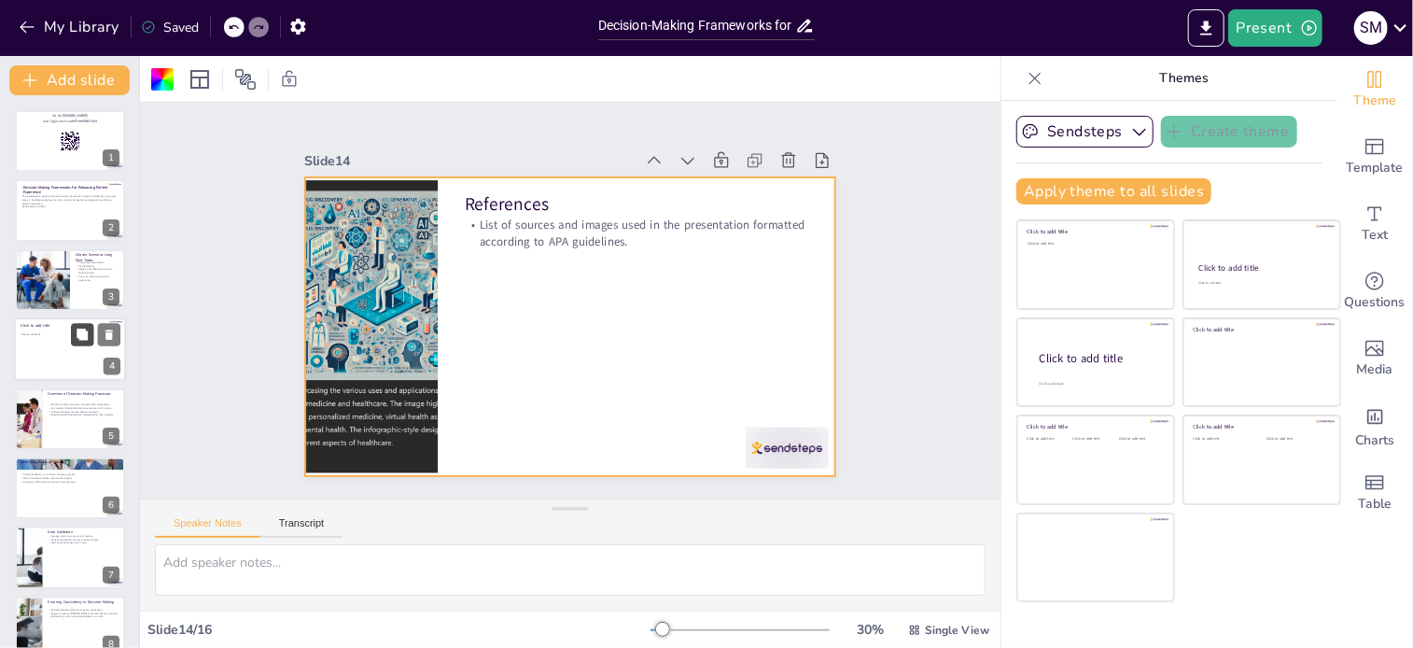
checkbox input "true"
click at [84, 341] on icon at bounding box center [82, 334] width 13 height 13
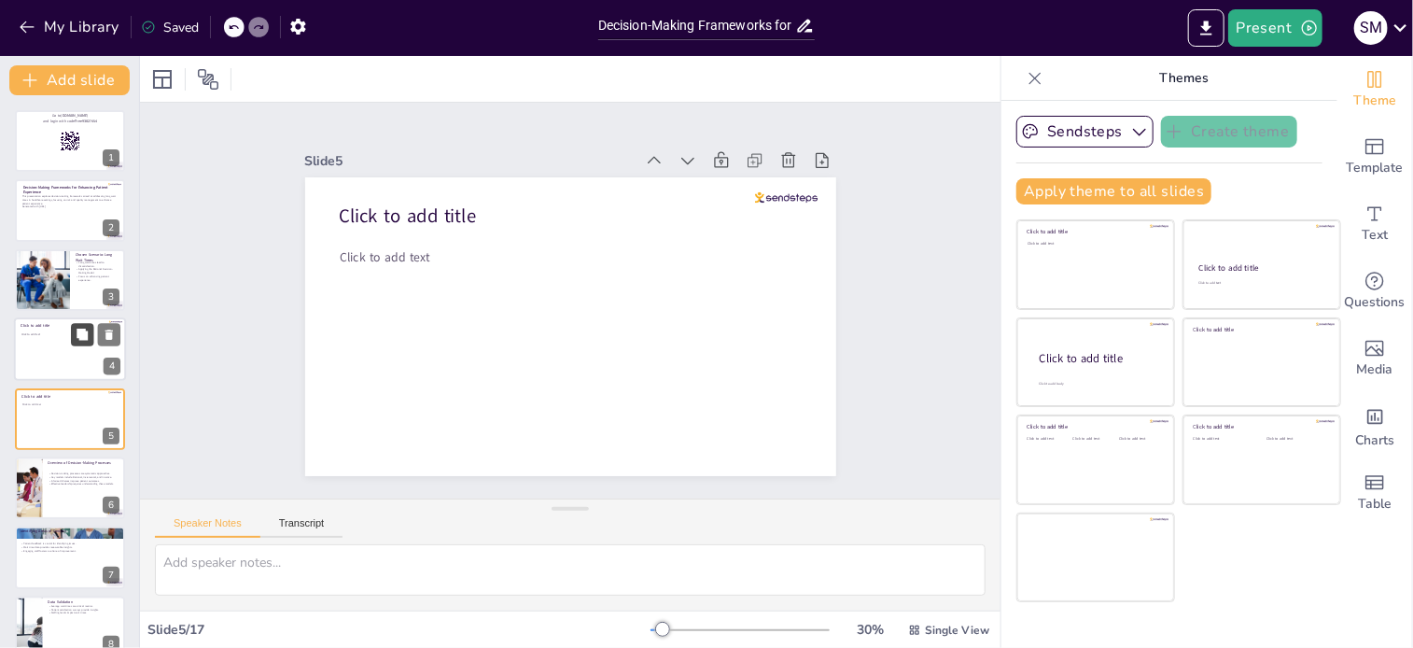
scroll to position [47, 0]
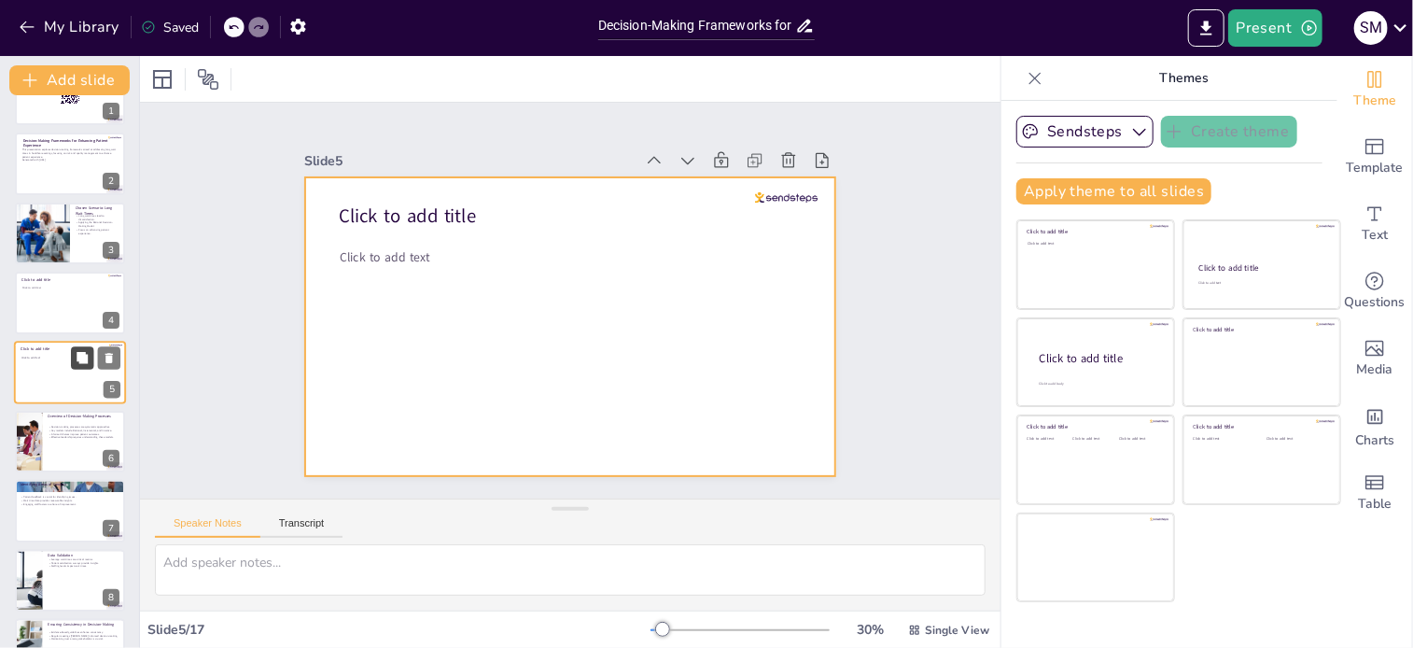
checkbox input "true"
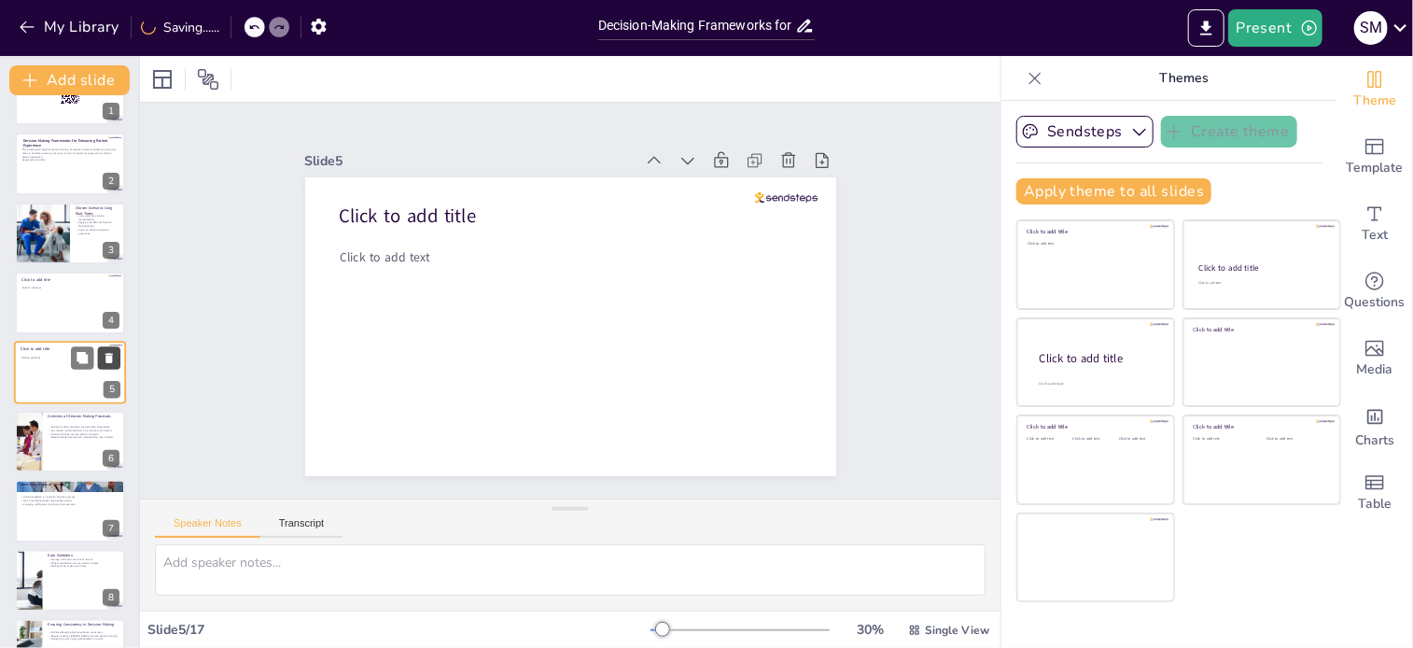
click at [110, 363] on button at bounding box center [109, 357] width 22 height 22
type textarea "Systematic decision-making processes are crucial in healthcare as they guide pr…"
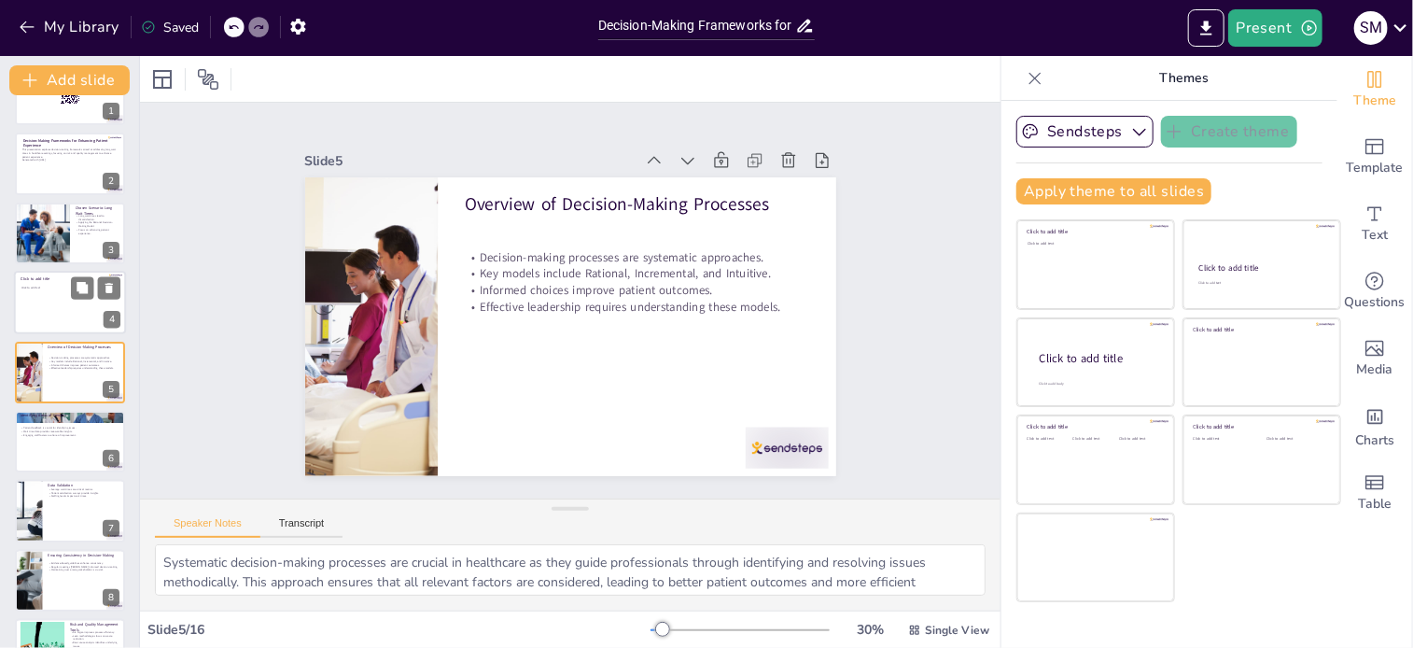
checkbox input "true"
click at [26, 314] on div at bounding box center [70, 302] width 112 height 63
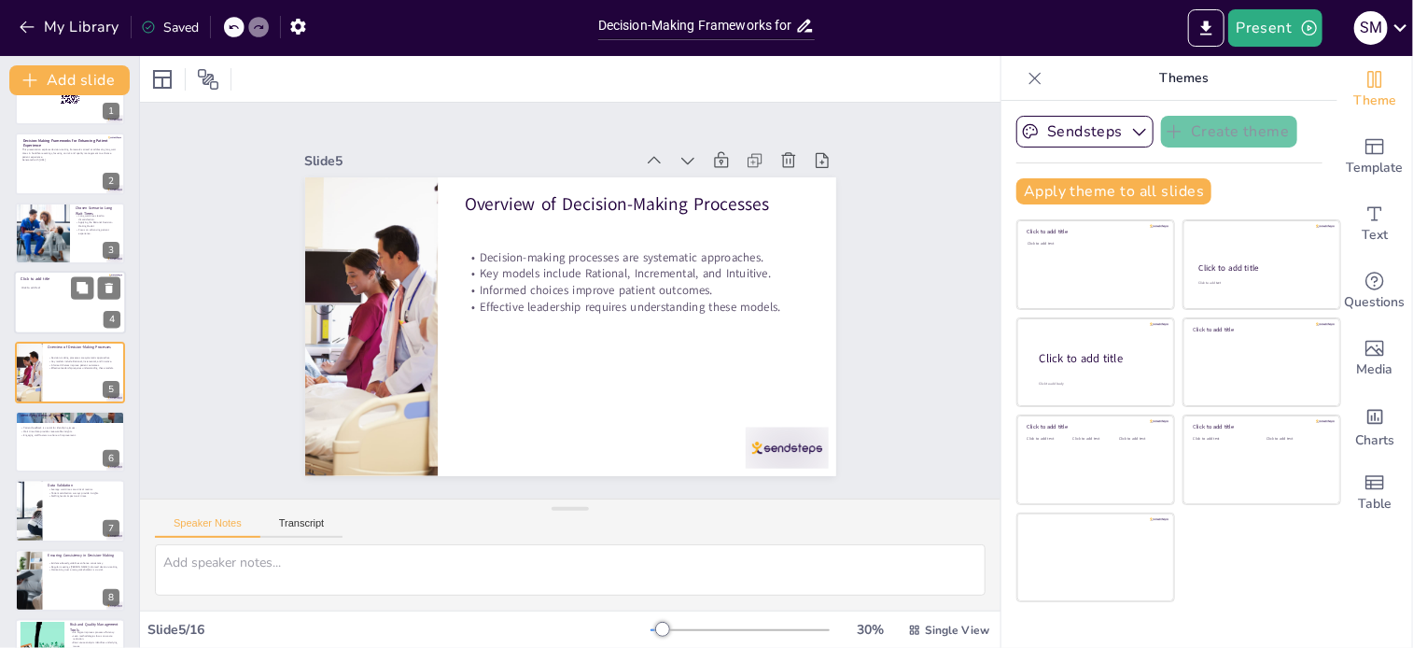
scroll to position [0, 0]
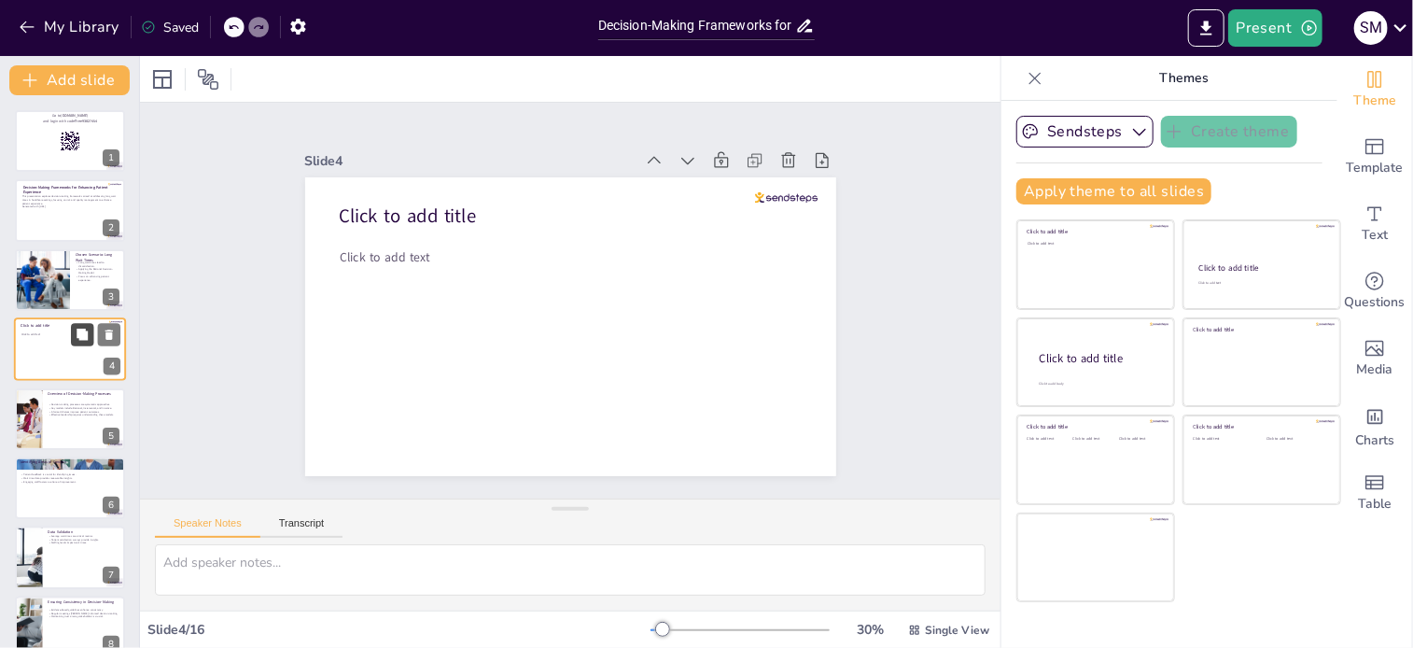
checkbox input "true"
click at [108, 326] on button at bounding box center [109, 335] width 22 height 22
type textarea "Systematic decision-making processes are crucial in healthcare as they guide pr…"
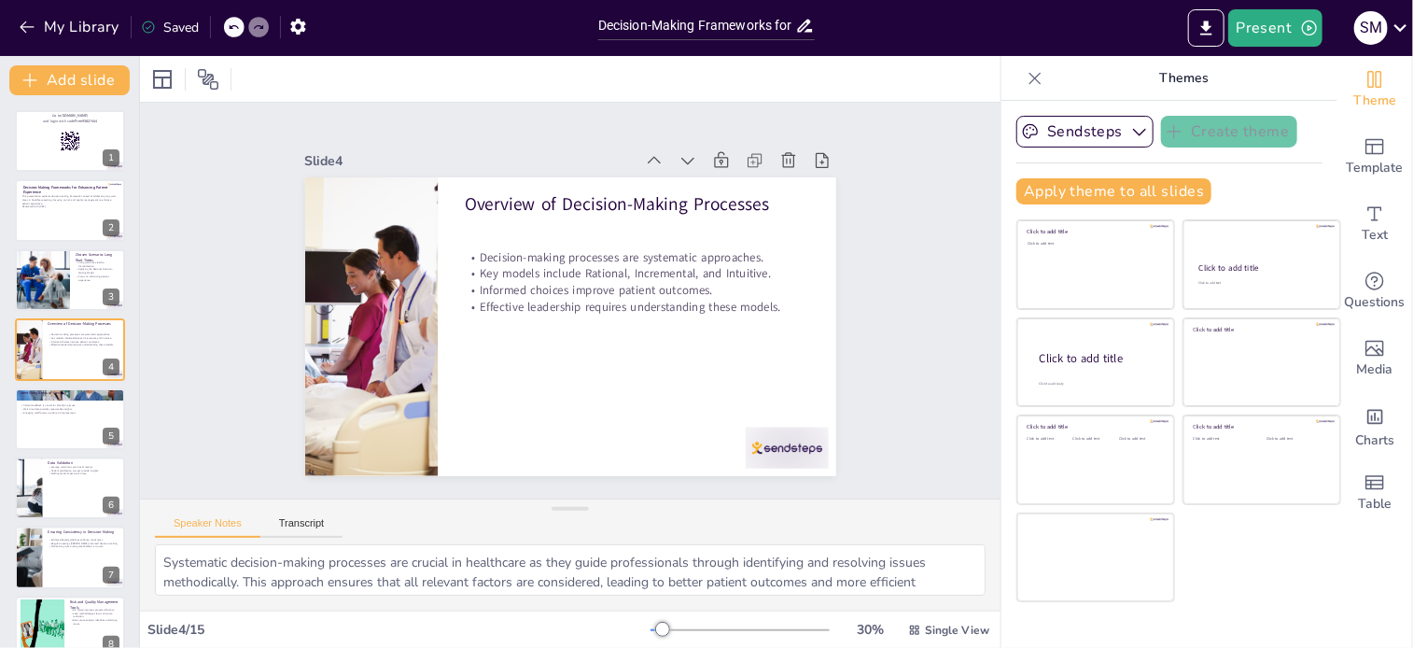
checkbox input "true"
click at [54, 209] on div at bounding box center [70, 210] width 112 height 63
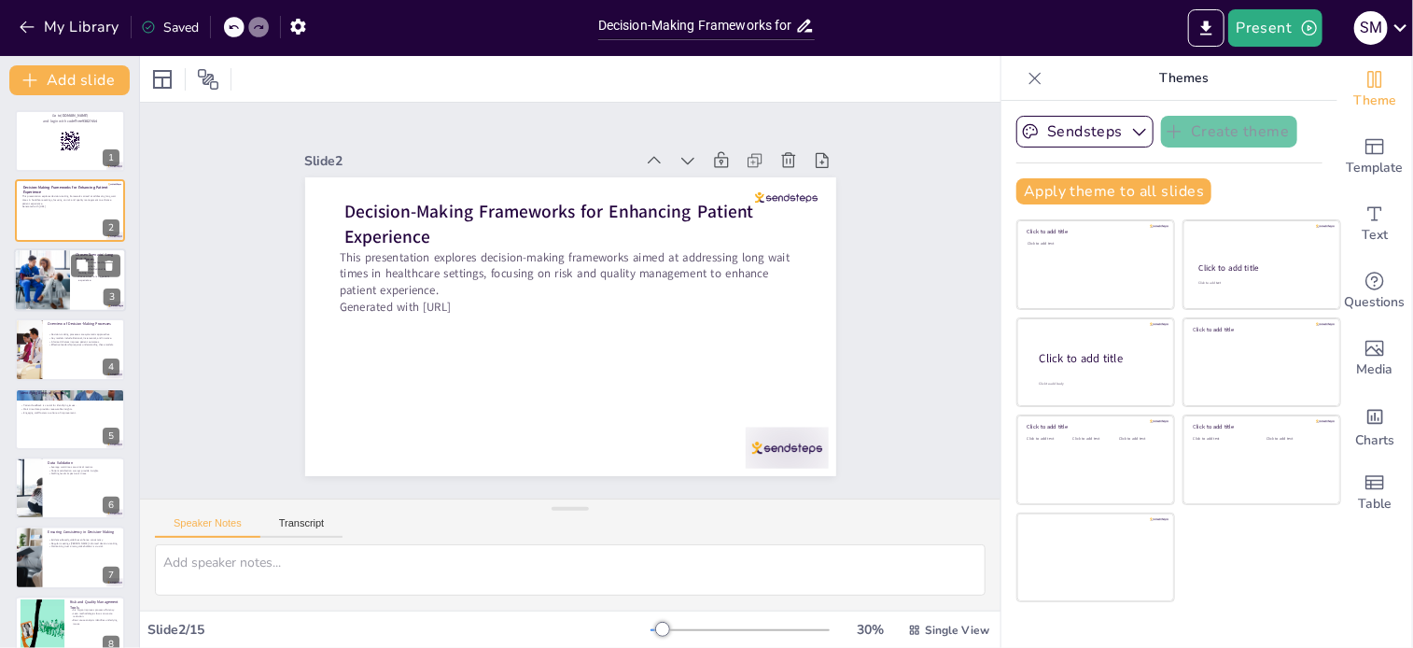
checkbox input "true"
click at [37, 274] on div at bounding box center [41, 279] width 63 height 63
type textarea "Understanding that long wait times can frustrate patients is essential for heal…"
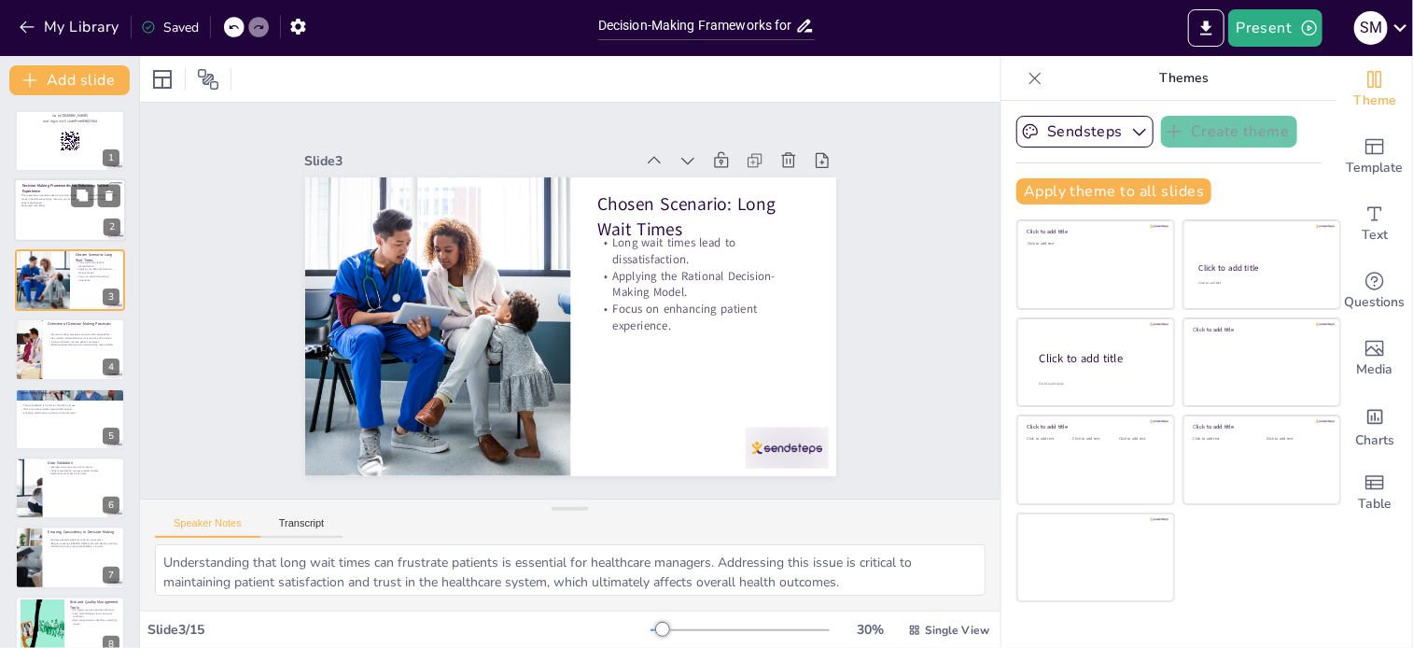
checkbox input "true"
click at [34, 211] on div at bounding box center [70, 210] width 112 height 63
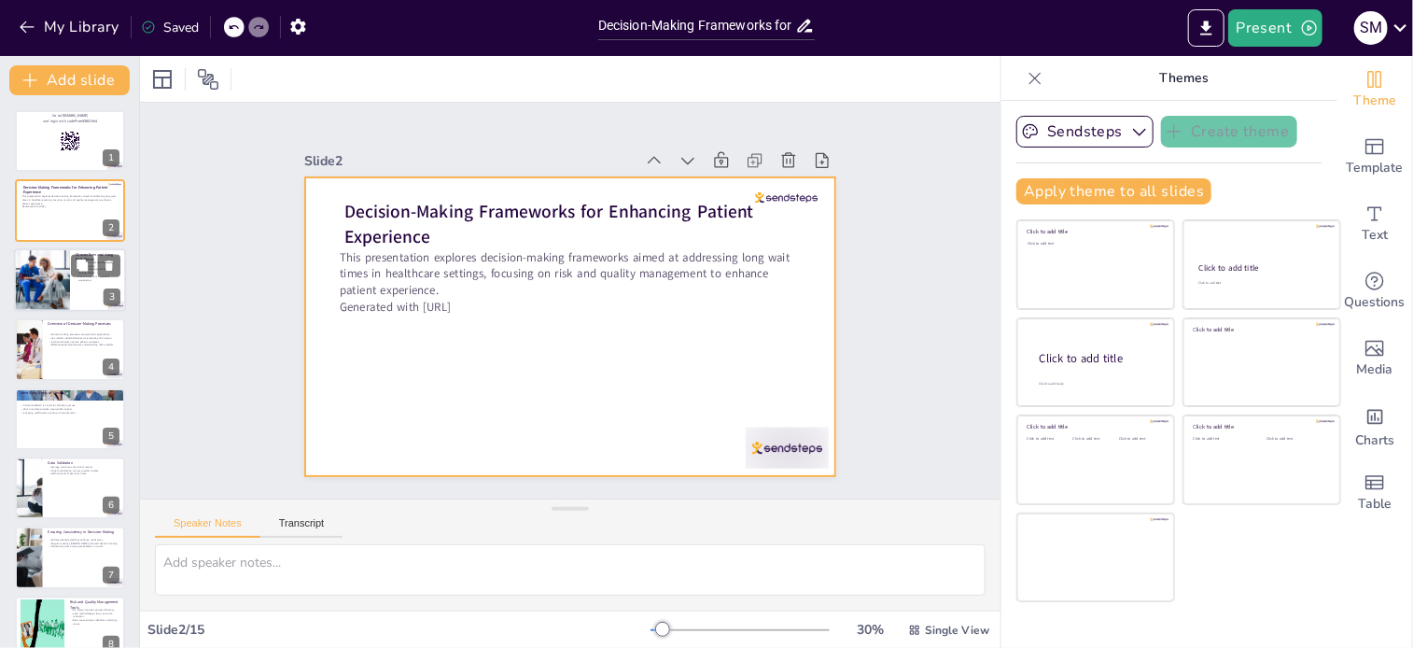
checkbox input "true"
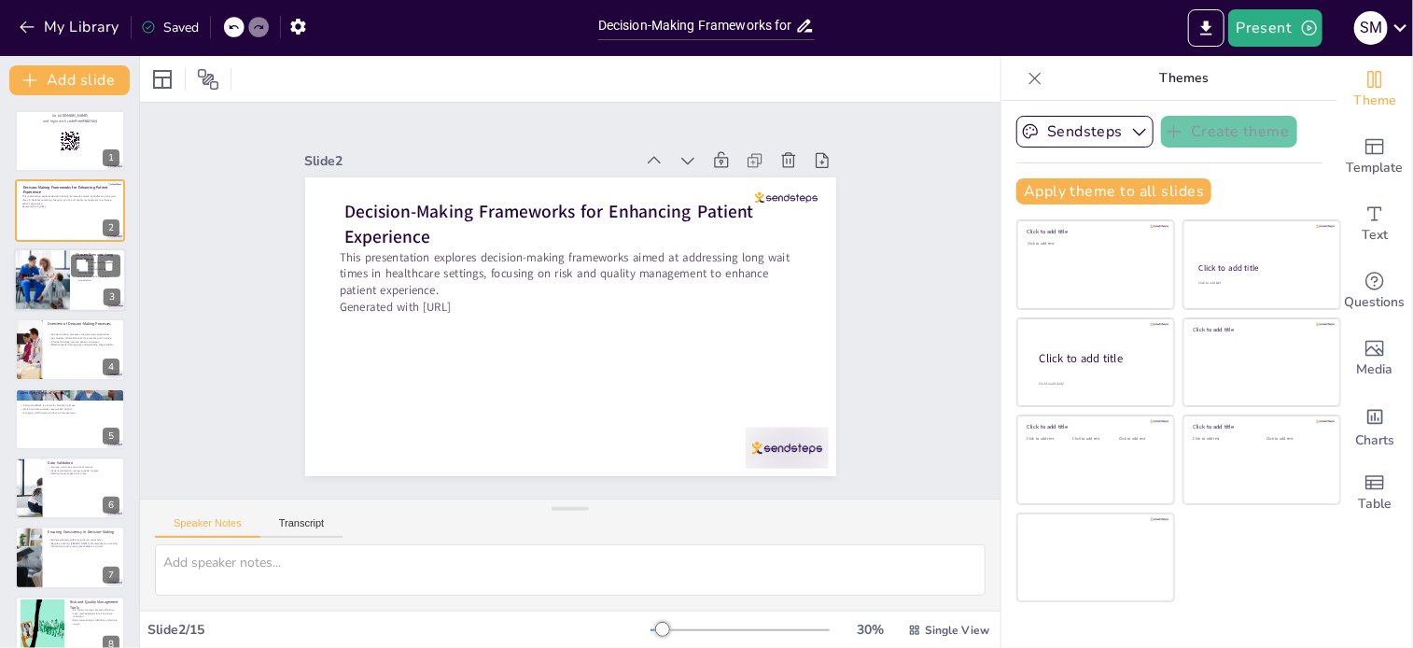
click at [42, 275] on div at bounding box center [41, 279] width 63 height 63
type textarea "Understanding that long wait times can frustrate patients is essential for heal…"
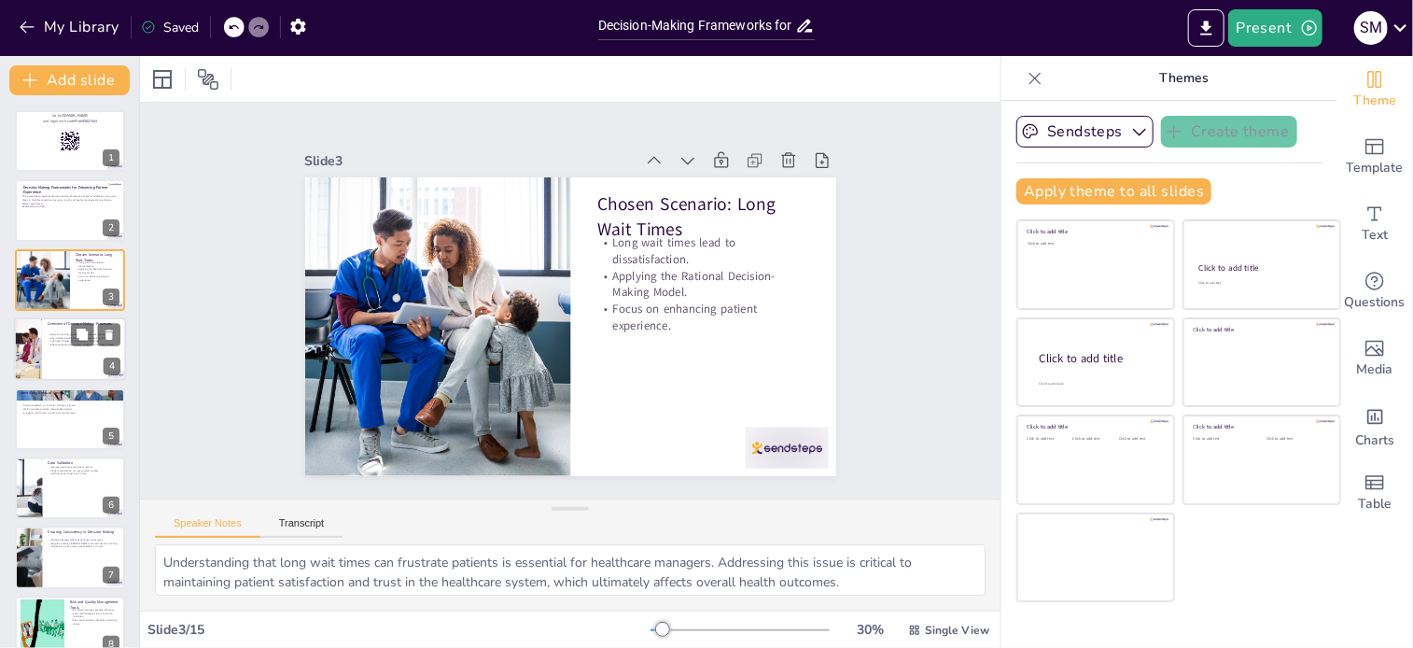
checkbox input "true"
click at [49, 333] on p "Decision-making processes are systematic approaches." at bounding box center [84, 335] width 73 height 4
type textarea "Systematic decision-making processes are crucial in healthcare as they guide pr…"
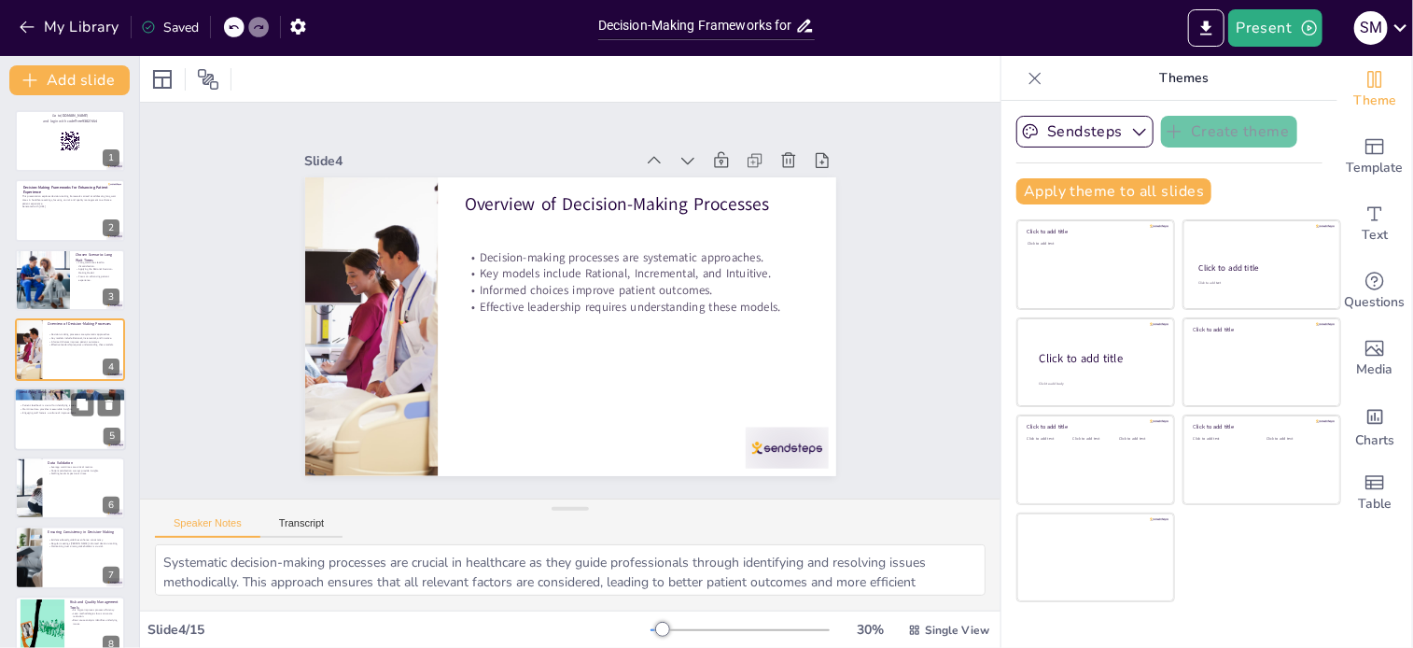
checkbox input "true"
click at [62, 399] on div at bounding box center [70, 418] width 112 height 63
type textarea "Patient feedback serves as a valuable resource for identifying areas needing im…"
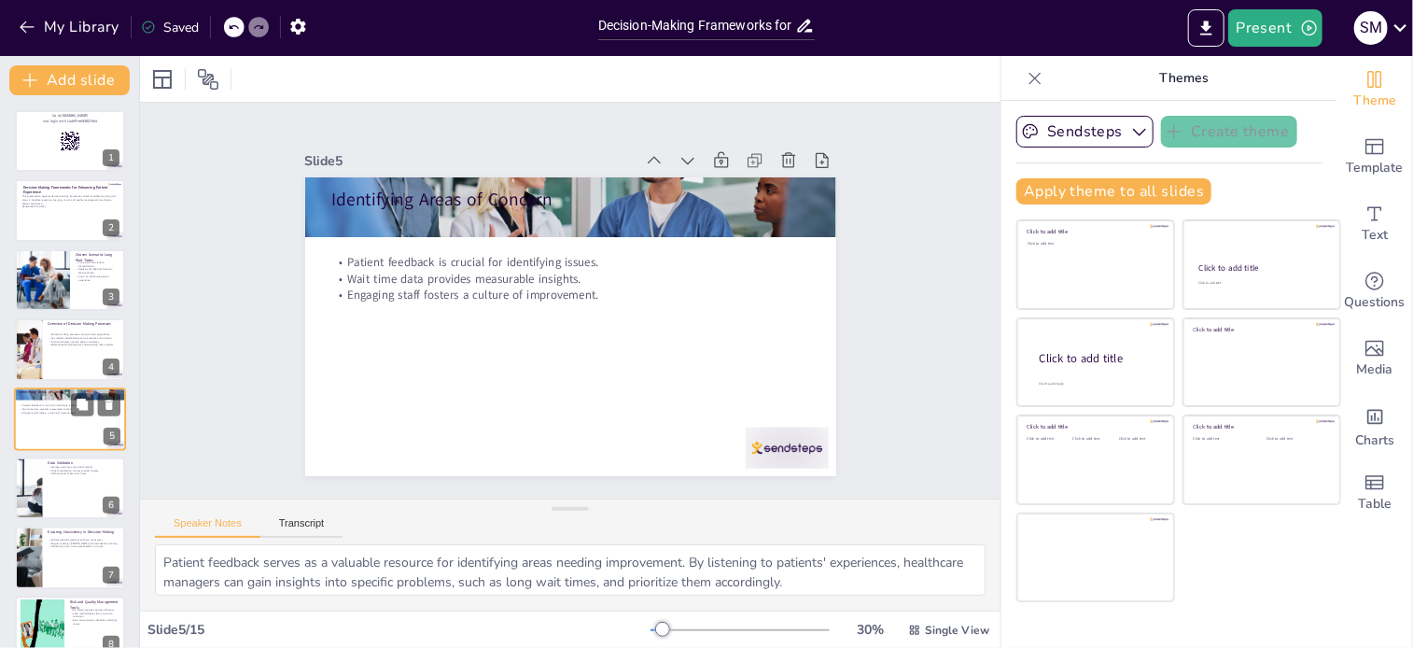
scroll to position [47, 0]
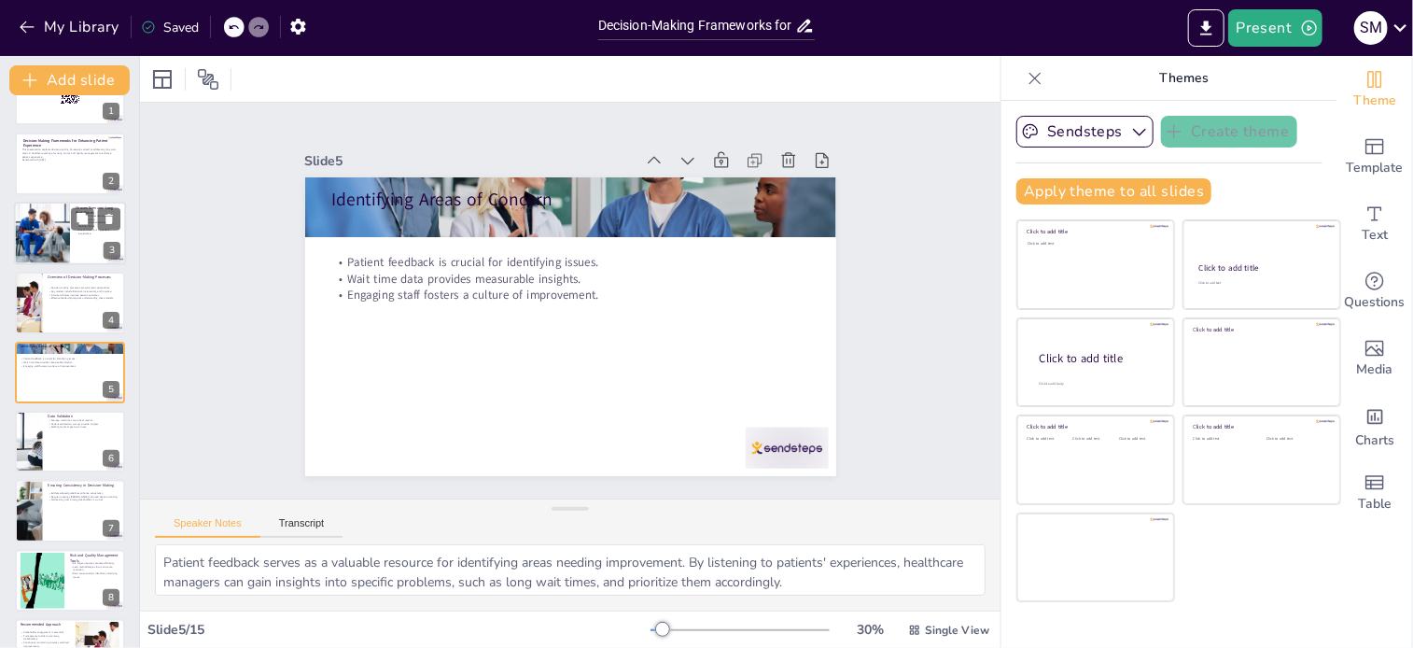
checkbox input "true"
click at [38, 227] on div at bounding box center [41, 233] width 63 height 63
type textarea "Understanding that long wait times can frustrate patients is essential for heal…"
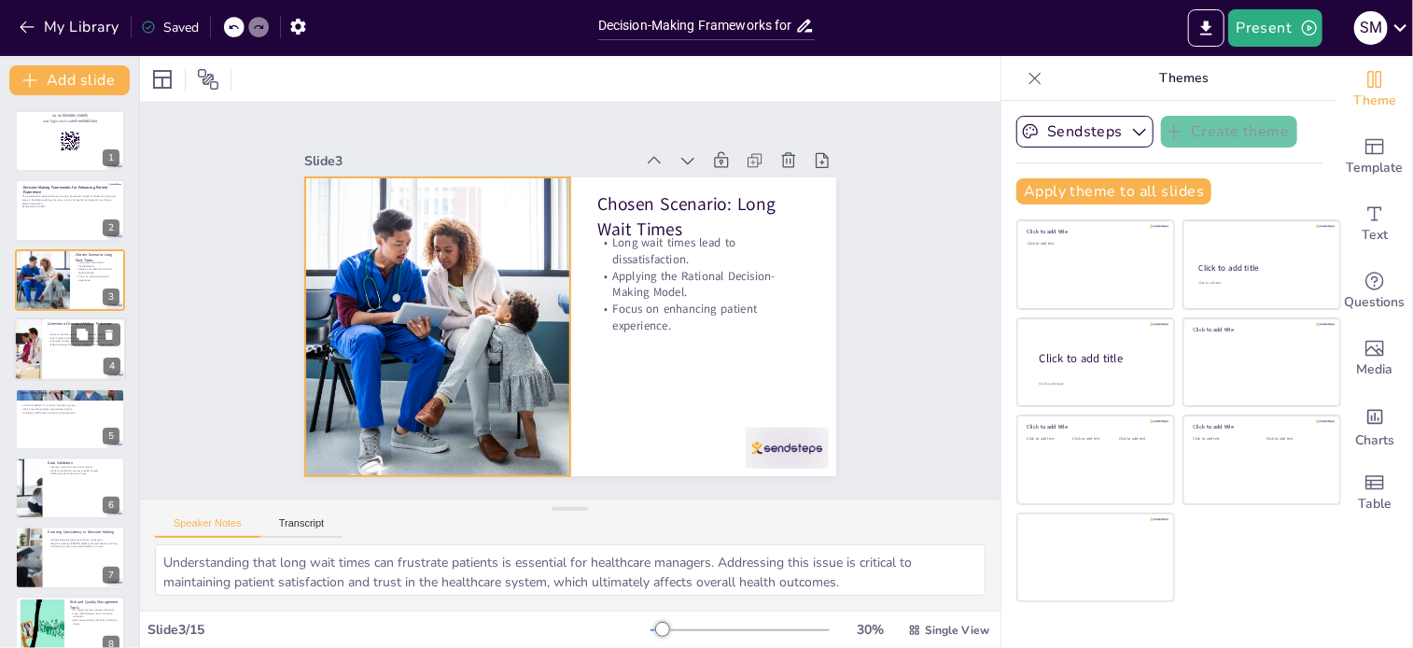
checkbox input "true"
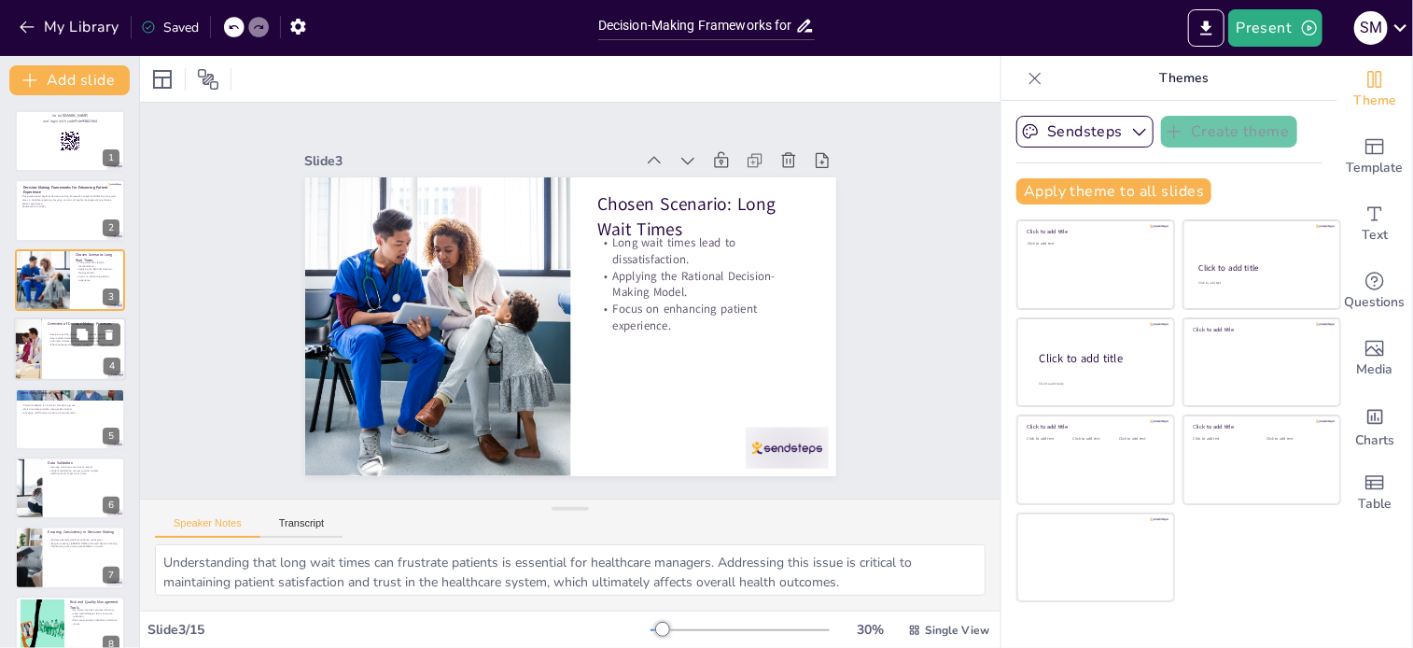
click at [44, 340] on div at bounding box center [70, 348] width 112 height 63
type textarea "Systematic decision-making processes are crucial in healthcare as they guide pr…"
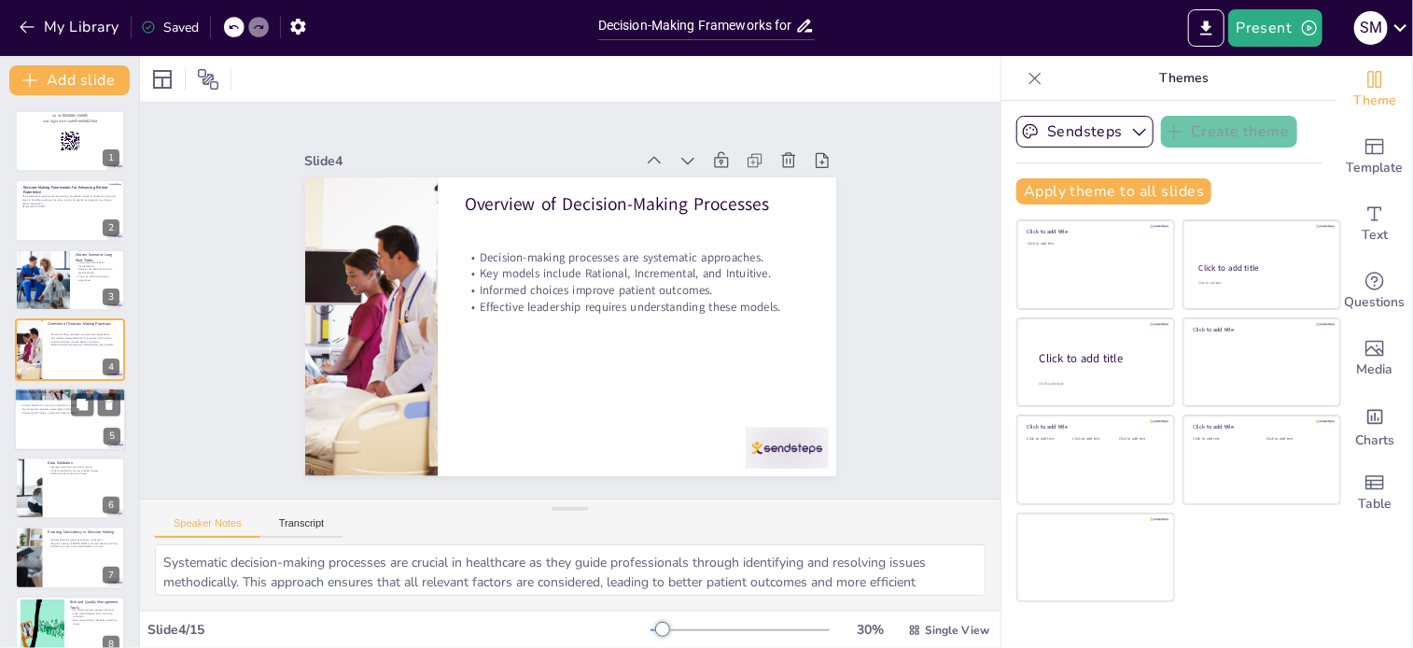
checkbox input "true"
click at [39, 424] on div at bounding box center [70, 418] width 112 height 63
type textarea "Patient feedback serves as a valuable resource for identifying areas needing im…"
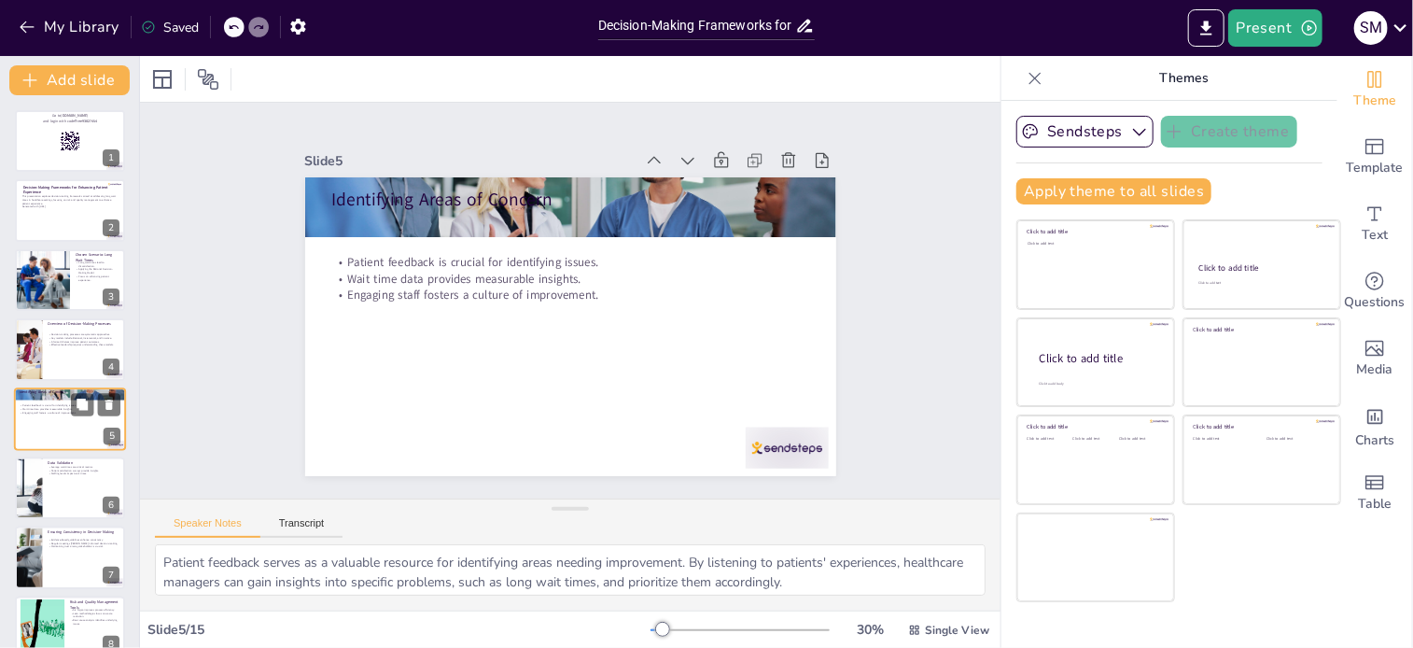
scroll to position [47, 0]
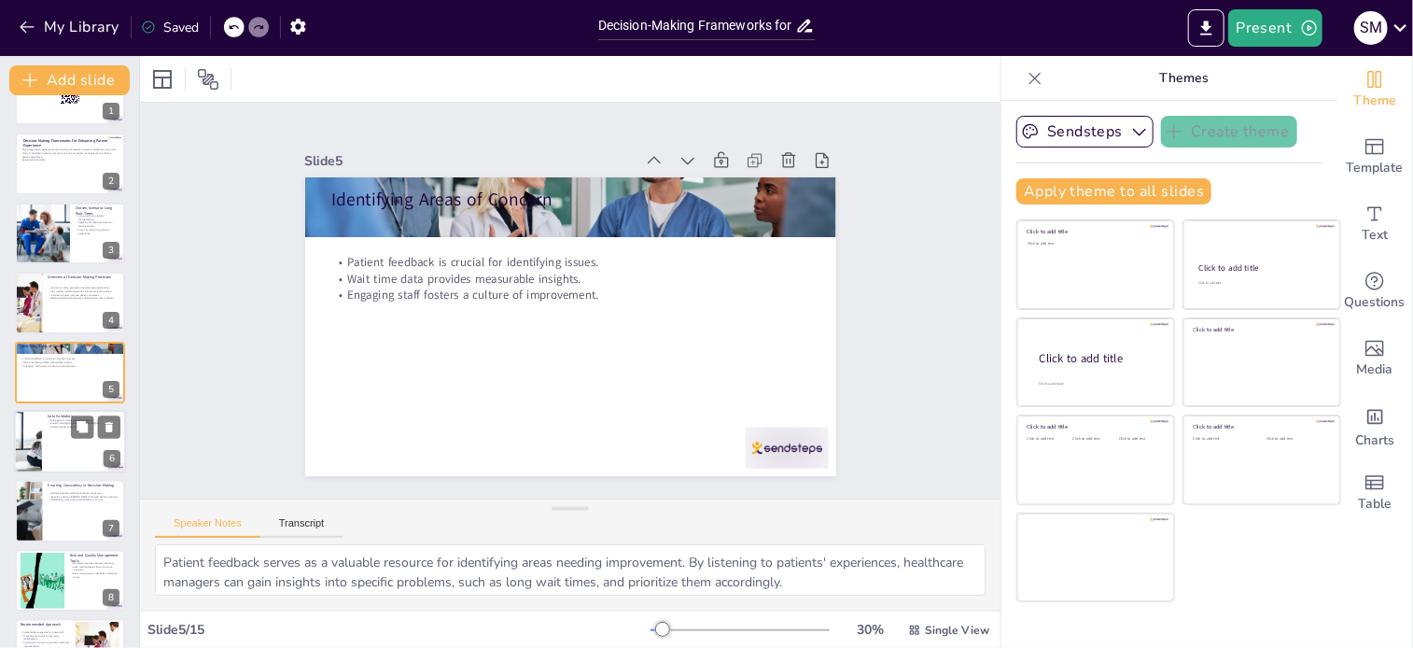
checkbox input "true"
click at [59, 454] on div at bounding box center [70, 442] width 110 height 62
type textarea "Average wait times serve as a fundamental metric for assessing the efficiency o…"
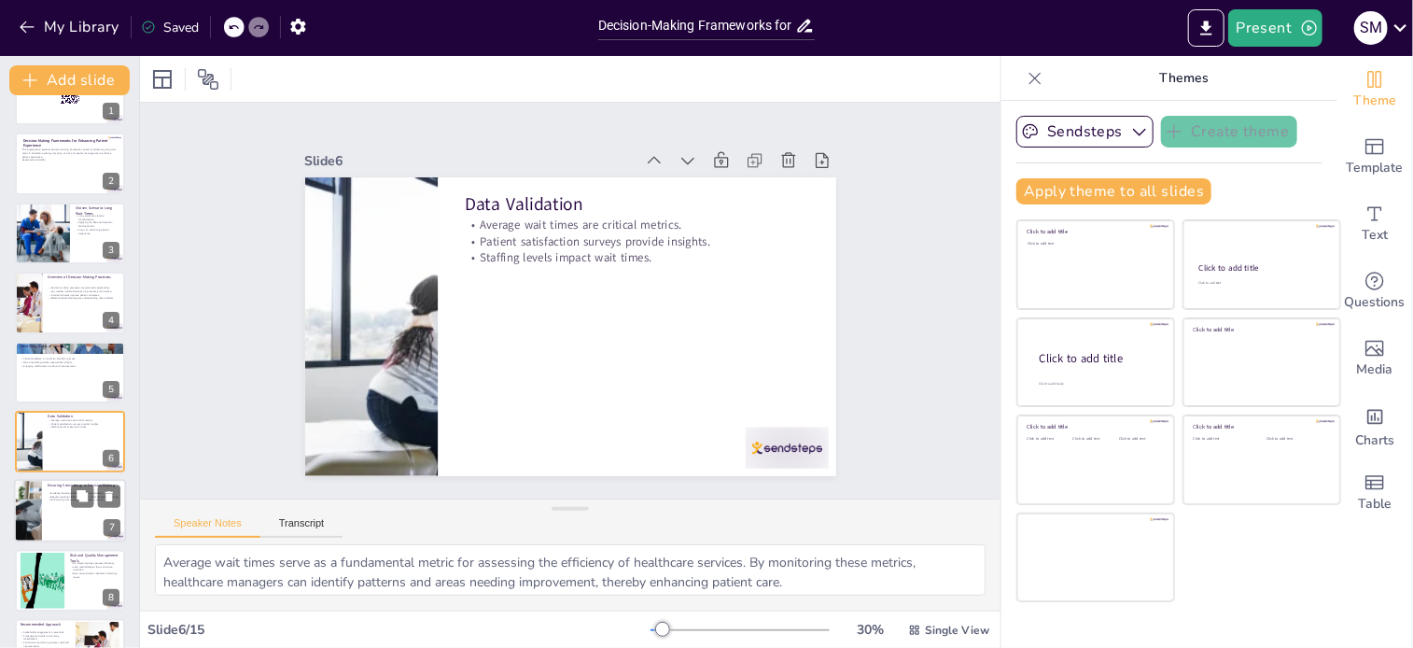
scroll to position [116, 0]
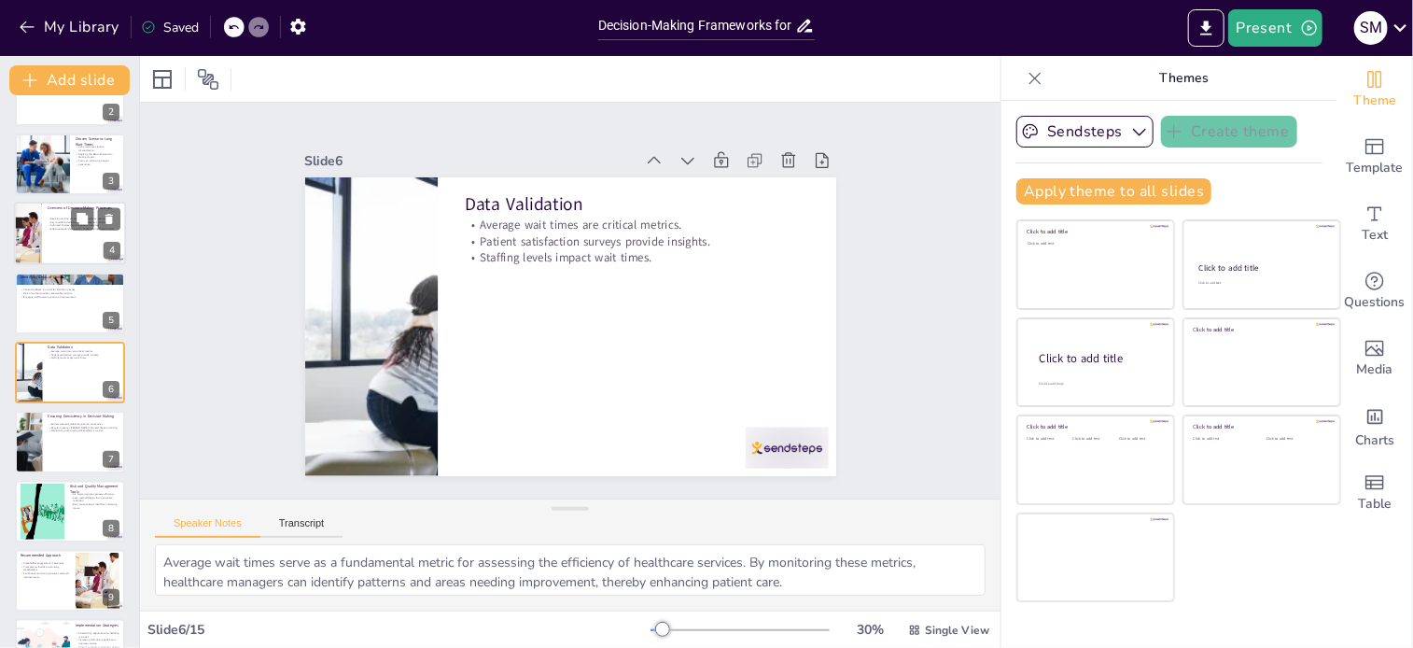
checkbox input "true"
click at [73, 240] on div at bounding box center [70, 233] width 112 height 63
type textarea "Systematic decision-making processes are crucial in healthcare as they guide pr…"
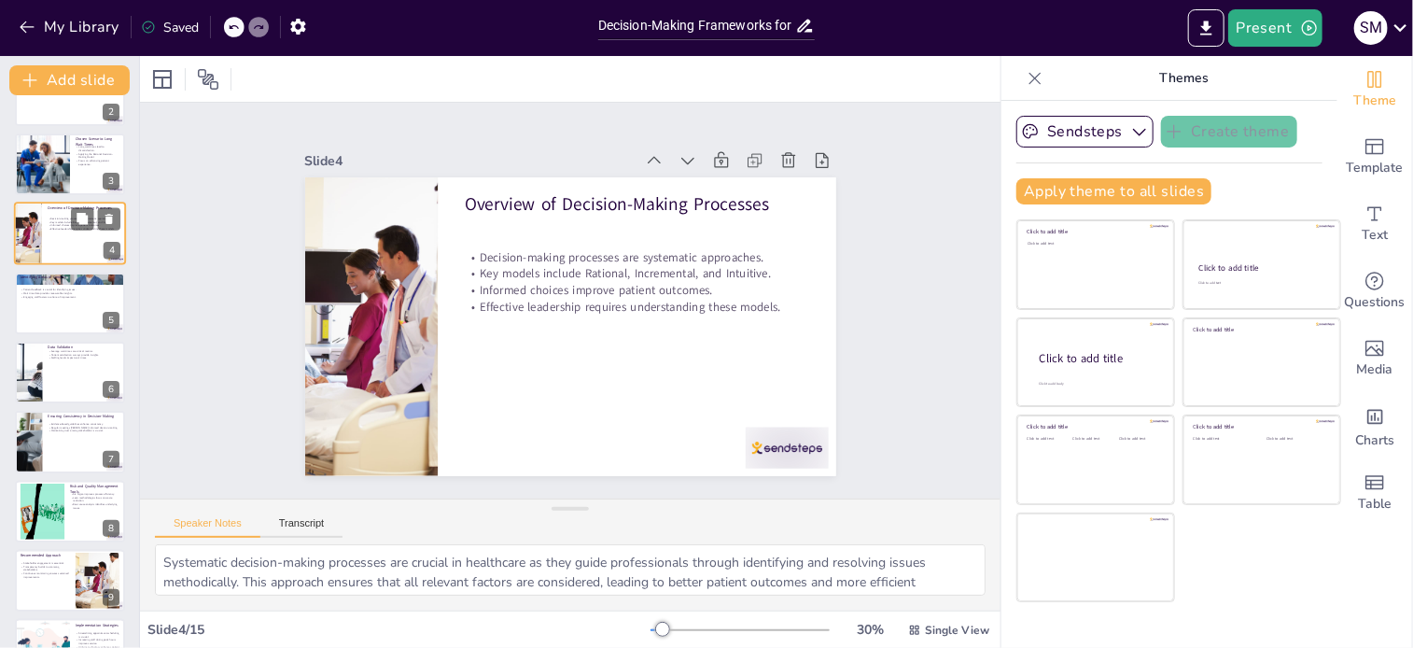
scroll to position [0, 0]
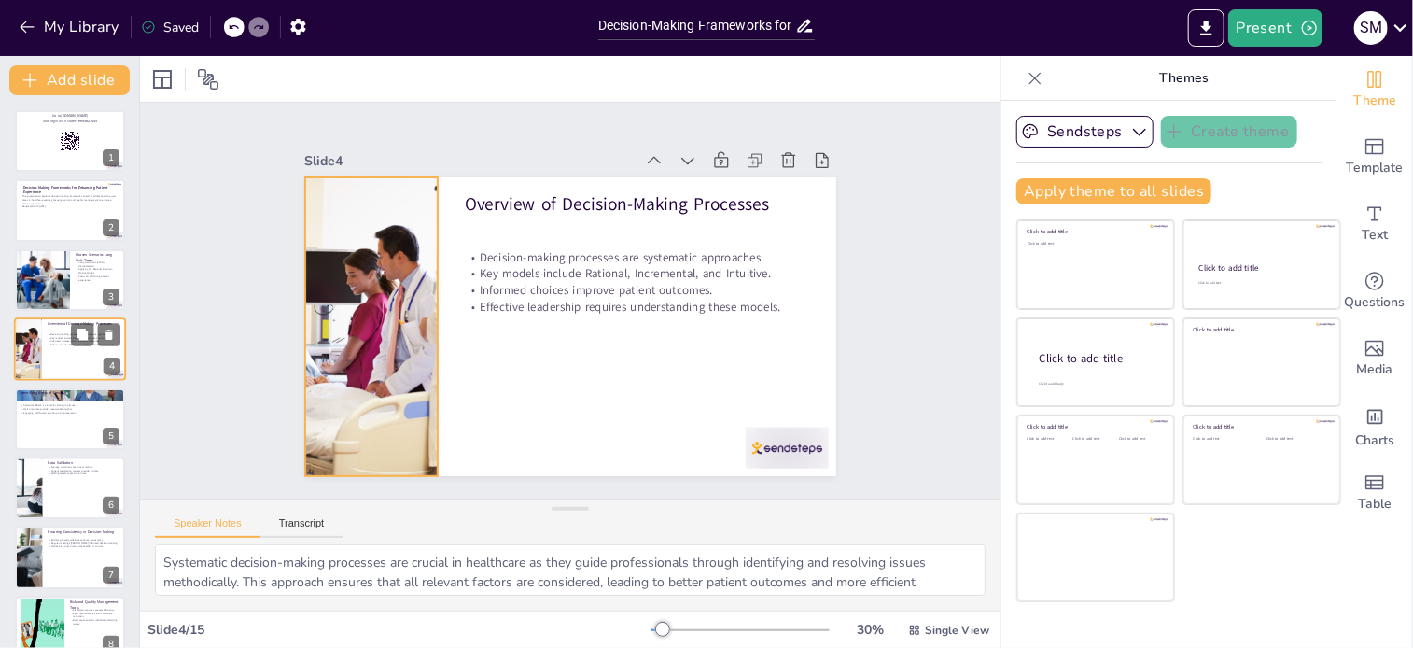
click at [36, 338] on div at bounding box center [27, 348] width 95 height 63
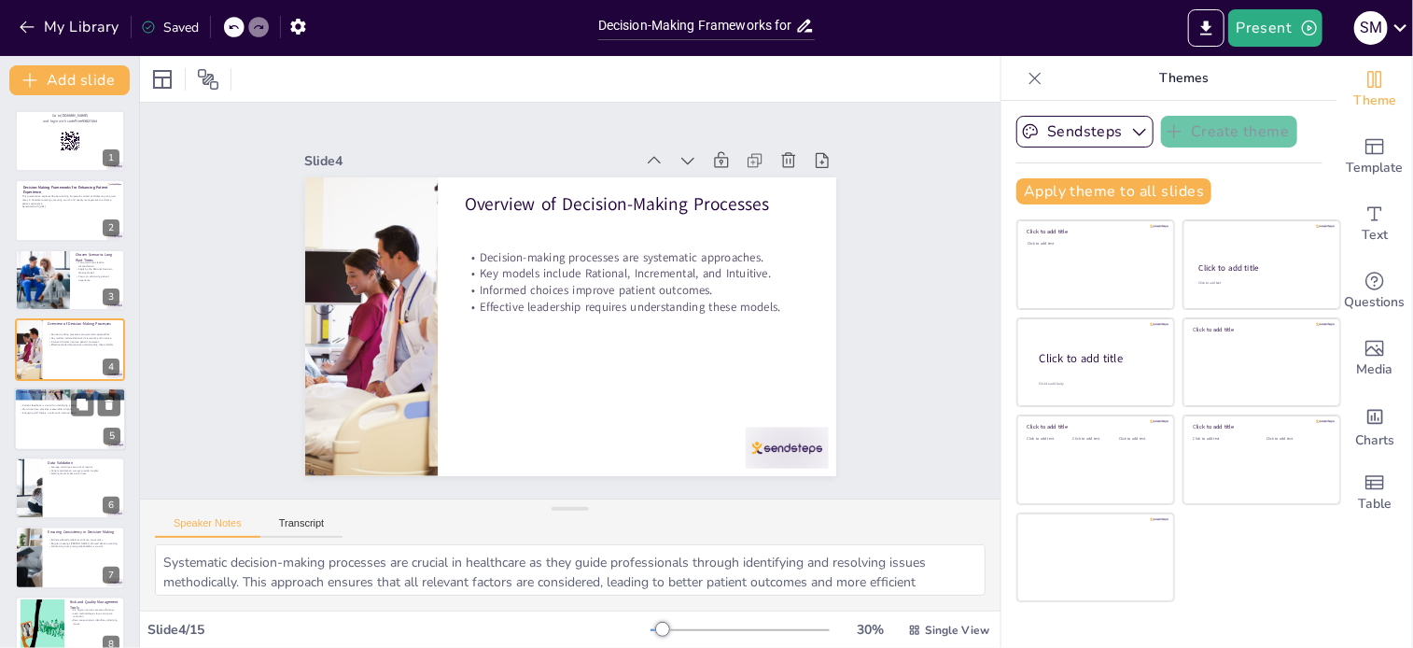
checkbox input "true"
click at [45, 429] on div at bounding box center [70, 418] width 112 height 63
type textarea "Patient feedback serves as a valuable resource for identifying areas needing im…"
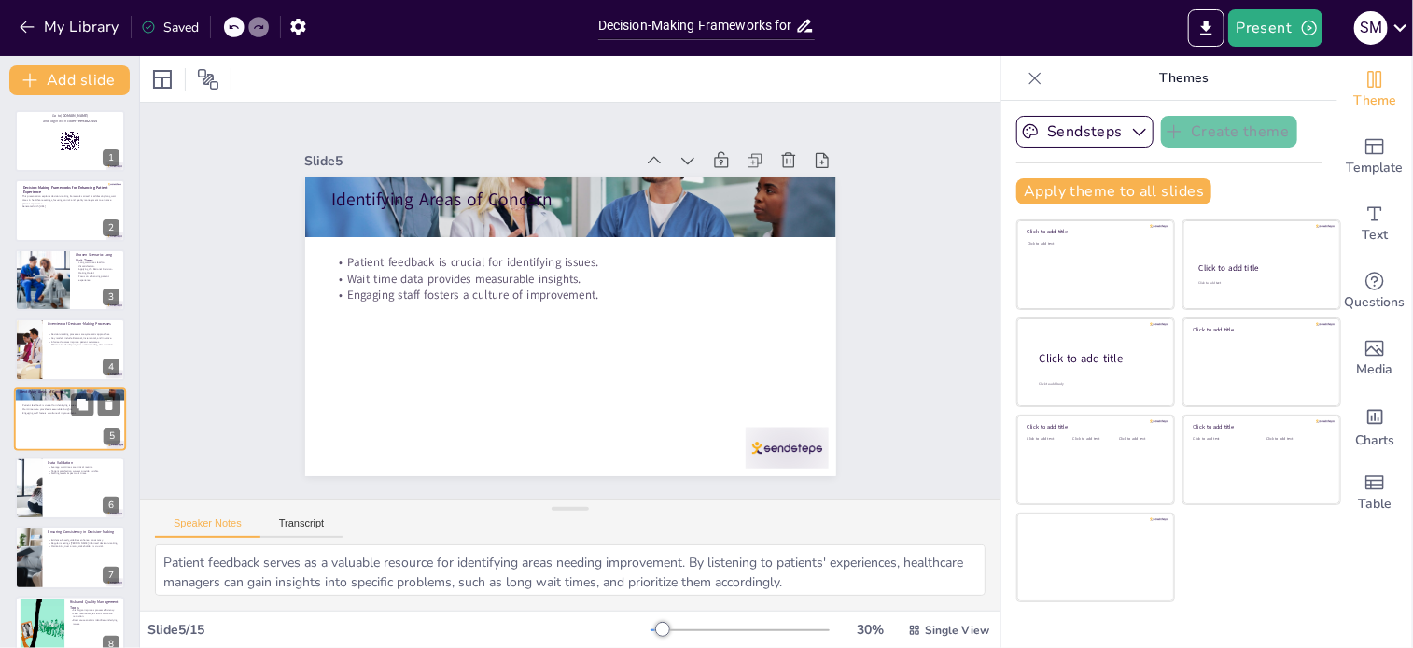
scroll to position [47, 0]
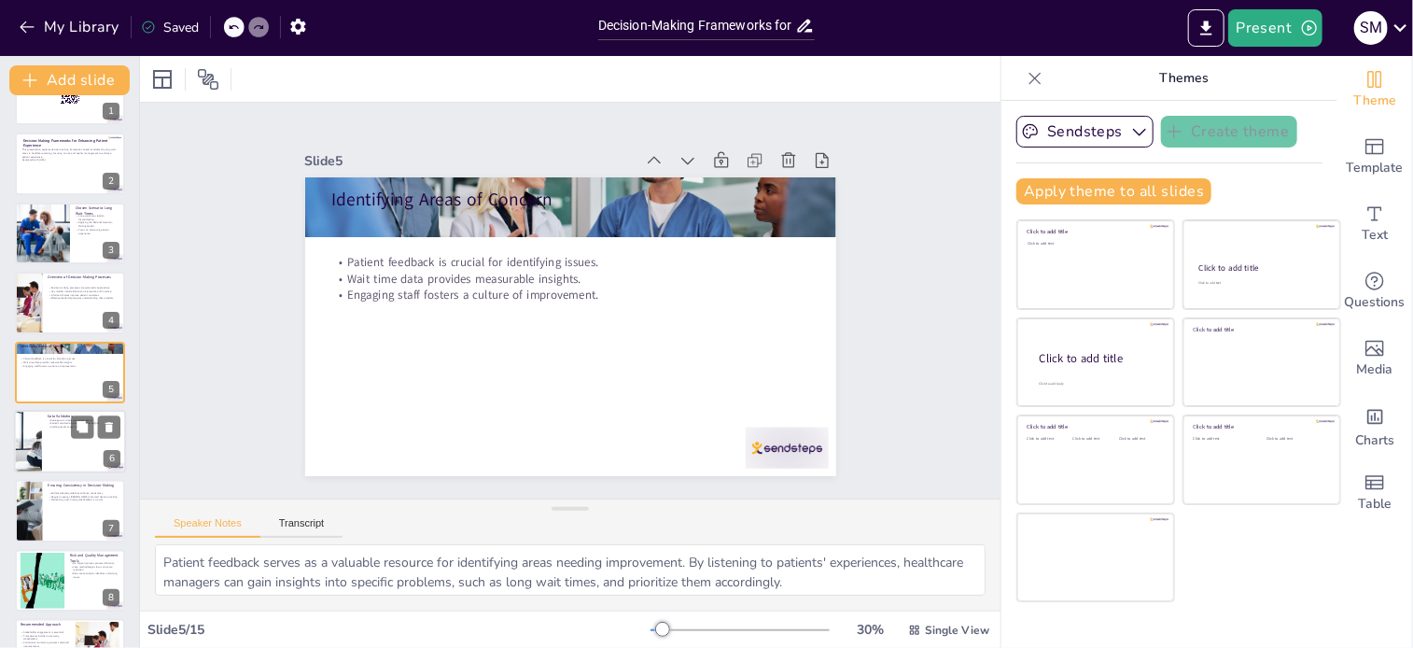
checkbox input "true"
click at [43, 445] on div at bounding box center [70, 441] width 112 height 63
type textarea "Average wait times serve as a fundamental metric for assessing the efficiency o…"
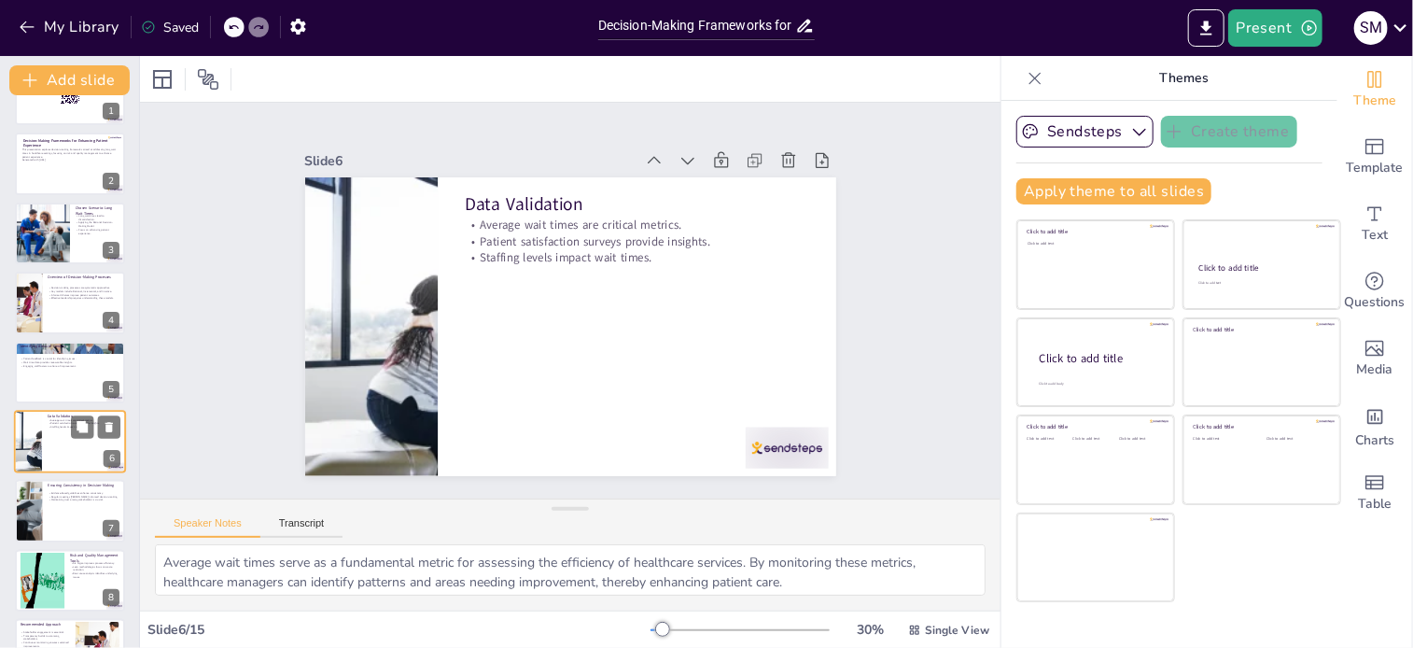
scroll to position [116, 0]
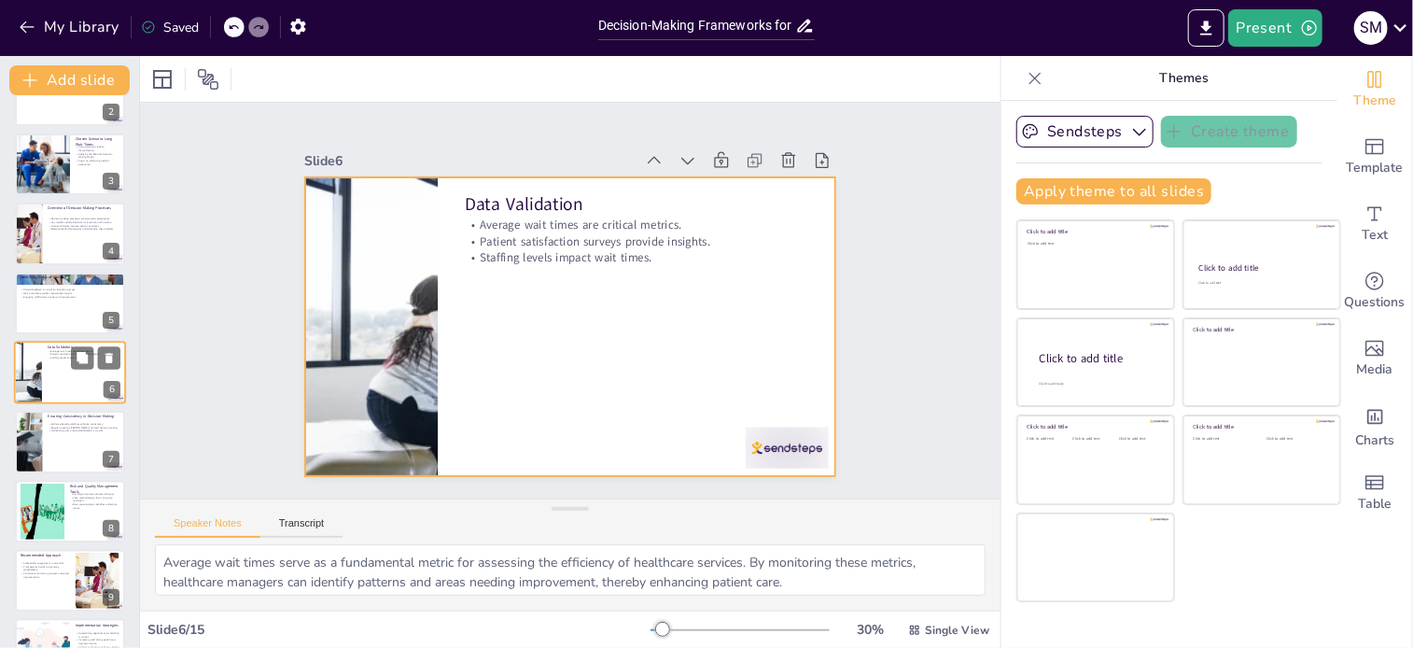
click at [42, 378] on div at bounding box center [70, 372] width 112 height 63
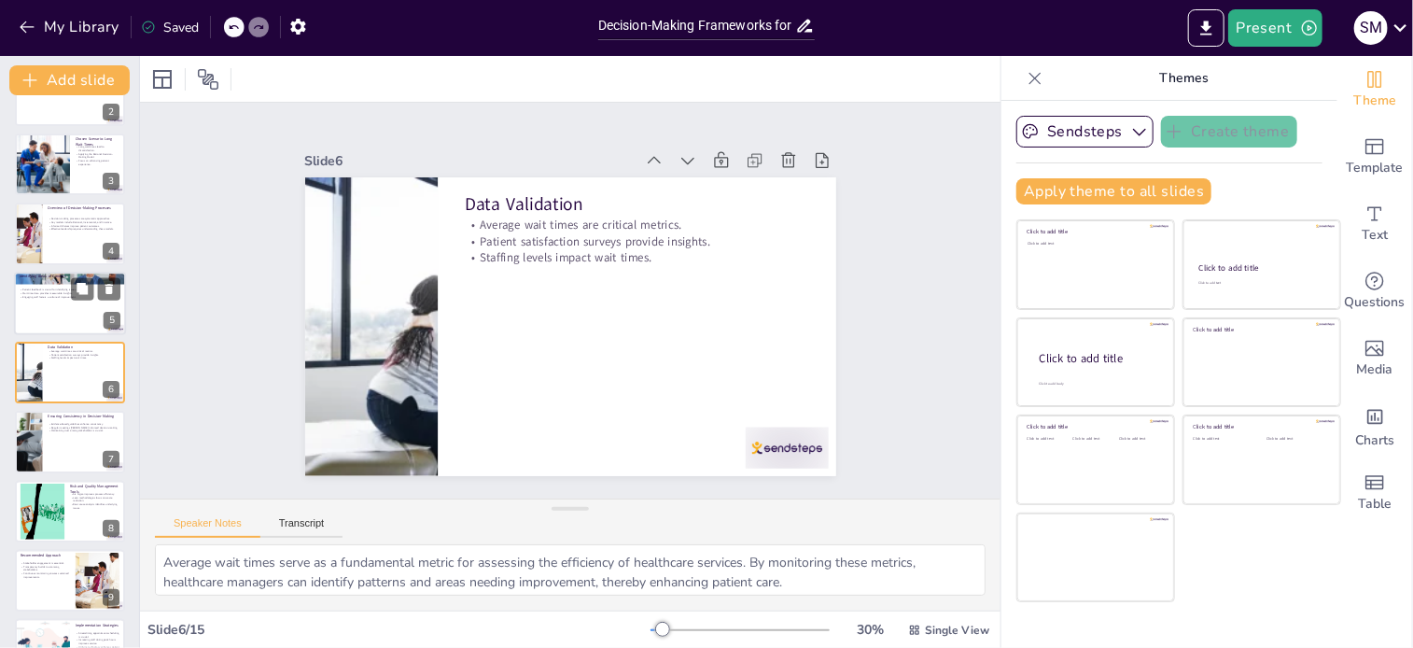
checkbox input "true"
click at [49, 303] on div at bounding box center [70, 303] width 112 height 63
type textarea "Patient feedback serves as a valuable resource for identifying areas needing im…"
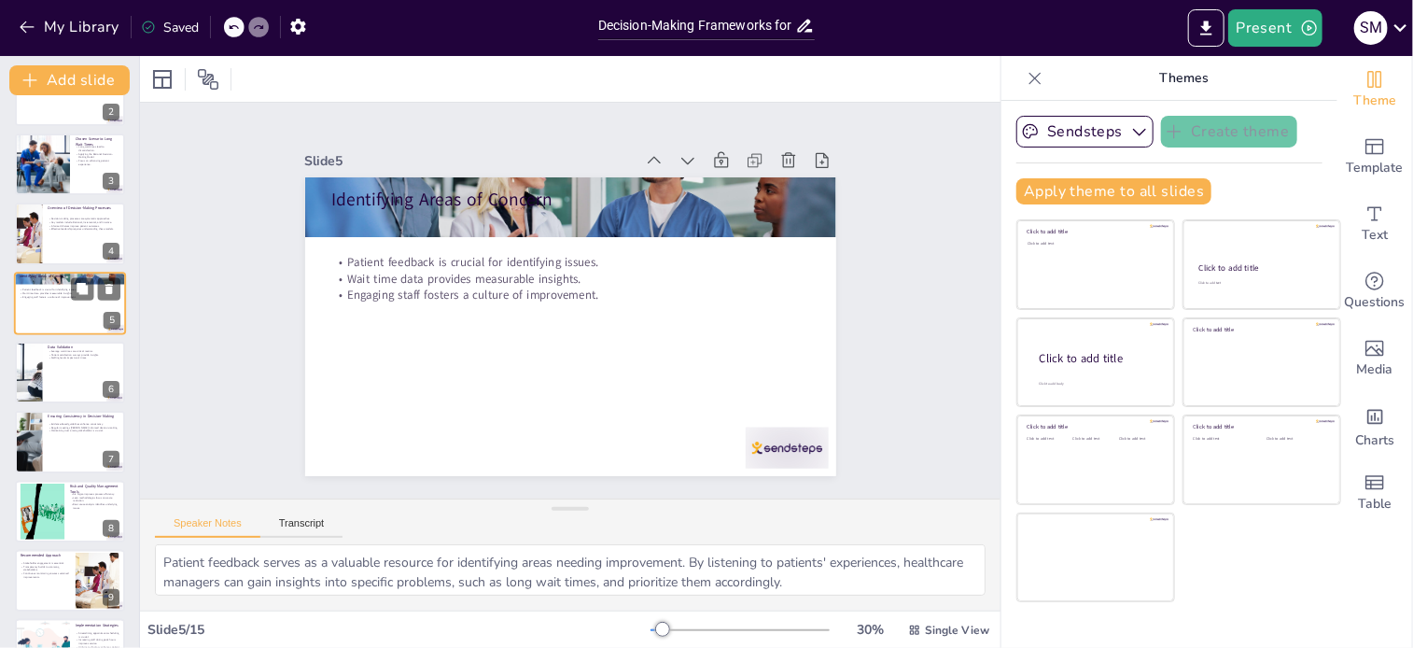
scroll to position [47, 0]
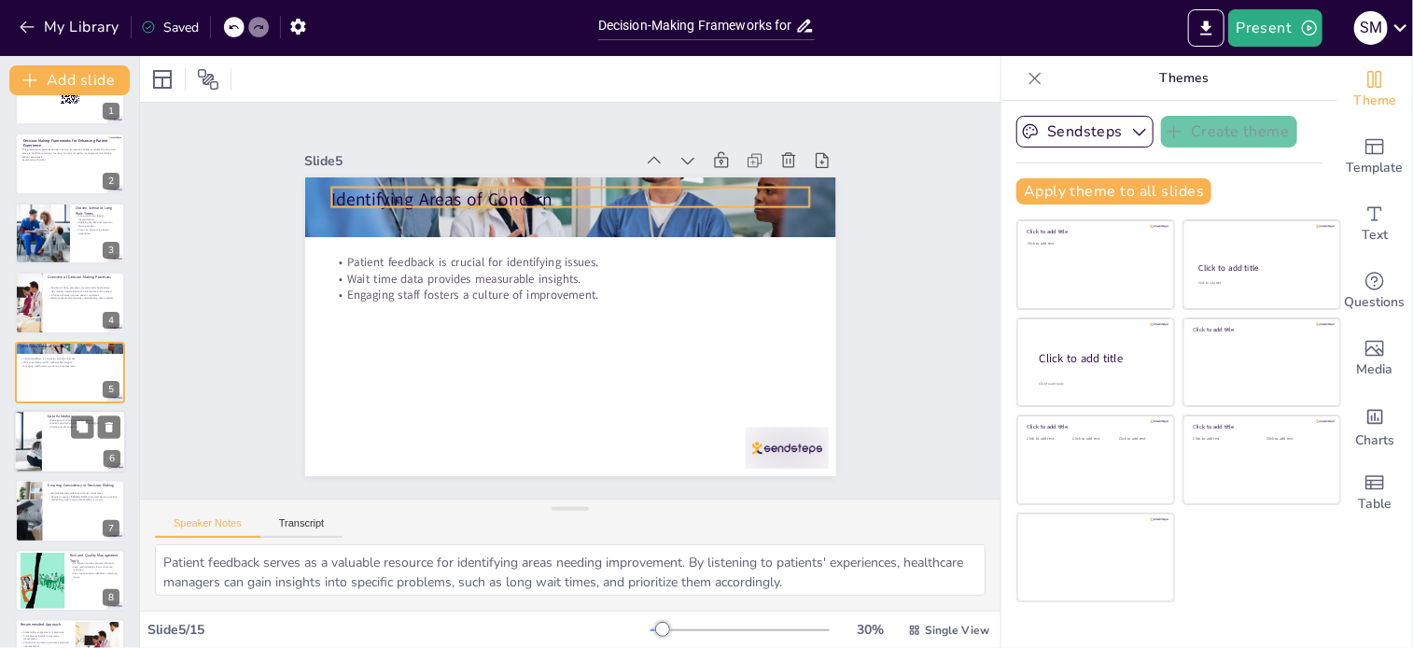
checkbox input "true"
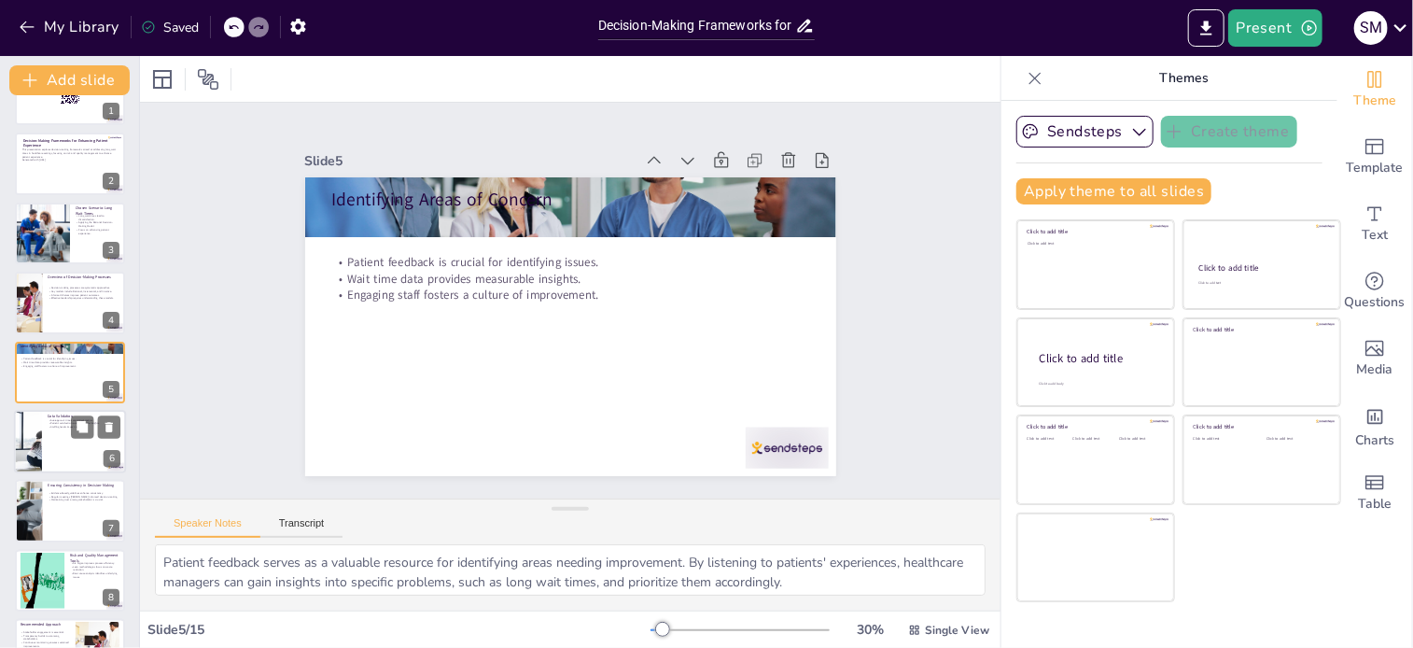
click at [32, 453] on div at bounding box center [27, 441] width 94 height 63
type textarea "Average wait times serve as a fundamental metric for assessing the efficiency o…"
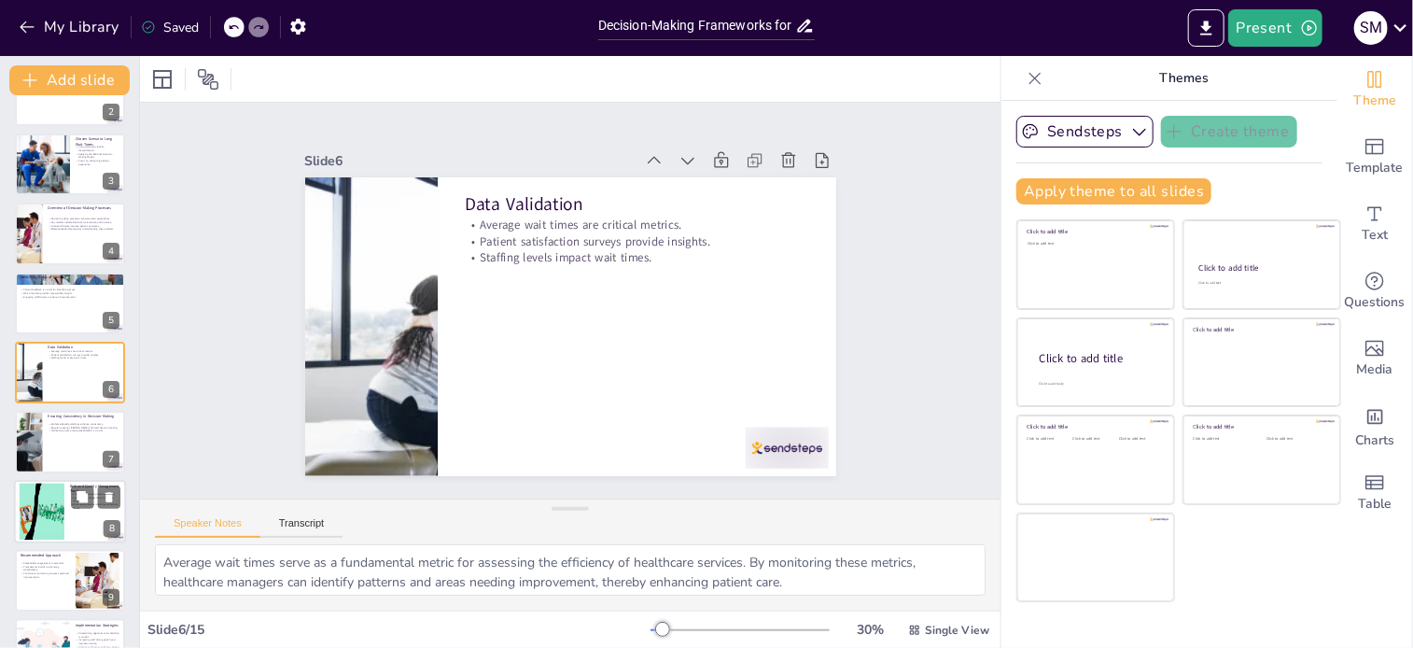
checkbox input "true"
click at [32, 508] on div at bounding box center [41, 510] width 57 height 57
type textarea "Six Sigma is a powerful methodology that focuses on improving process efficienc…"
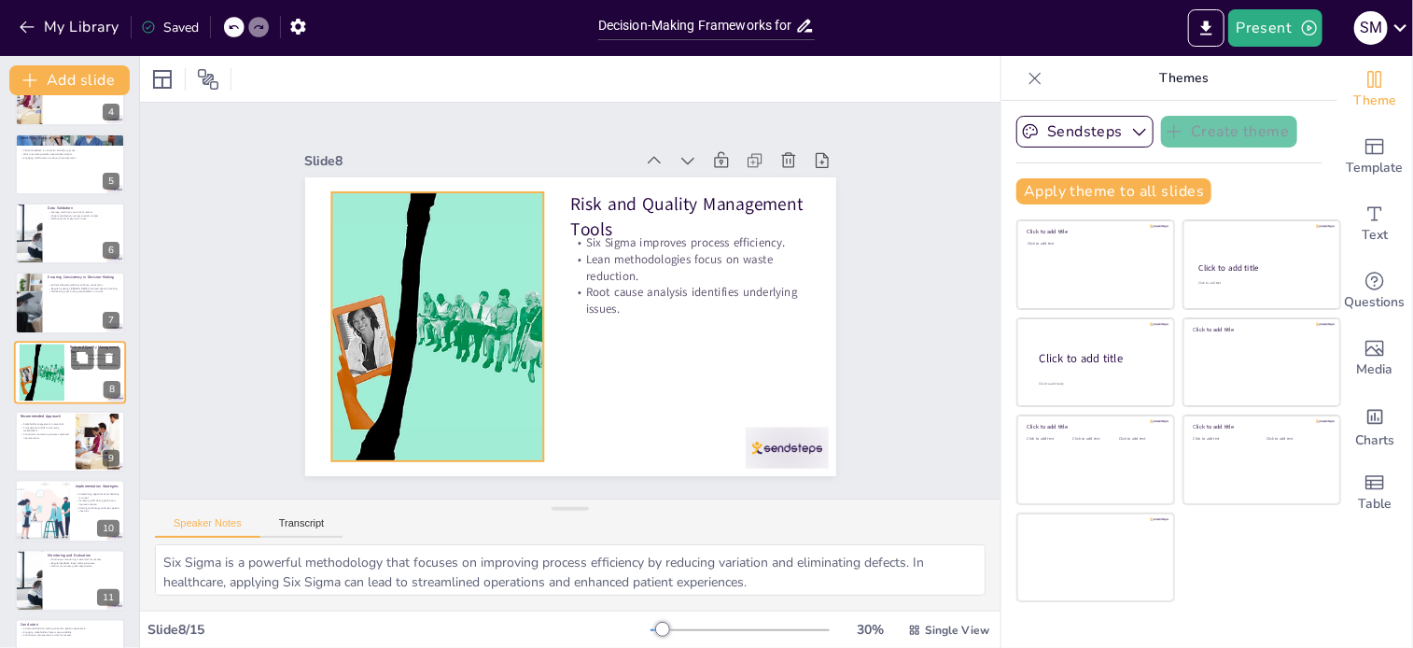
click at [34, 362] on div at bounding box center [41, 371] width 57 height 57
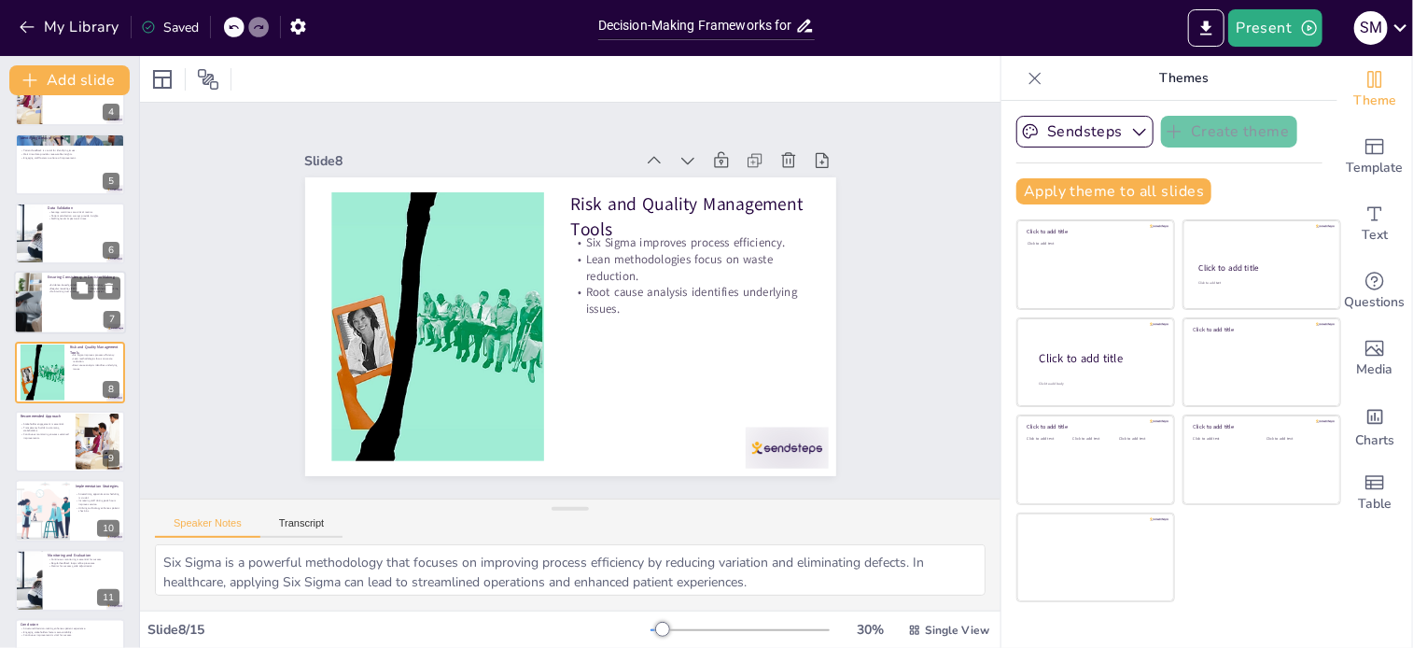
checkbox input "true"
click at [35, 312] on div at bounding box center [28, 303] width 93 height 62
type textarea "Evidence-based guidelines are essential for providing a consistent framework fo…"
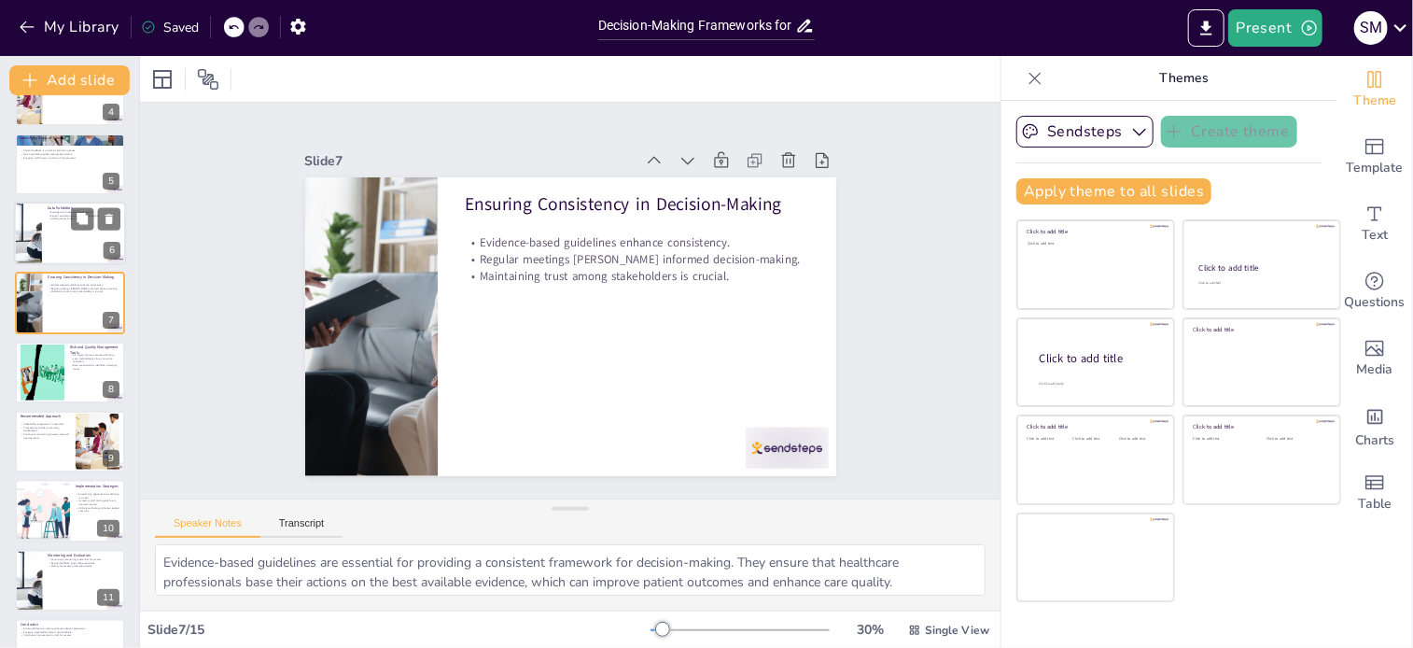
scroll to position [186, 0]
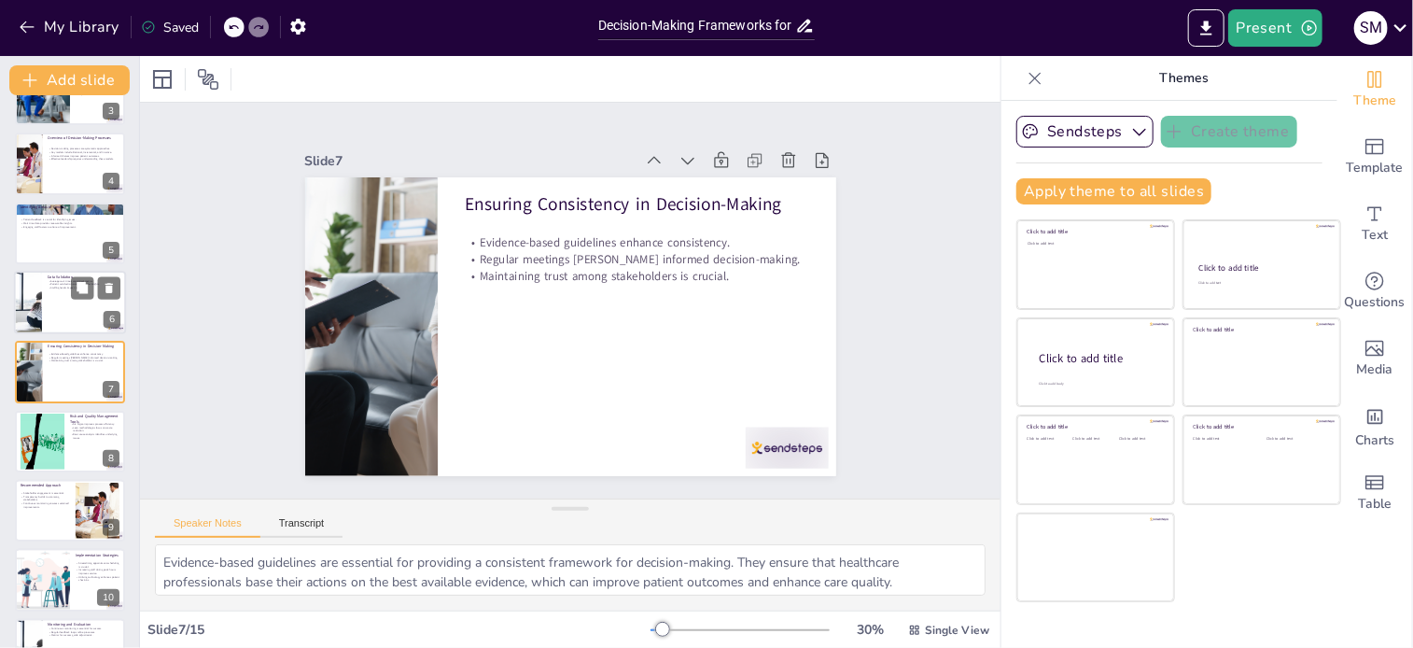
checkbox input "true"
click at [40, 299] on div at bounding box center [27, 302] width 94 height 63
type textarea "Average wait times serve as a fundamental metric for assessing the efficiency o…"
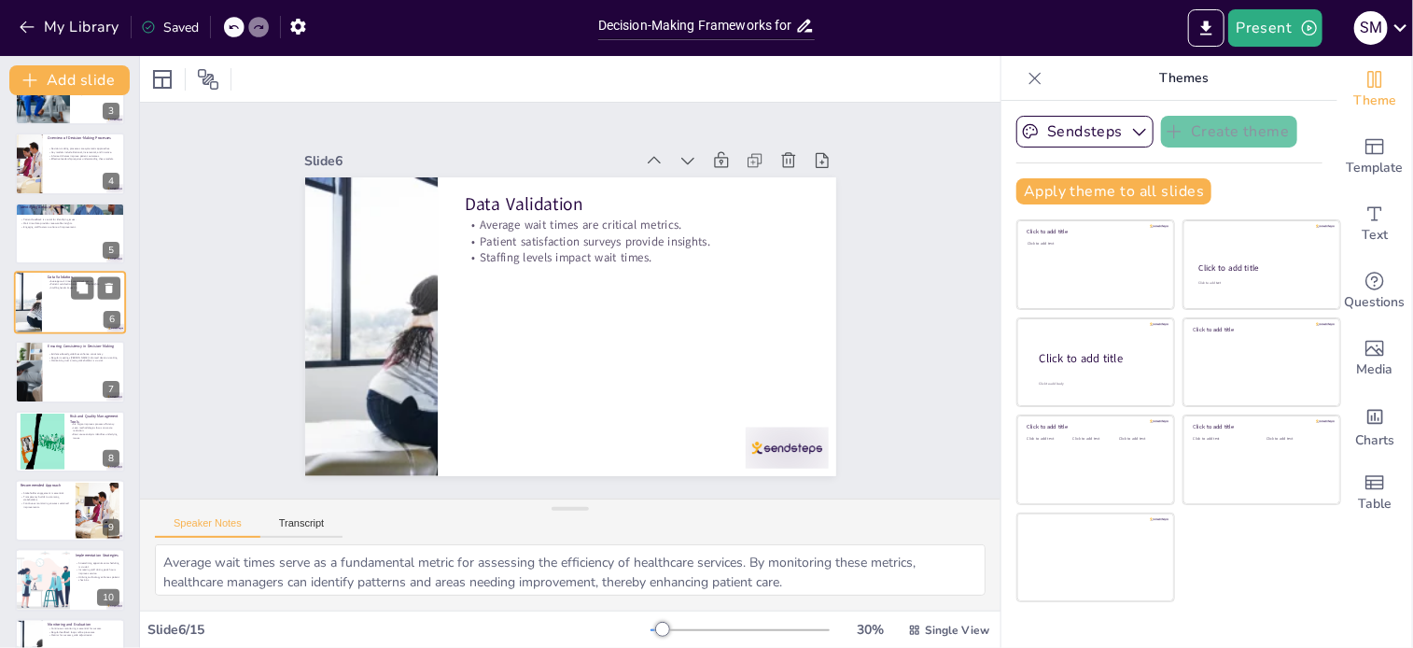
scroll to position [116, 0]
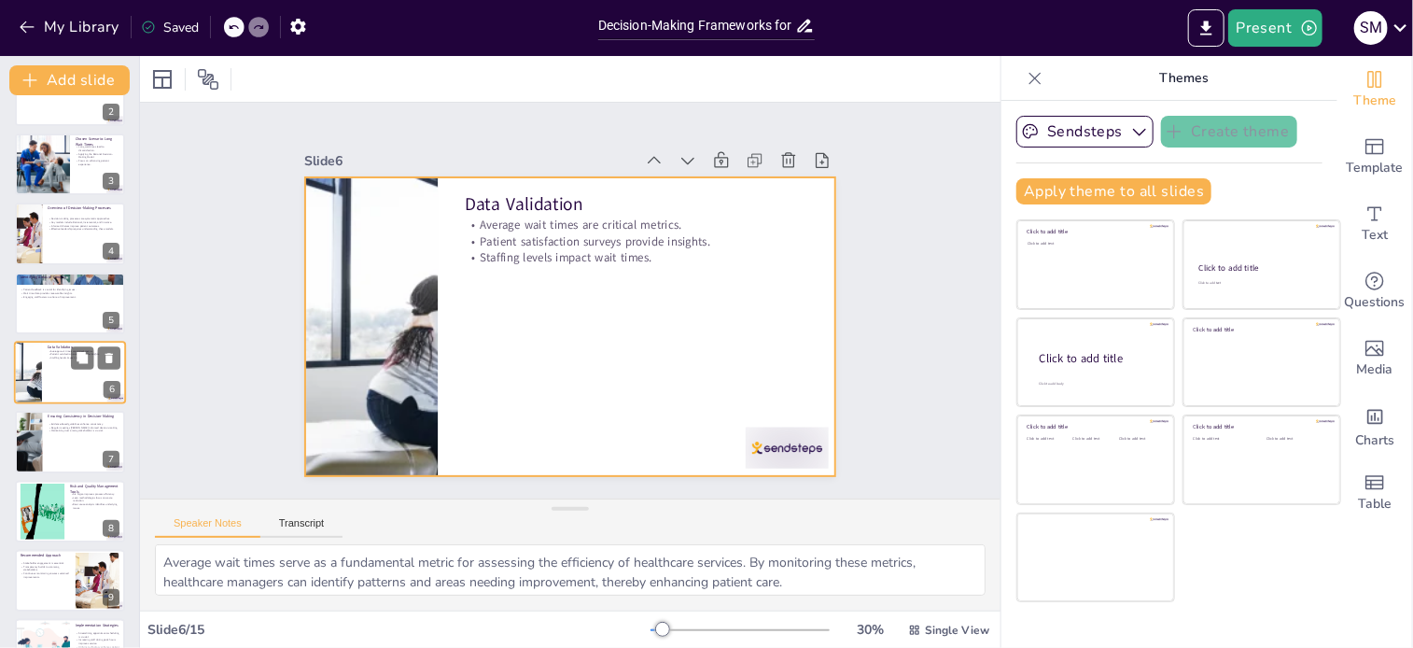
click at [45, 376] on div at bounding box center [70, 372] width 112 height 63
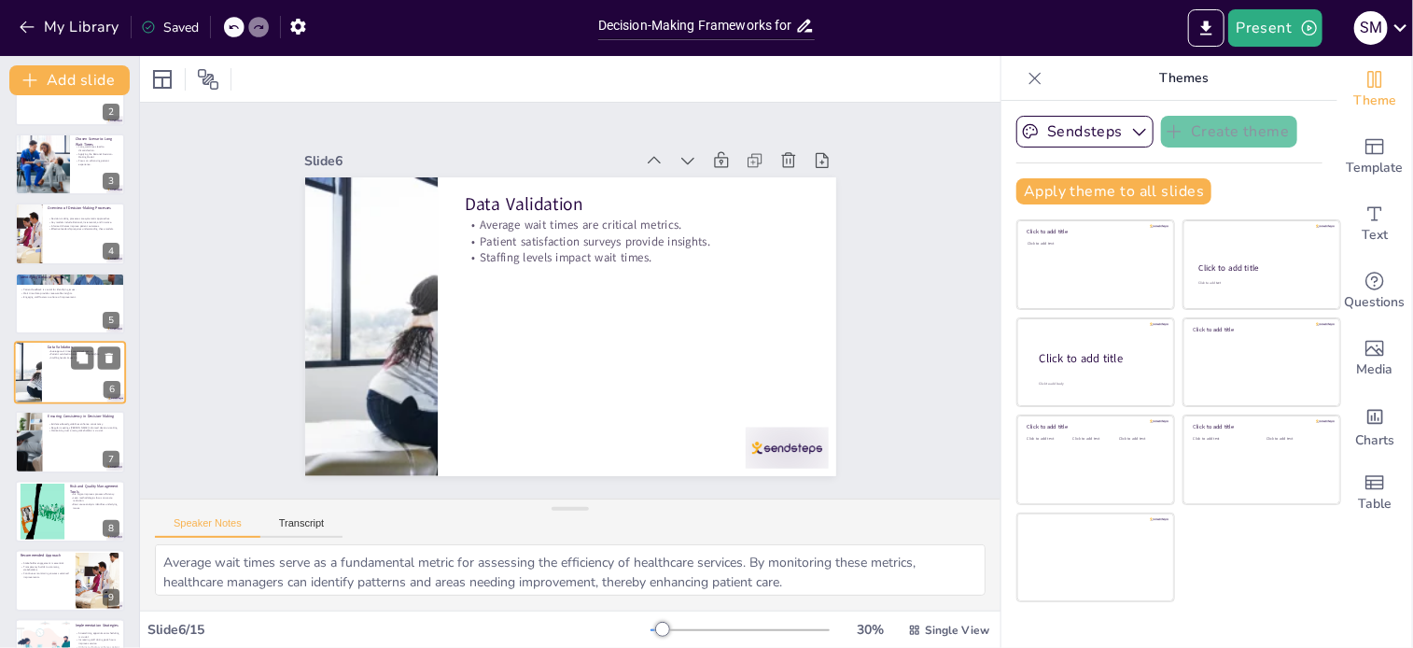
click at [45, 376] on div at bounding box center [70, 372] width 112 height 63
checkbox input "true"
click at [41, 454] on div at bounding box center [27, 442] width 95 height 63
type textarea "Evidence-based guidelines are essential for providing a consistent framework fo…"
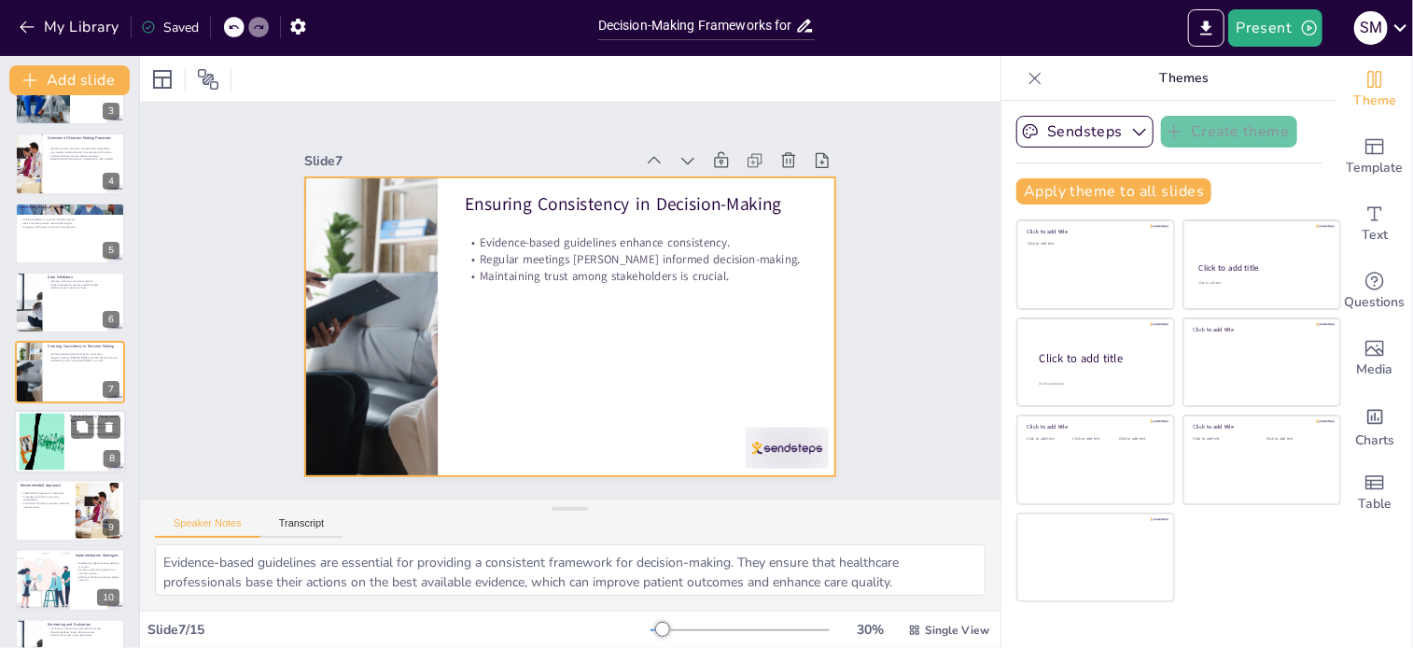
checkbox input "true"
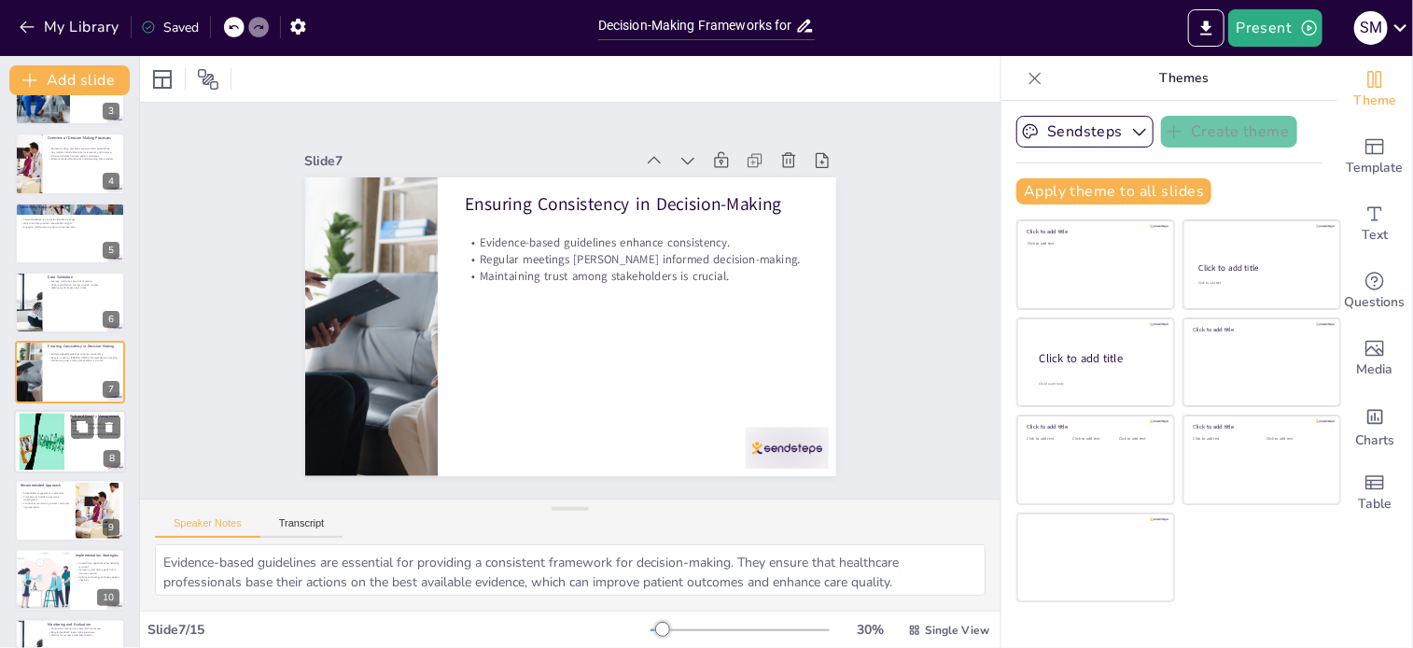
click at [45, 441] on div at bounding box center [41, 440] width 57 height 57
type textarea "Six Sigma is a powerful methodology that focuses on improving process efficienc…"
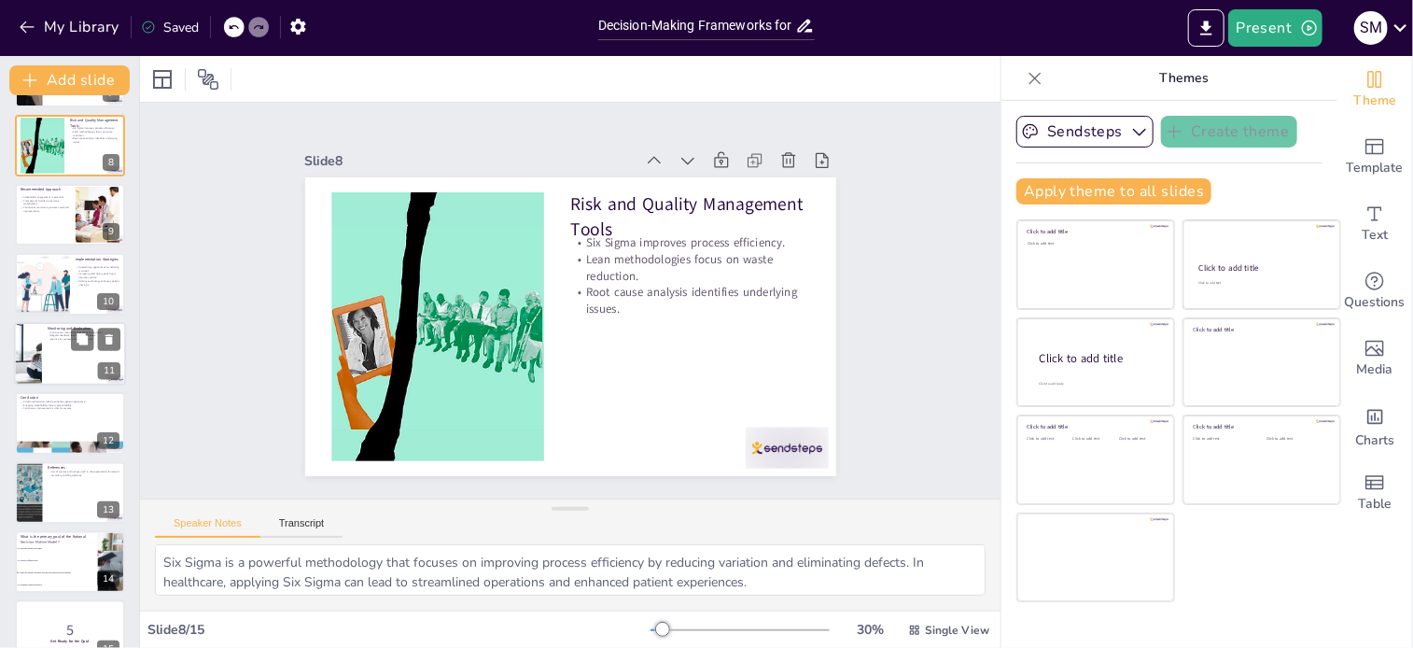
scroll to position [510, 0]
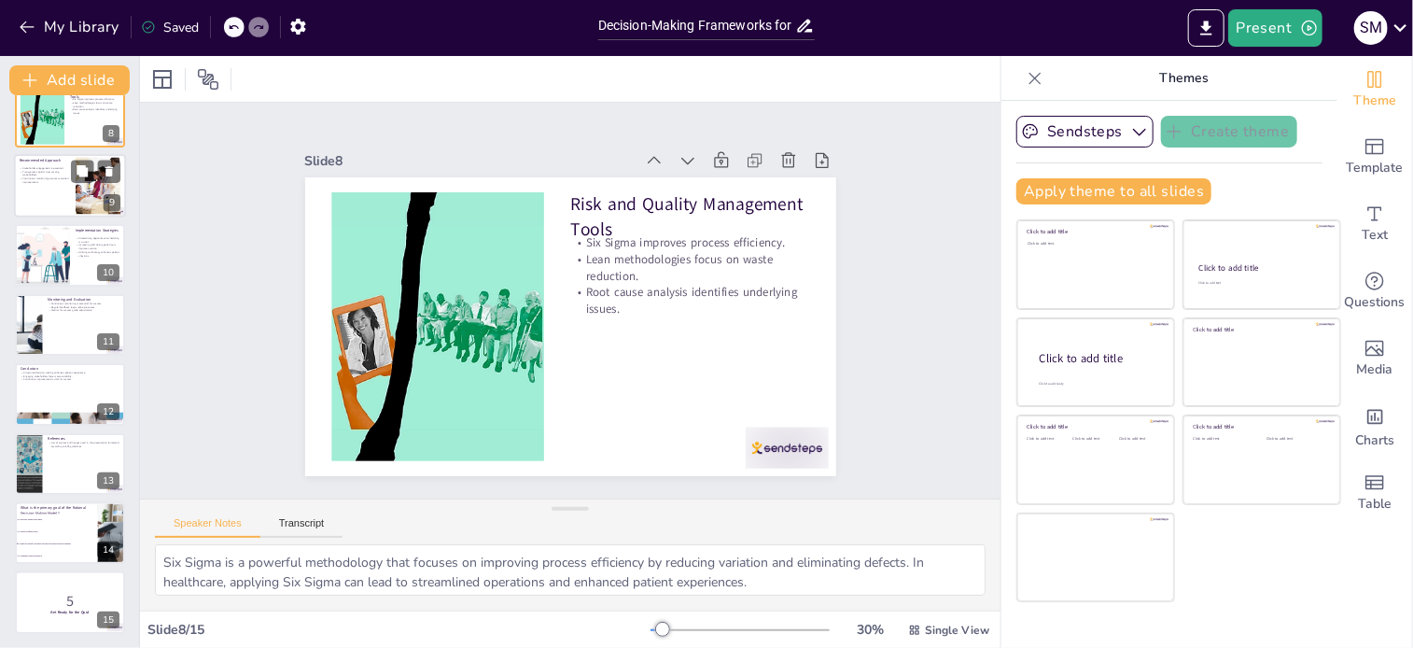
checkbox input "true"
click at [33, 202] on div at bounding box center [70, 185] width 112 height 63
type textarea "Engaging stakeholders in the decision-making process is crucial for developing …"
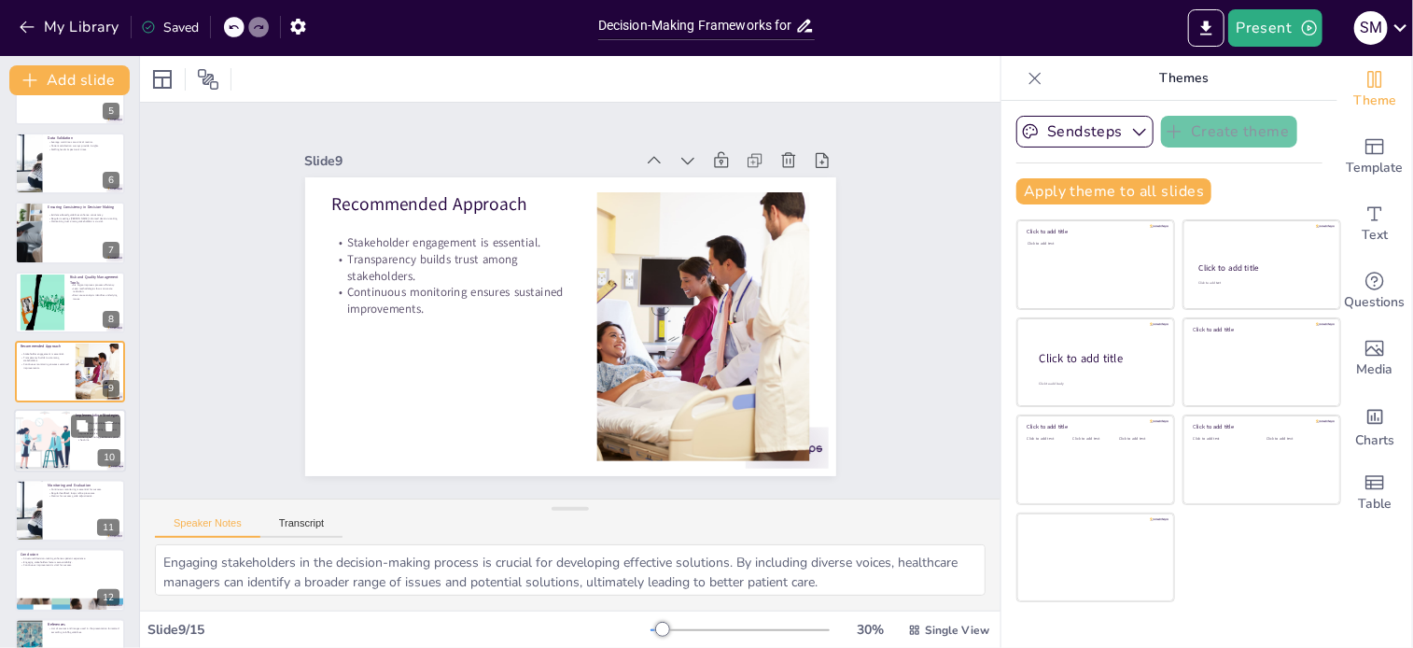
checkbox input "true"
click at [35, 453] on div at bounding box center [41, 441] width 95 height 63
type textarea "Streamlining appointment scheduling is essential for reducing wait times. By op…"
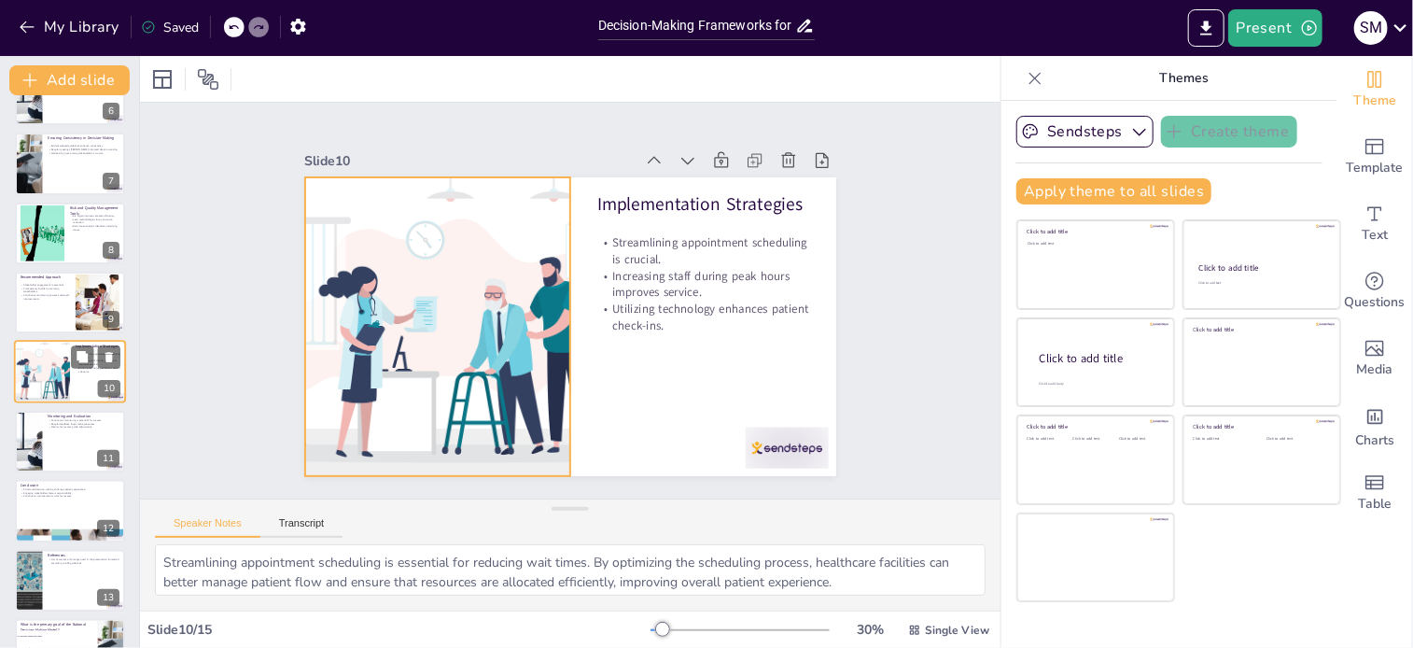
click at [48, 376] on div at bounding box center [41, 372] width 95 height 63
click at [37, 376] on div at bounding box center [41, 372] width 95 height 63
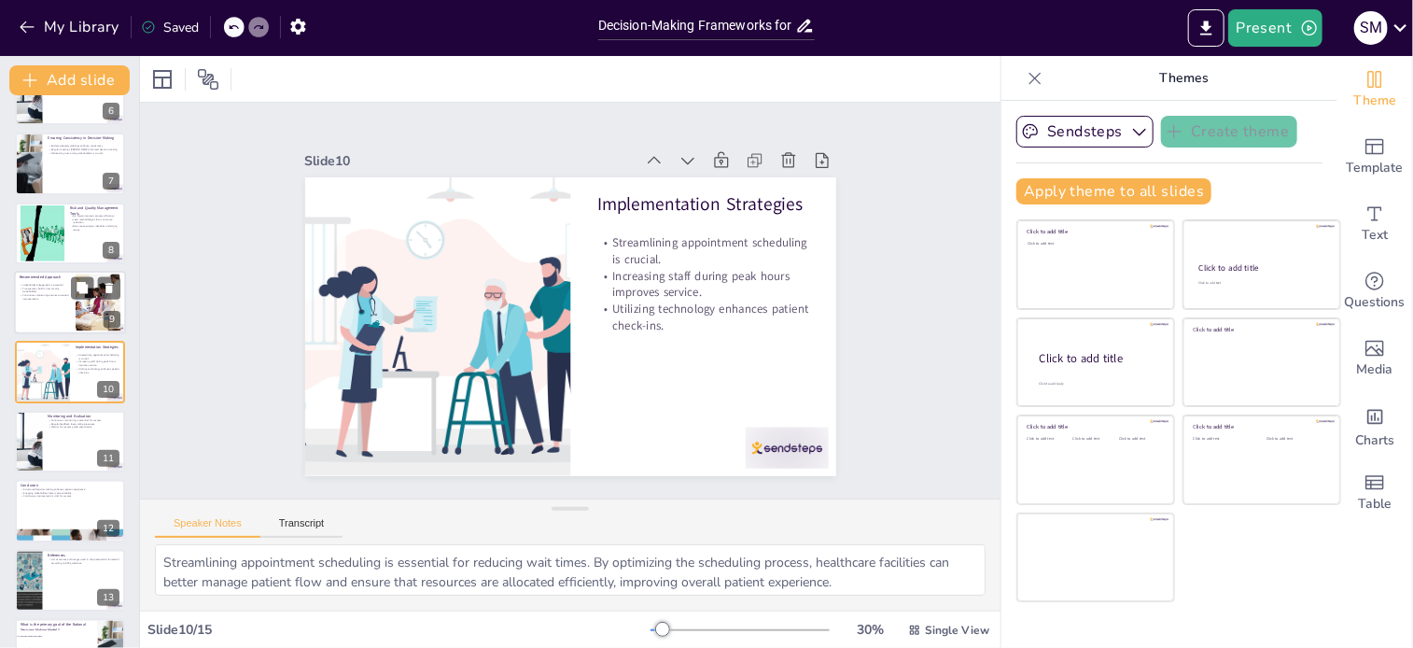
checkbox input "true"
click at [47, 299] on p "Continuous monitoring ensures sustained improvements." at bounding box center [45, 297] width 50 height 7
type textarea "Engaging stakeholders in the decision-making process is crucial for developing …"
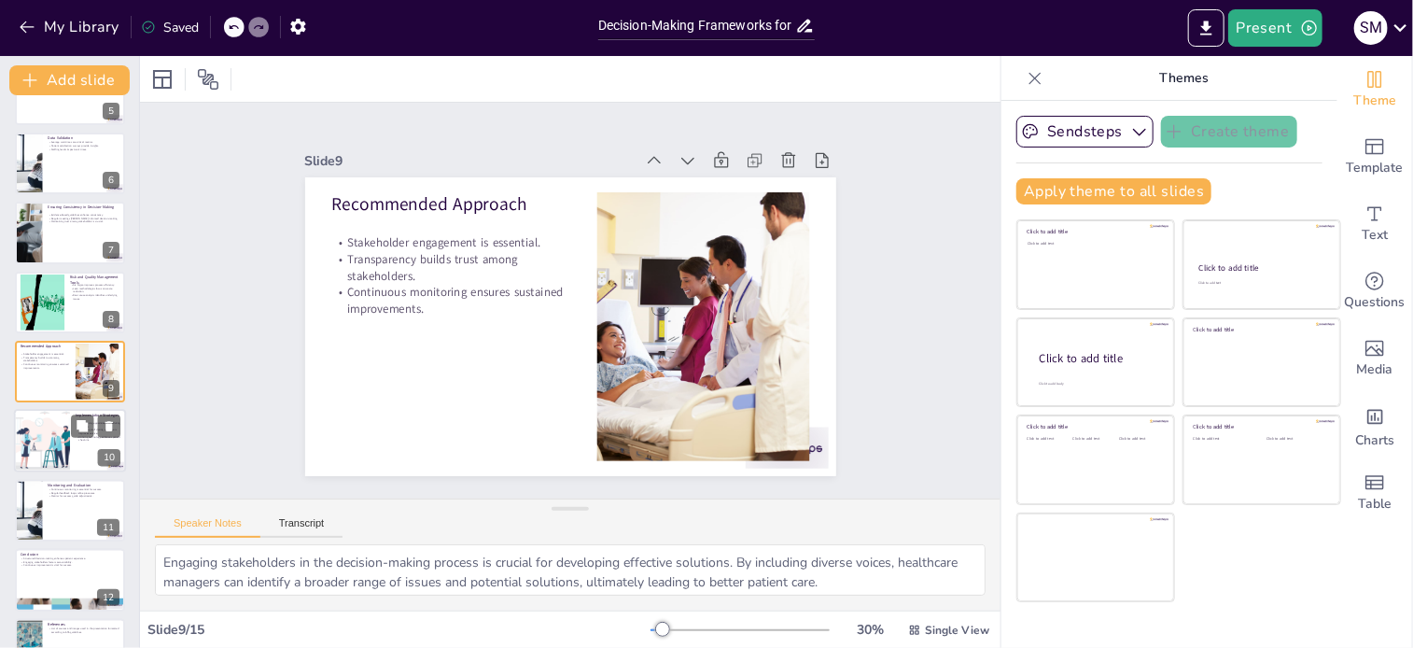
checkbox input "true"
click at [51, 440] on div at bounding box center [41, 441] width 95 height 63
type textarea "Streamlining appointment scheduling is essential for reducing wait times. By op…"
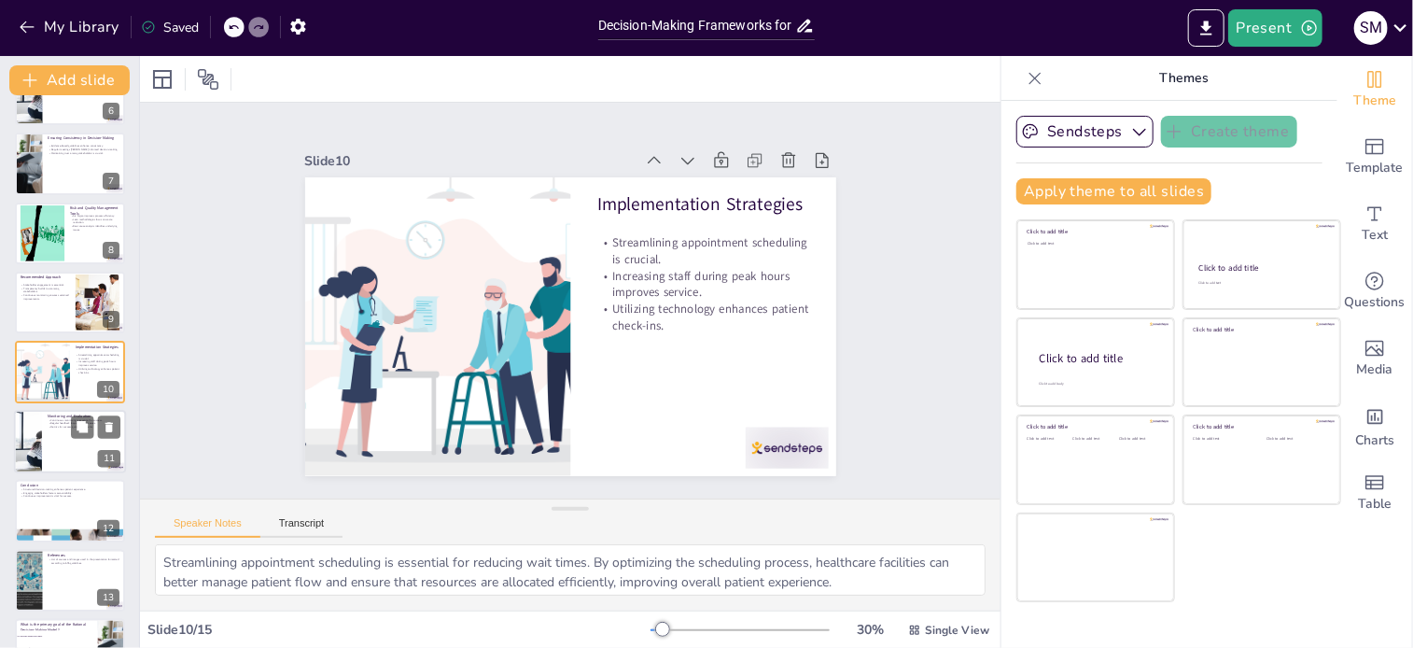
checkbox input "true"
click at [39, 415] on div at bounding box center [27, 441] width 94 height 63
type textarea "Continuous monitoring of key metrics such as wait times and patient satisfactio…"
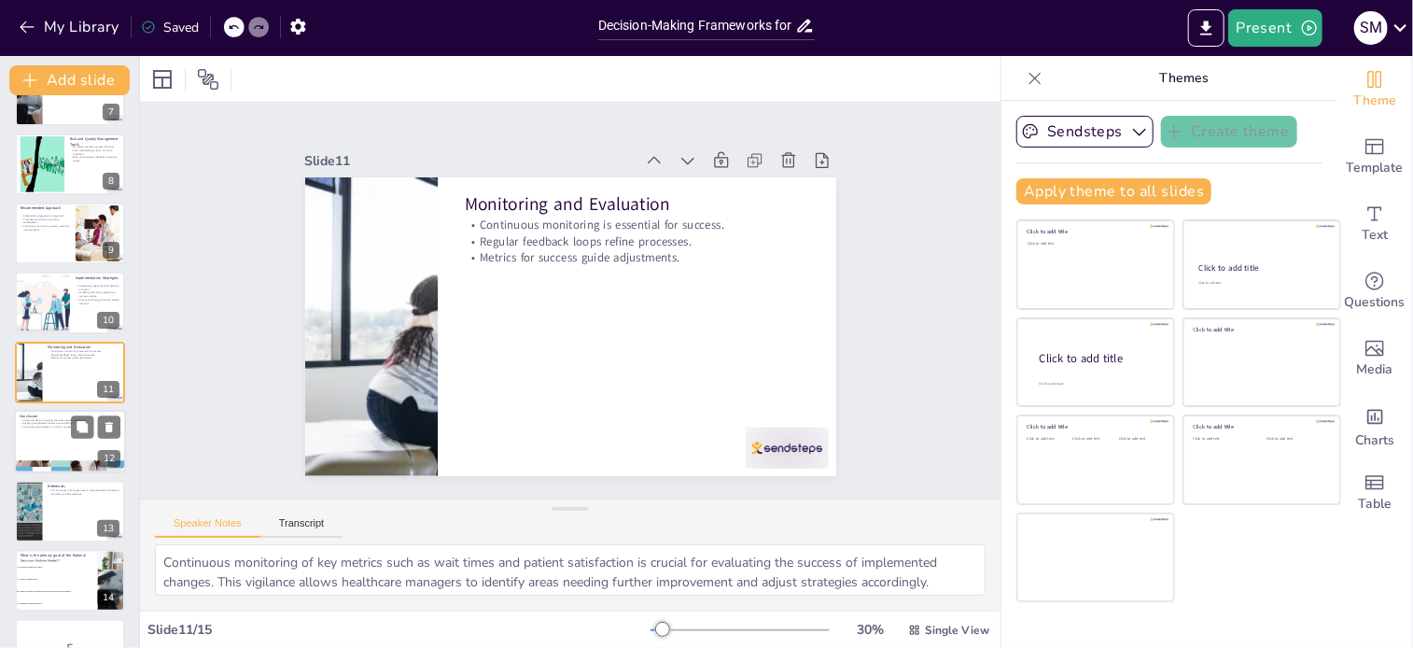
checkbox input "true"
click at [41, 415] on p "Conclusion" at bounding box center [70, 416] width 101 height 6
type textarea "Utilizing structured decision-making frameworks is essential for improving pati…"
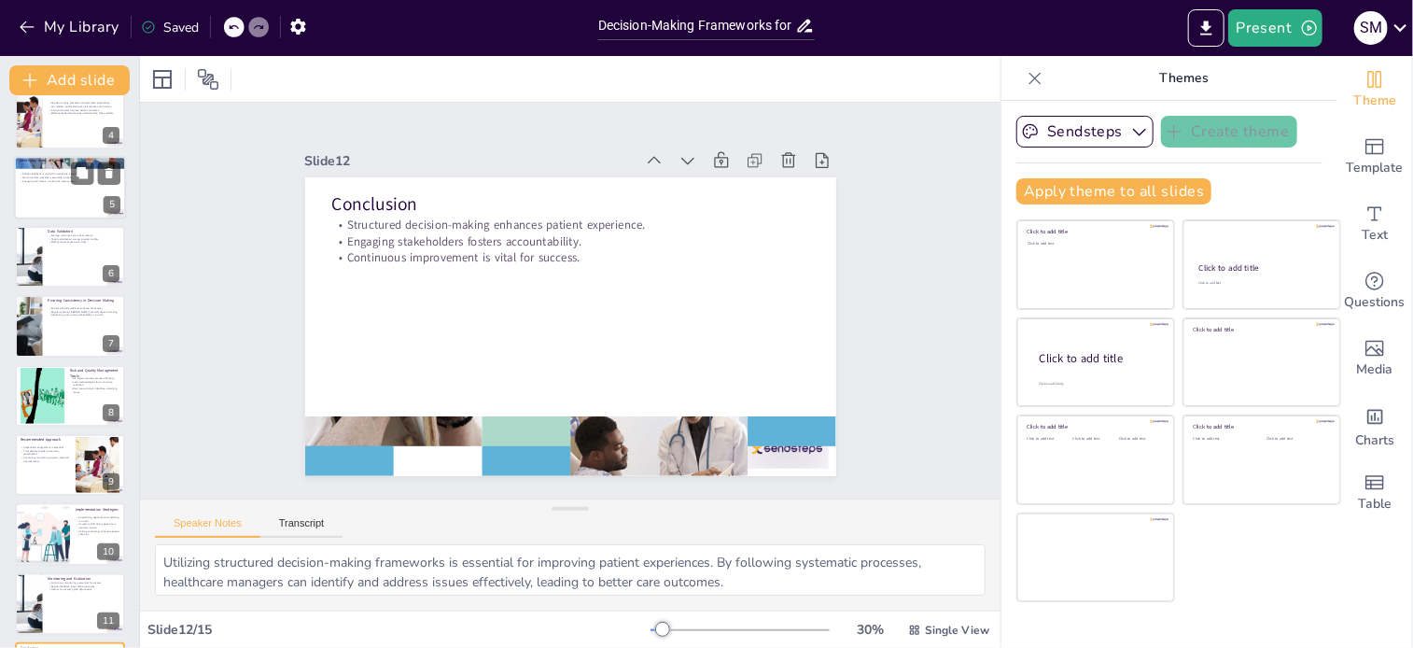
scroll to position [0, 0]
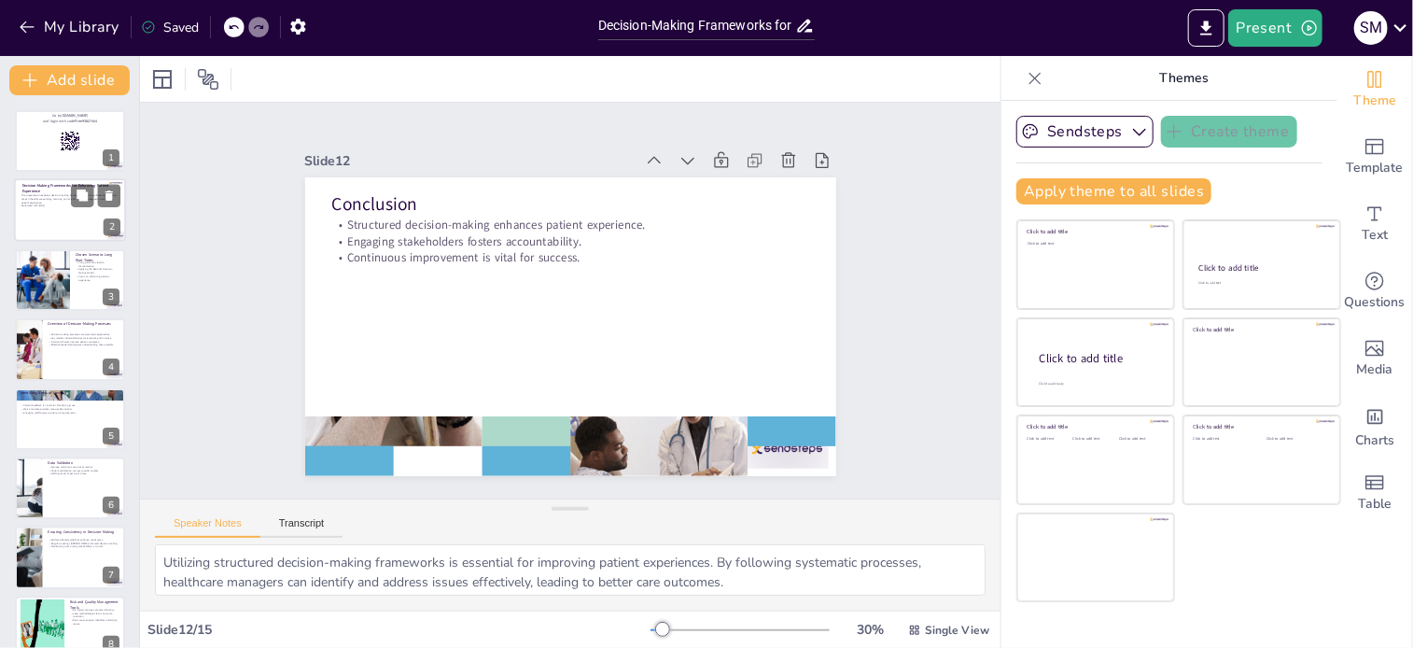
checkbox input "true"
click at [47, 208] on div at bounding box center [70, 210] width 112 height 63
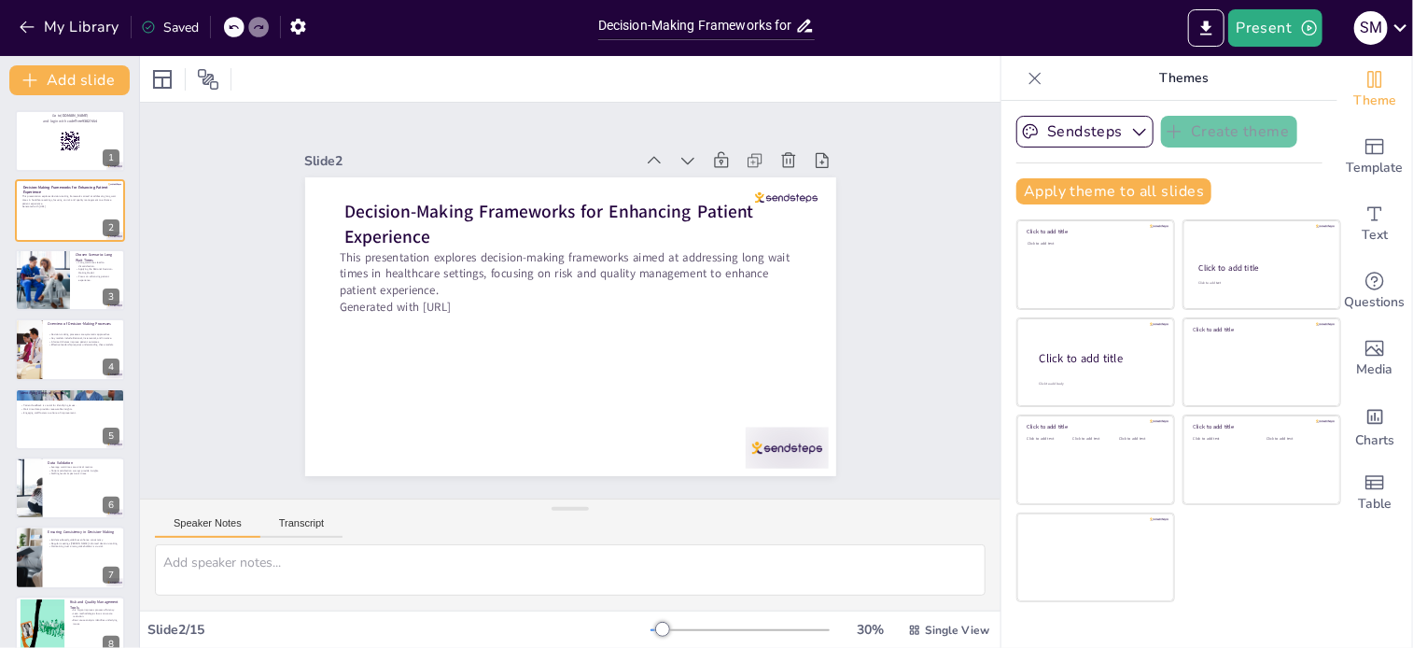
click at [222, 527] on button "Speaker Notes" at bounding box center [207, 527] width 105 height 21
click at [300, 517] on button "Transcript" at bounding box center [301, 527] width 83 height 21
click at [205, 526] on button "Speaker Notes" at bounding box center [207, 527] width 105 height 21
click at [68, 283] on div at bounding box center [41, 279] width 63 height 63
checkbox input "true"
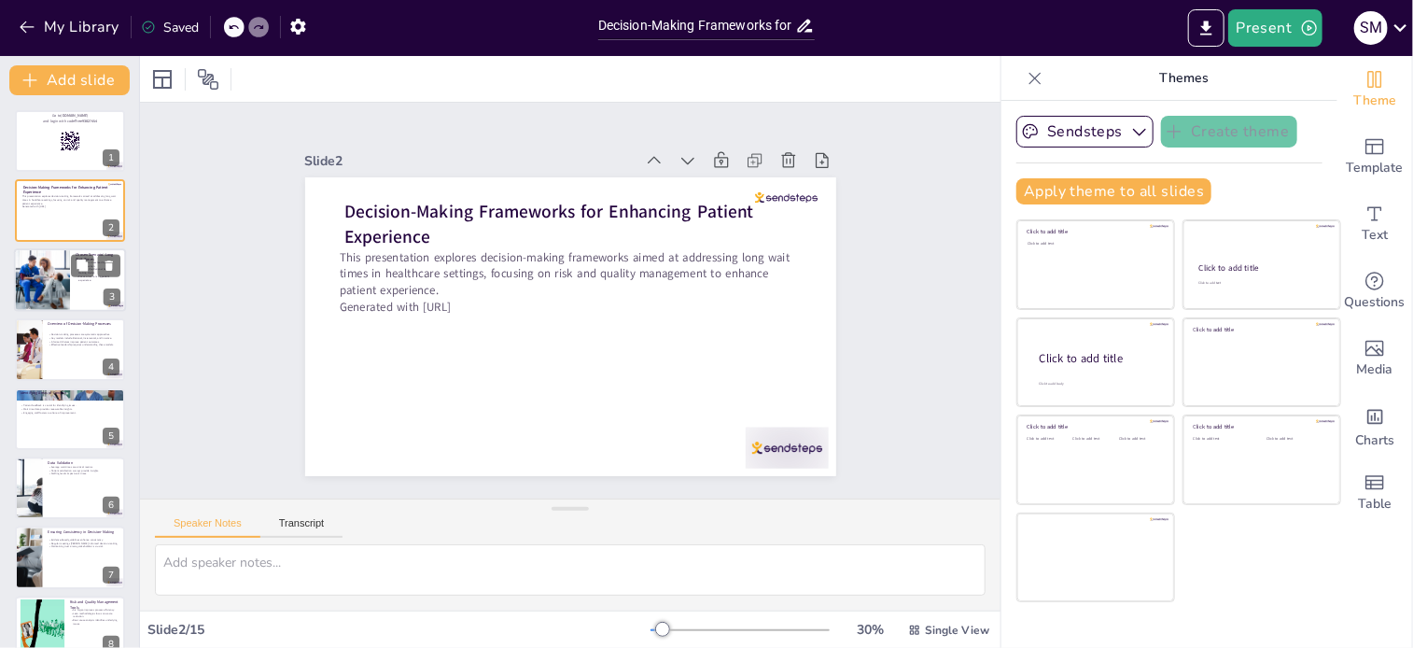
type textarea "Understanding that long wait times can frustrate patients is essential for heal…"
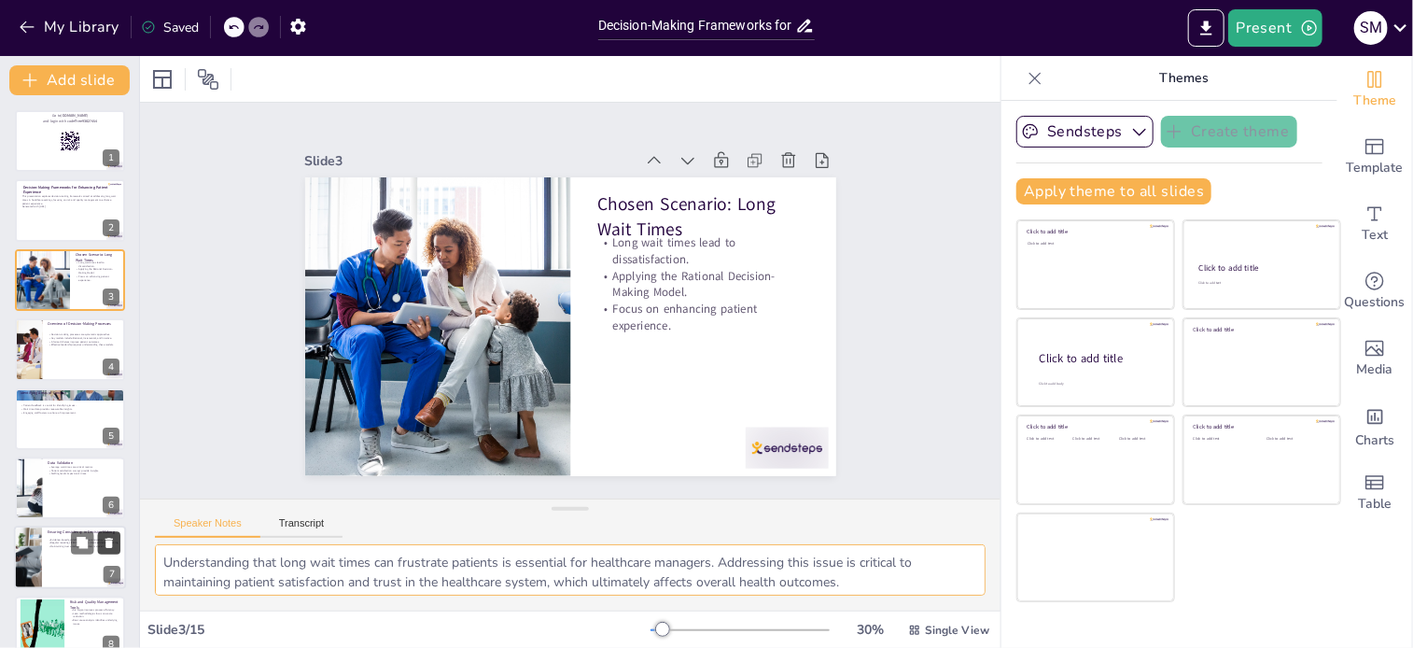
drag, startPoint x: 708, startPoint y: 583, endPoint x: 112, endPoint y: 540, distance: 597.7
click at [112, 540] on div "Document fonts Akatab Recently used Akatab Mulish Popular fonts Lato Montserrat…" at bounding box center [706, 352] width 1413 height 592
checkbox input "true"
